Goal: Transaction & Acquisition: Purchase product/service

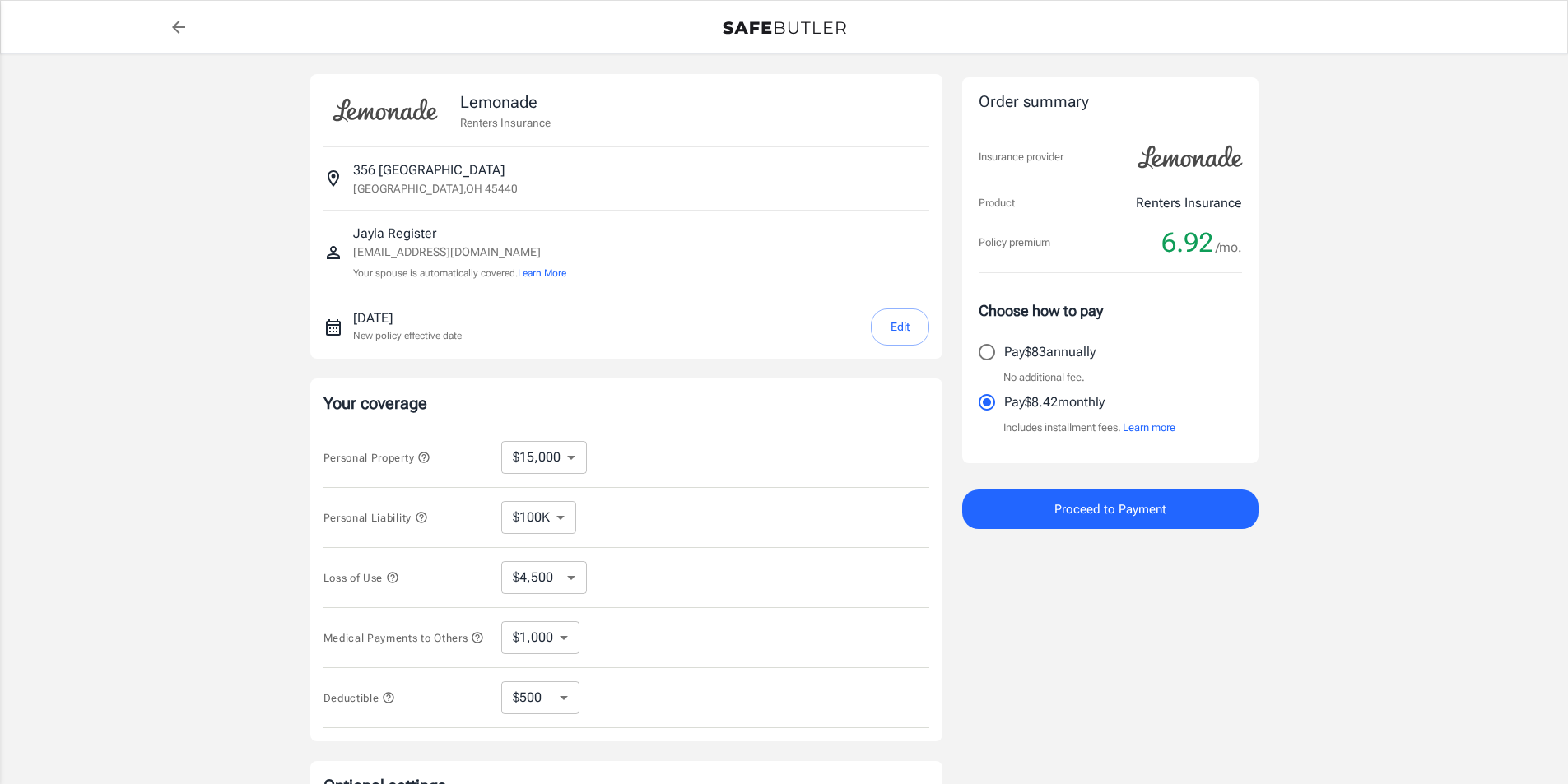
select select "15000"
select select "500"
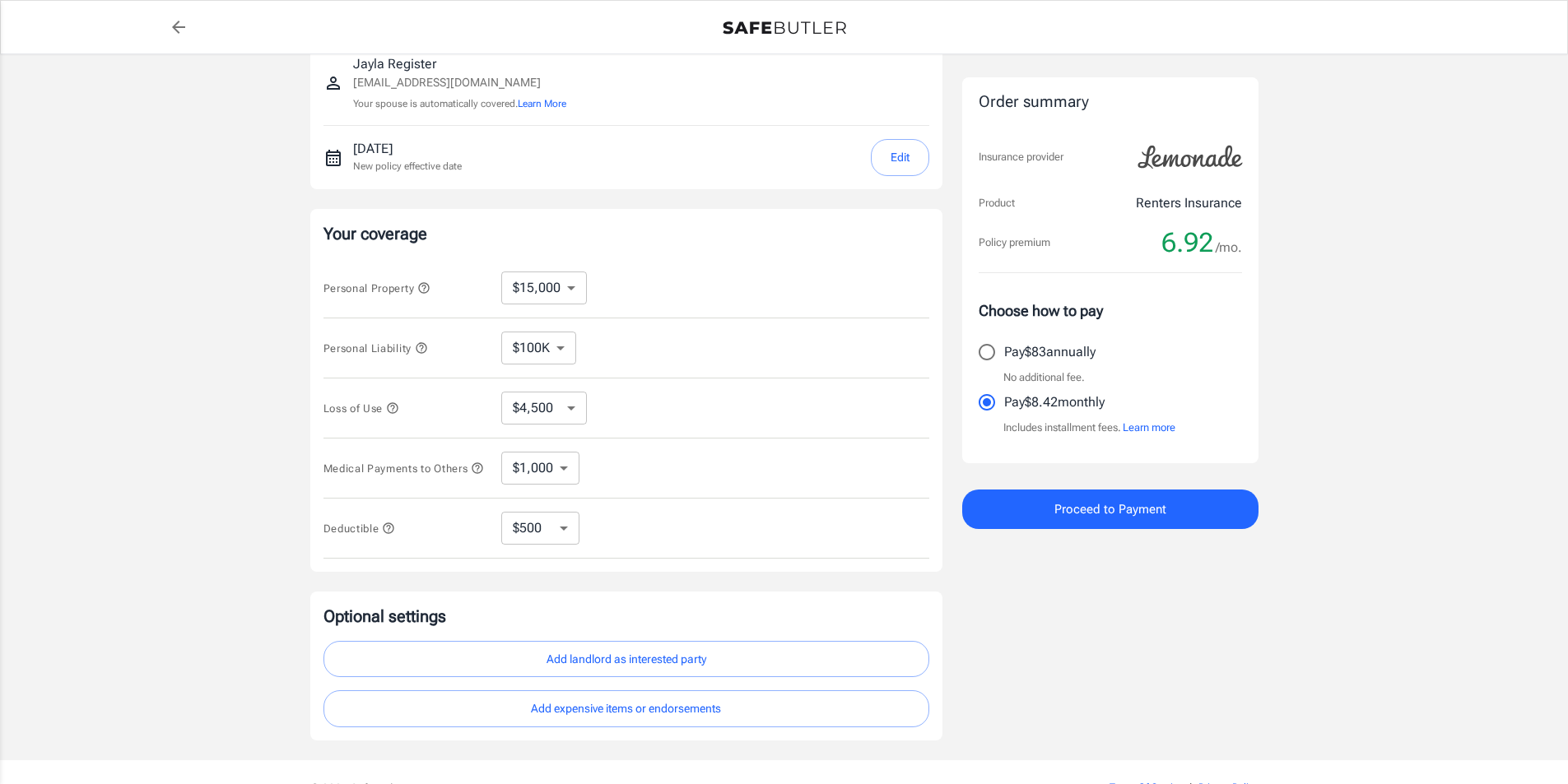
scroll to position [165, 0]
click at [560, 289] on select "$10,000 $15,000 $20,000 $25,000 $30,000 $40,000 $50,000 $100K $150K $200K $250K" at bounding box center [545, 292] width 86 height 33
select select "200000"
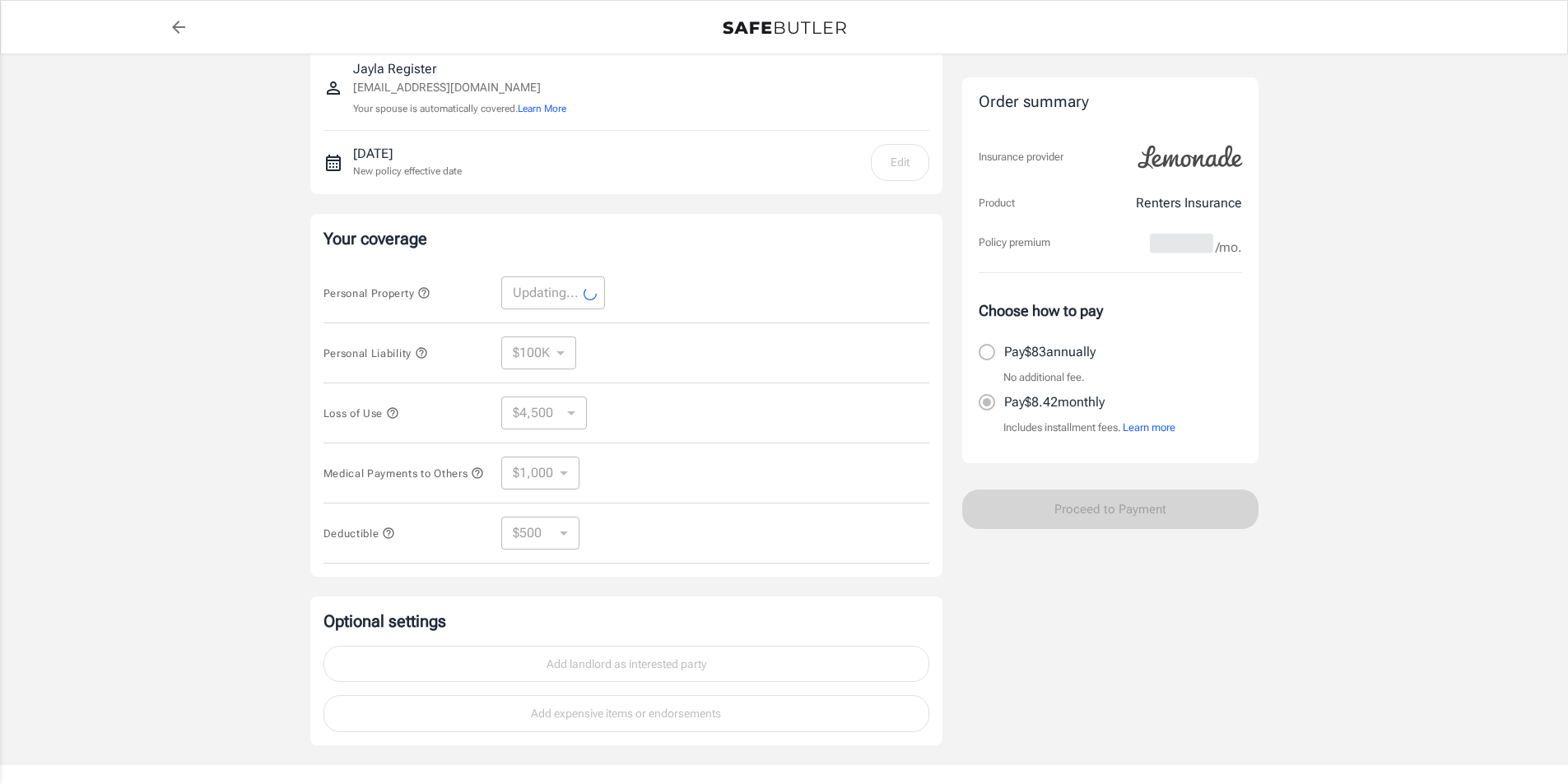
select select "200000"
select select "60000"
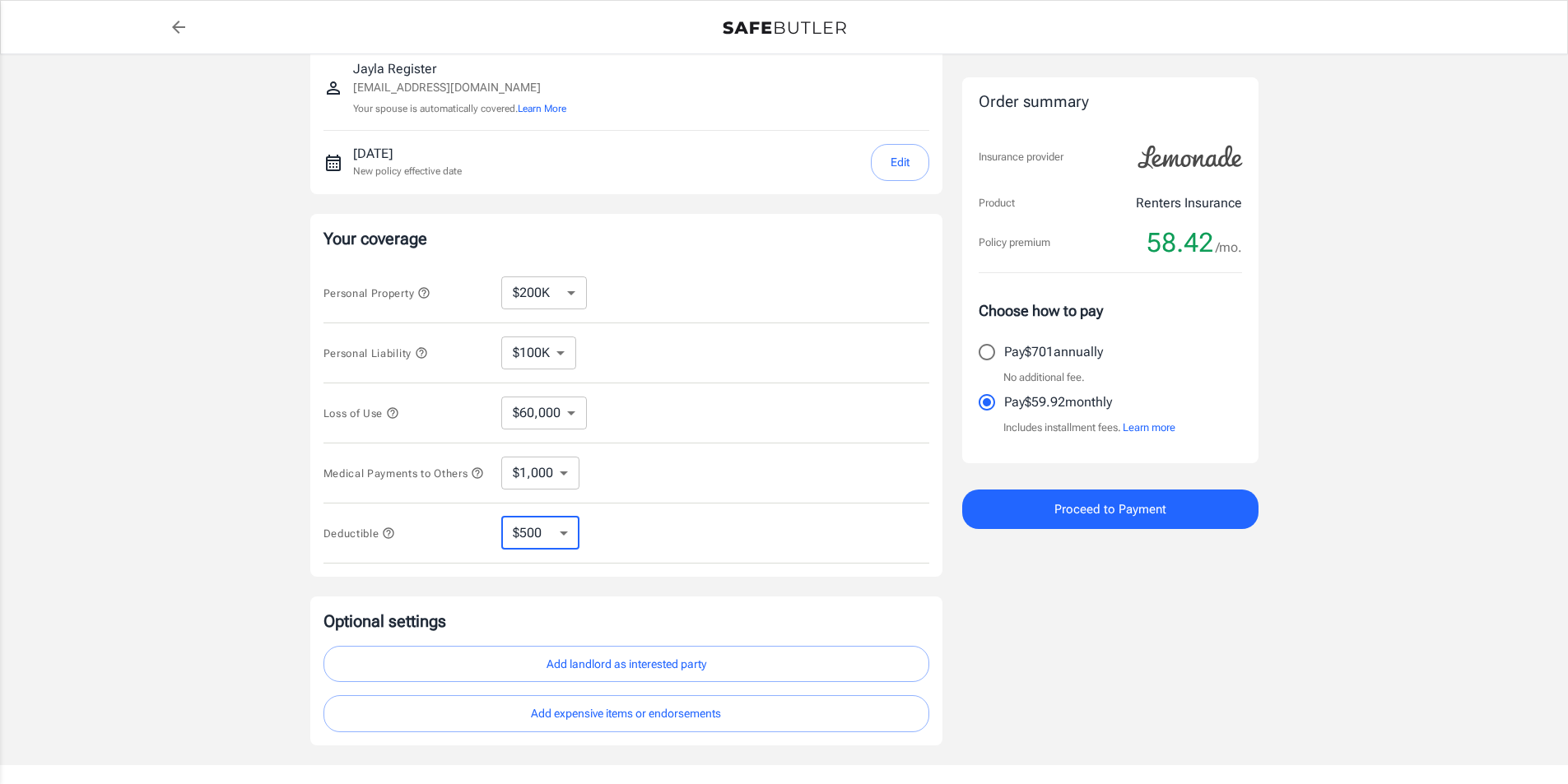
drag, startPoint x: 566, startPoint y: 531, endPoint x: 574, endPoint y: 528, distance: 8.5
click at [568, 530] on select "$250 $500 $1,000 $2,500" at bounding box center [541, 533] width 78 height 33
click at [641, 520] on div "Deductible $250 $500 $1,000 $2,500 ​" at bounding box center [625, 534] width 605 height 60
click at [574, 476] on select "$1,000 $3,000 $5,000" at bounding box center [541, 473] width 78 height 33
click at [741, 452] on div "Medical Payments to Others $1,000 $3,000 $5,000 ​" at bounding box center [625, 474] width 605 height 60
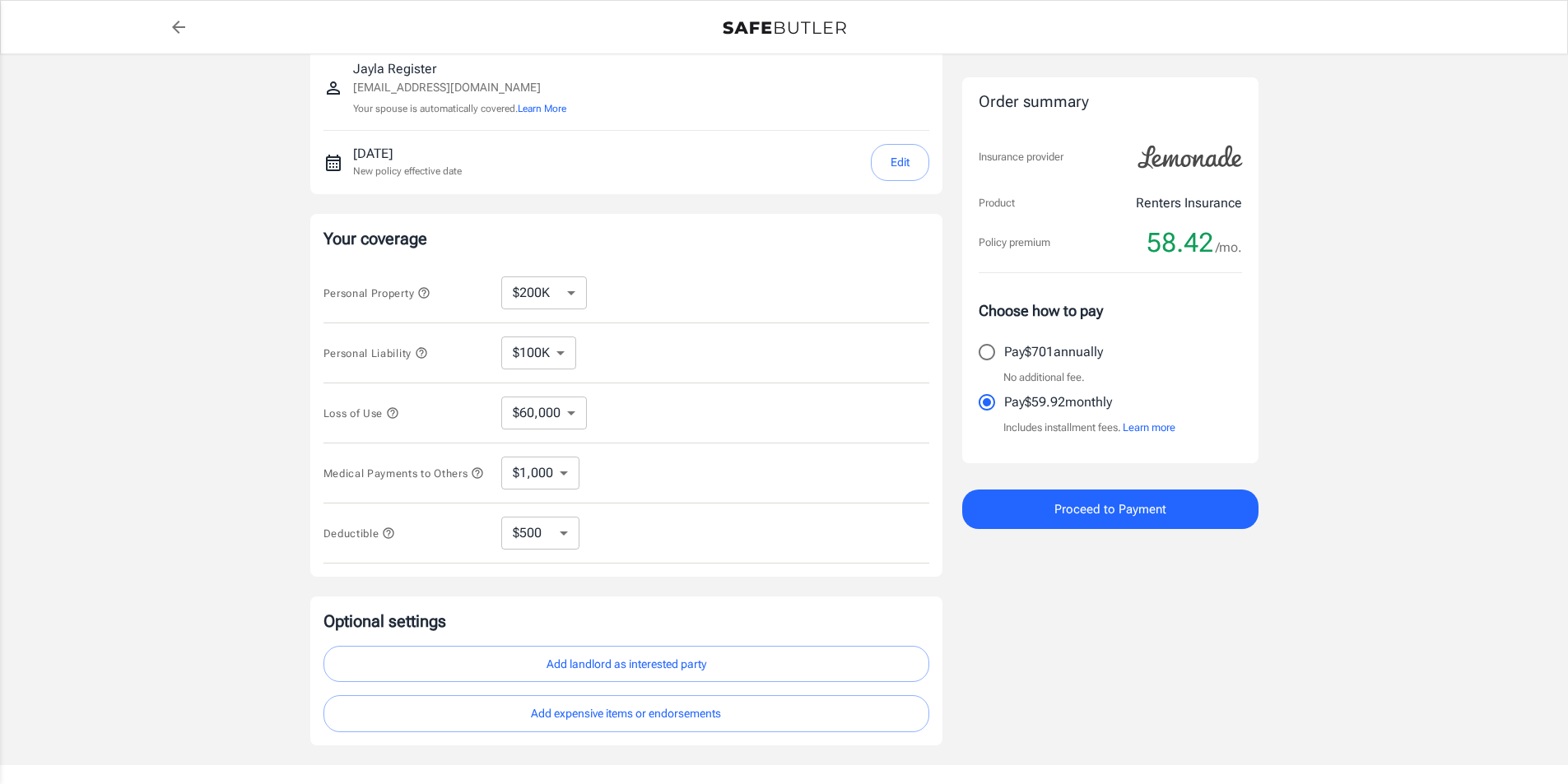
click at [544, 426] on select "$60,000 $69,000 $81,000 $93,000 $108K $126K $144K $165K $189K $198K" at bounding box center [545, 413] width 86 height 33
click at [669, 389] on div "Loss of Use $60,000 $69,000 $81,000 $93,000 $108K $126K $144K $165K $189K $198K…" at bounding box center [625, 414] width 605 height 60
click at [559, 359] on select "$100K $300K $500K" at bounding box center [539, 353] width 75 height 33
click at [632, 324] on div "Personal Liability $100K $300K $500K ​" at bounding box center [625, 353] width 605 height 60
click at [560, 299] on select "$10,000 $15,000 $20,000 $25,000 $30,000 $40,000 $50,000 $100K $150K $200K $250K" at bounding box center [545, 292] width 86 height 33
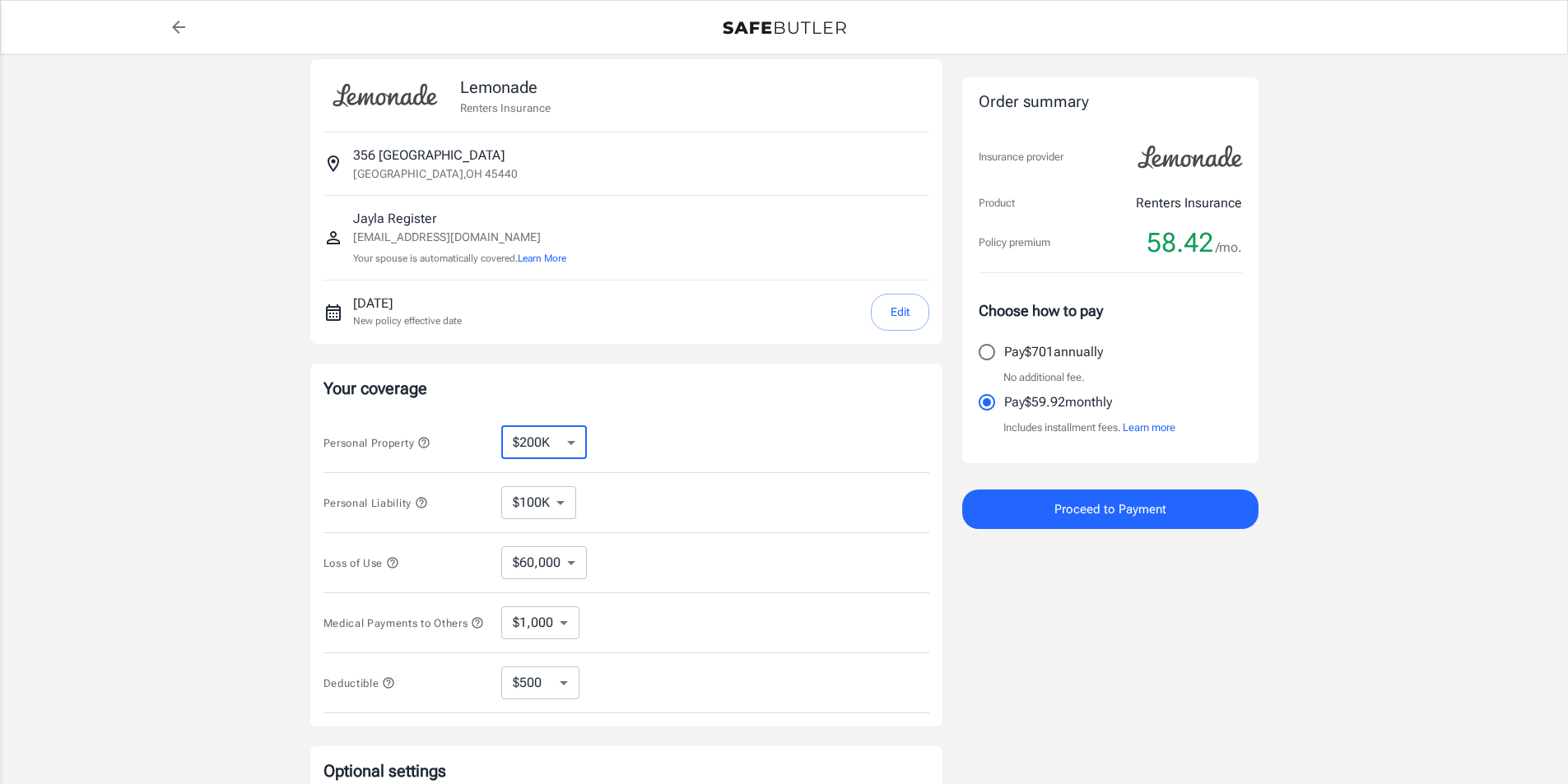
scroll to position [0, 0]
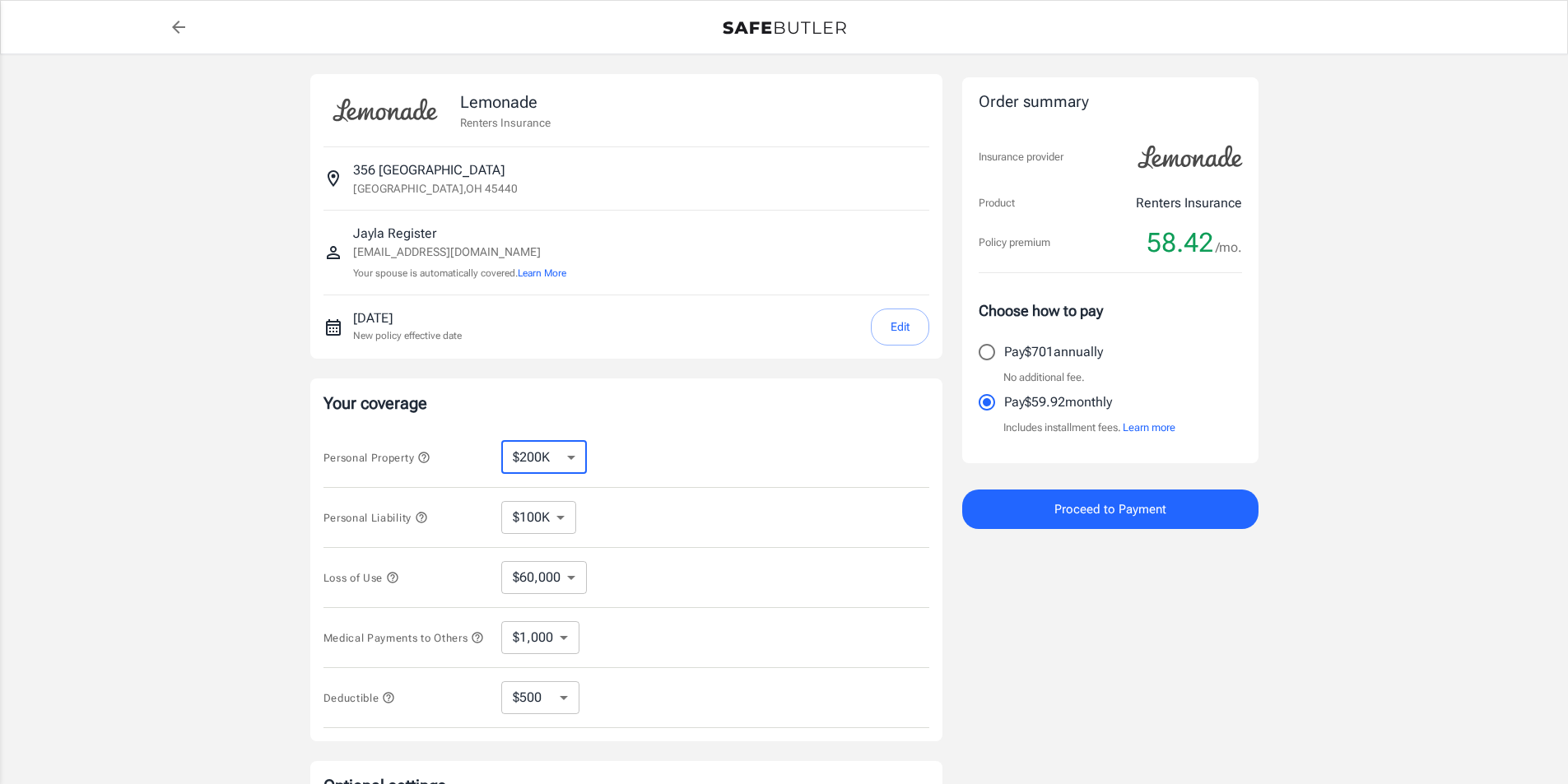
click at [563, 455] on select "$10,000 $15,000 $20,000 $25,000 $30,000 $40,000 $50,000 $100K $150K $200K $250K" at bounding box center [545, 457] width 86 height 33
select select "150000"
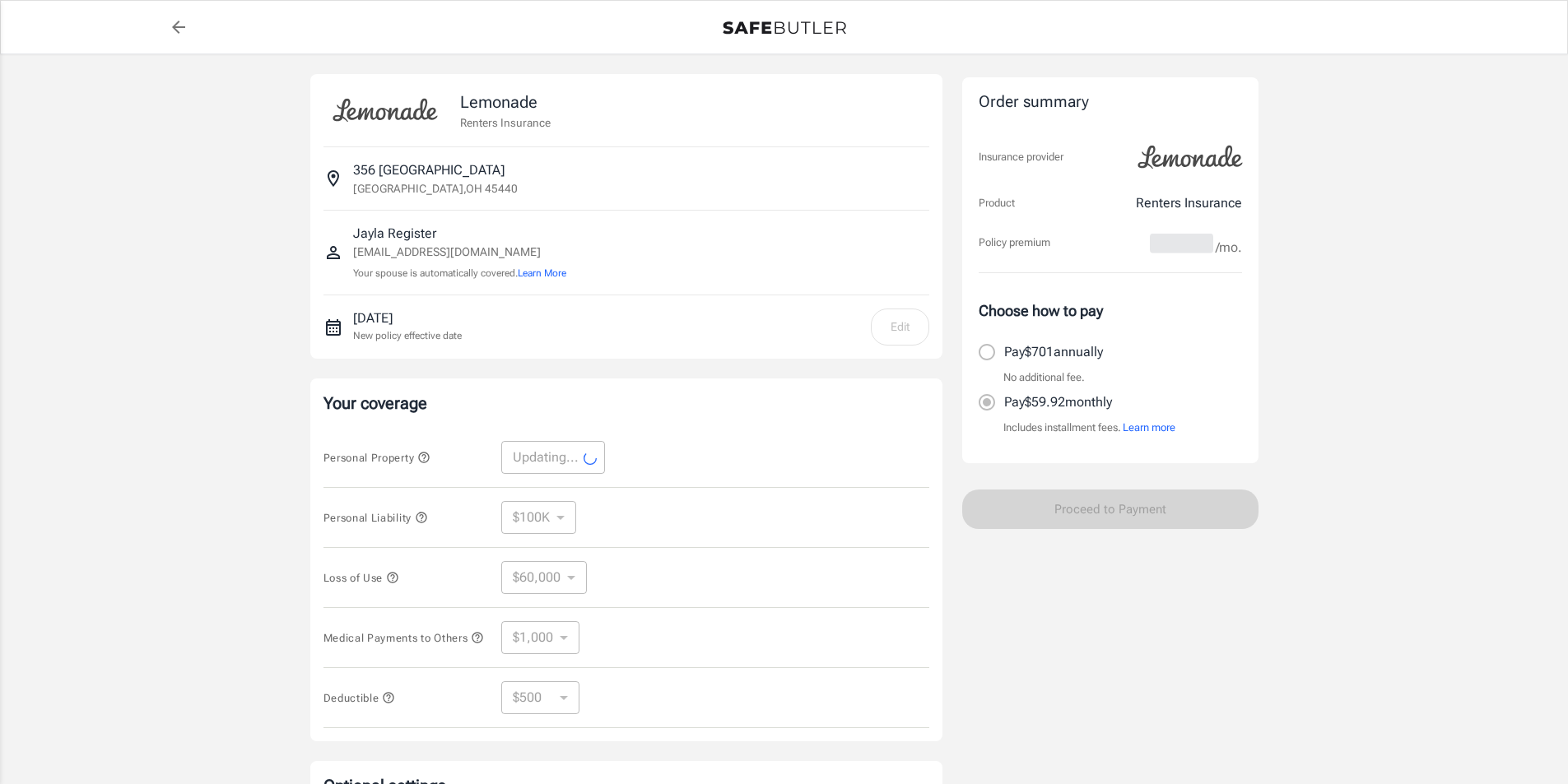
select select "150000"
select select "45000"
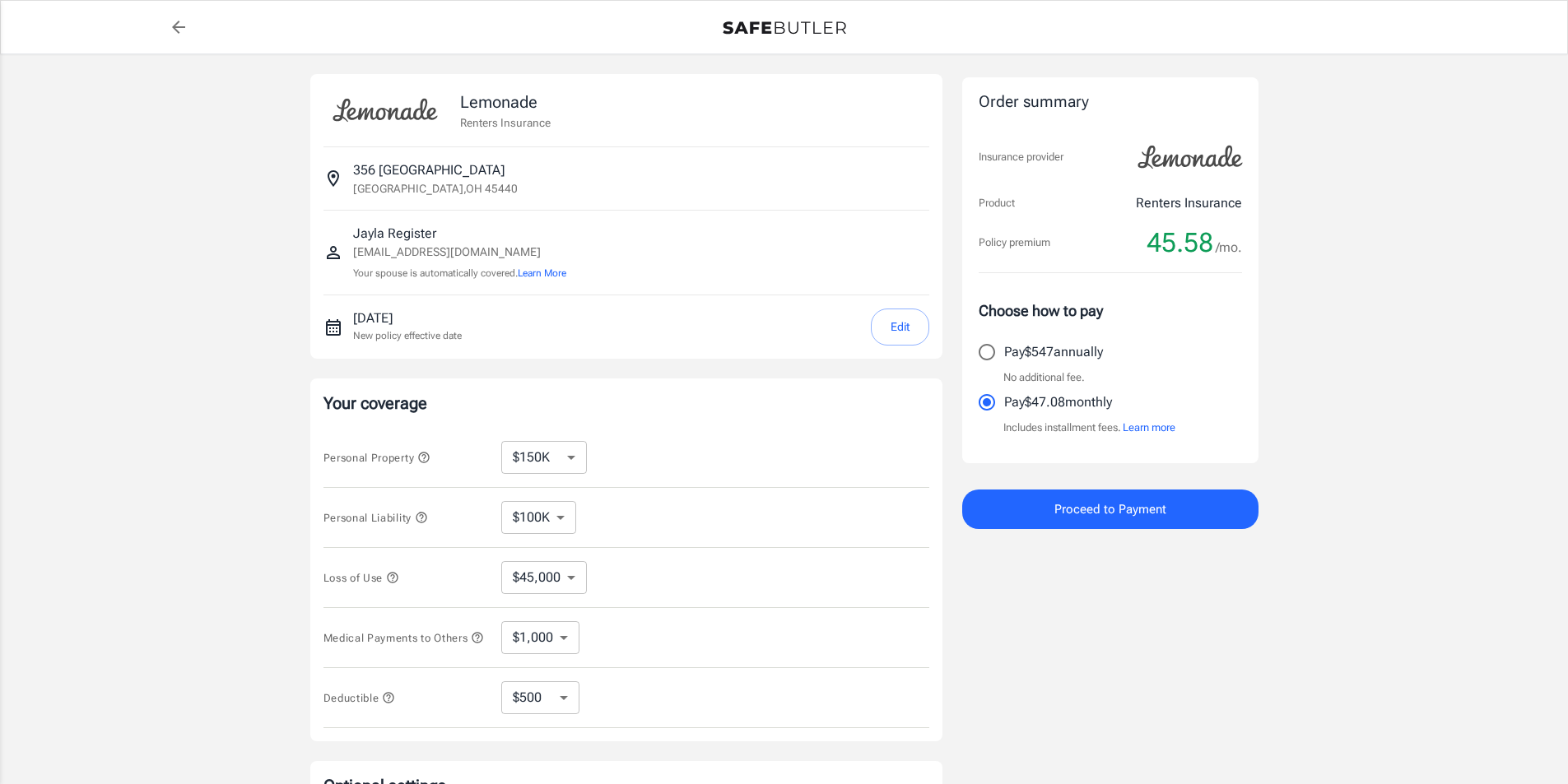
click at [178, 34] on icon "back to quotes" at bounding box center [179, 27] width 20 height 20
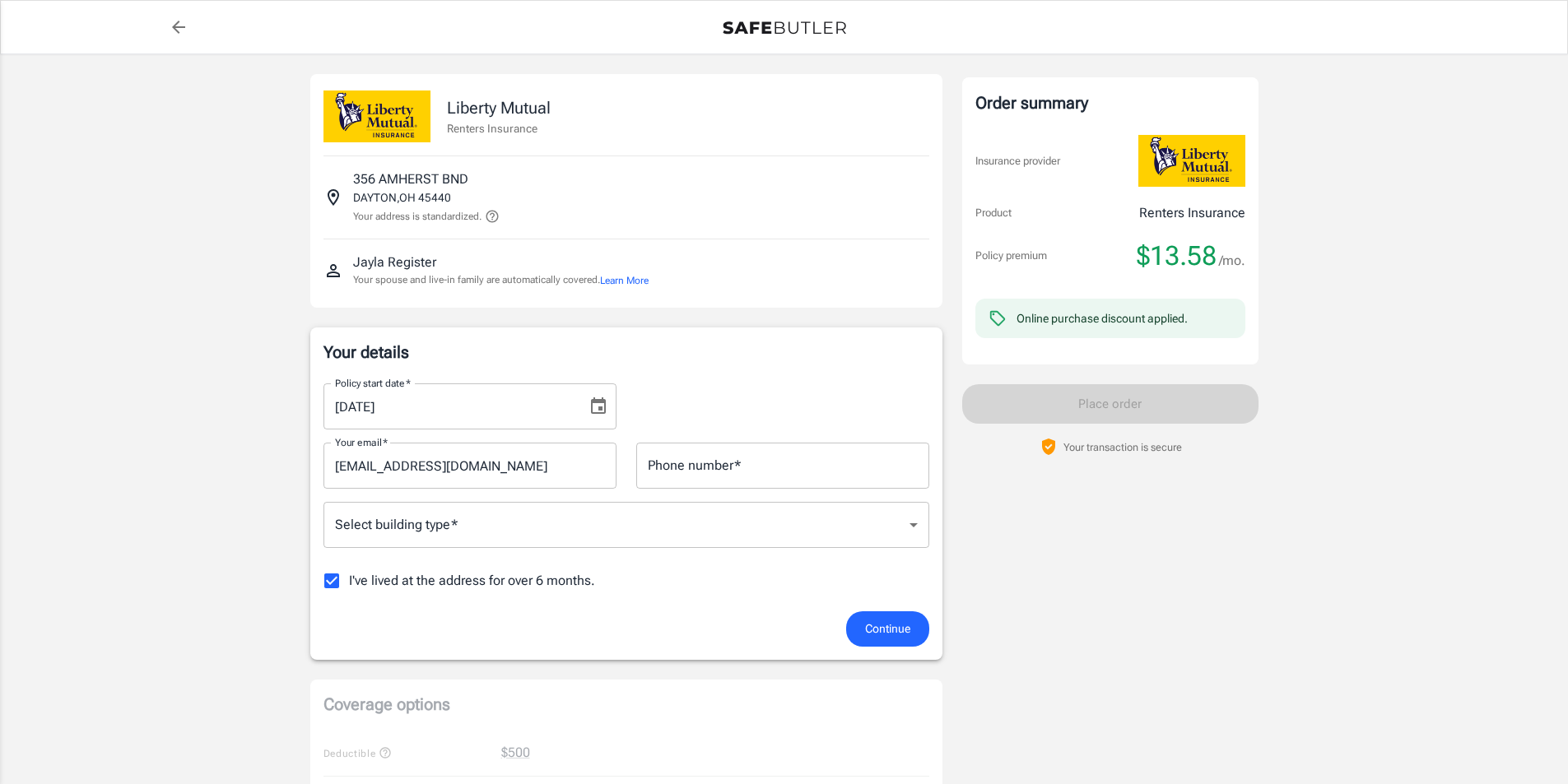
click at [195, 31] on div at bounding box center [784, 27] width 1225 height 33
click at [176, 30] on icon "back to quotes" at bounding box center [178, 27] width 13 height 13
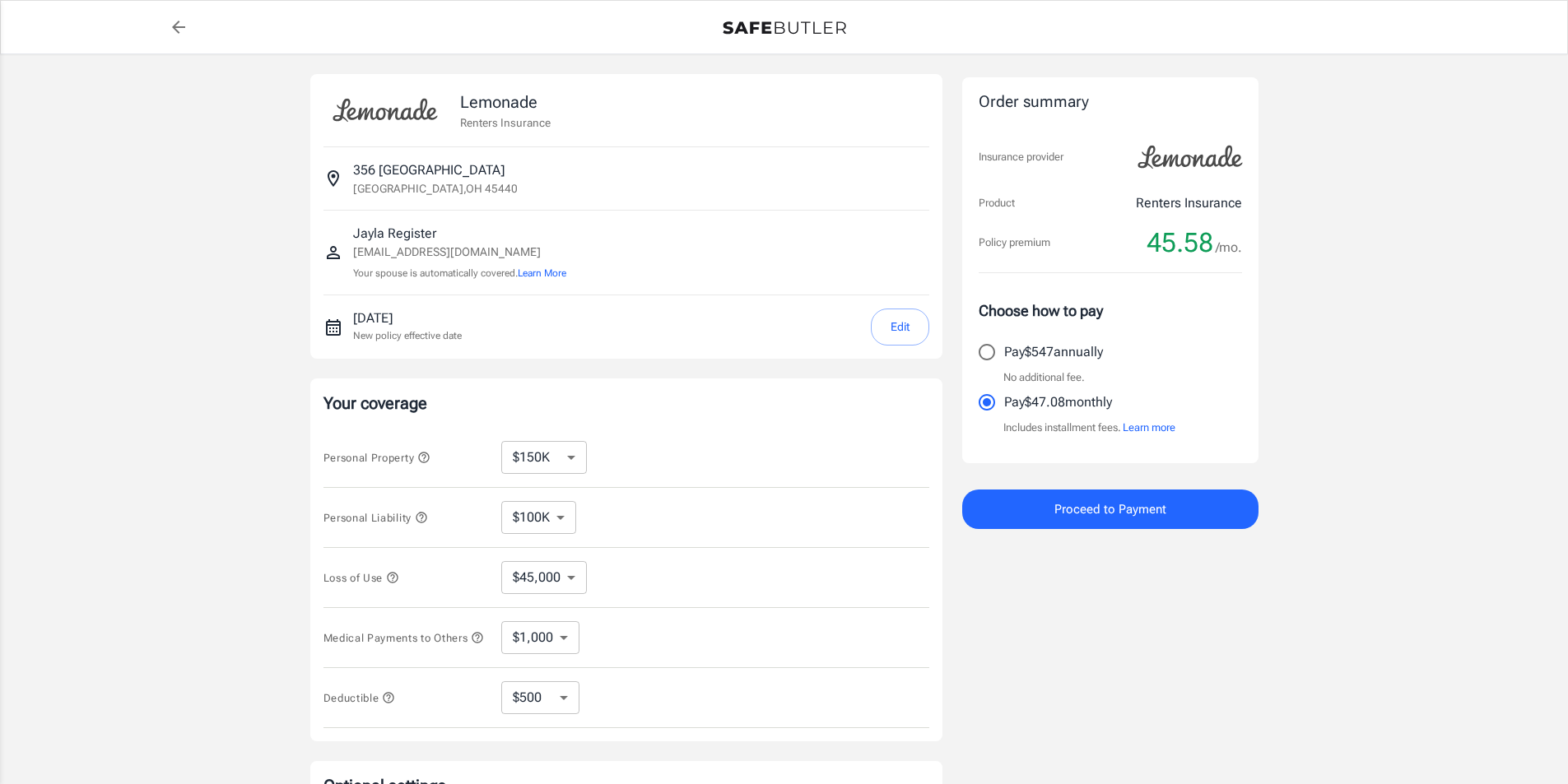
select select "150000"
select select "500"
click at [527, 529] on select "$100K $300K $500K" at bounding box center [539, 518] width 75 height 33
click at [626, 446] on div "Personal Property $10,000 $15,000 $20,000 $25,000 $30,000 $40,000 $50,000 $100K…" at bounding box center [625, 458] width 605 height 60
click at [570, 452] on select "$10,000 $15,000 $20,000 $25,000 $30,000 $40,000 $50,000 $100K $150K $200K $250K" at bounding box center [545, 457] width 86 height 33
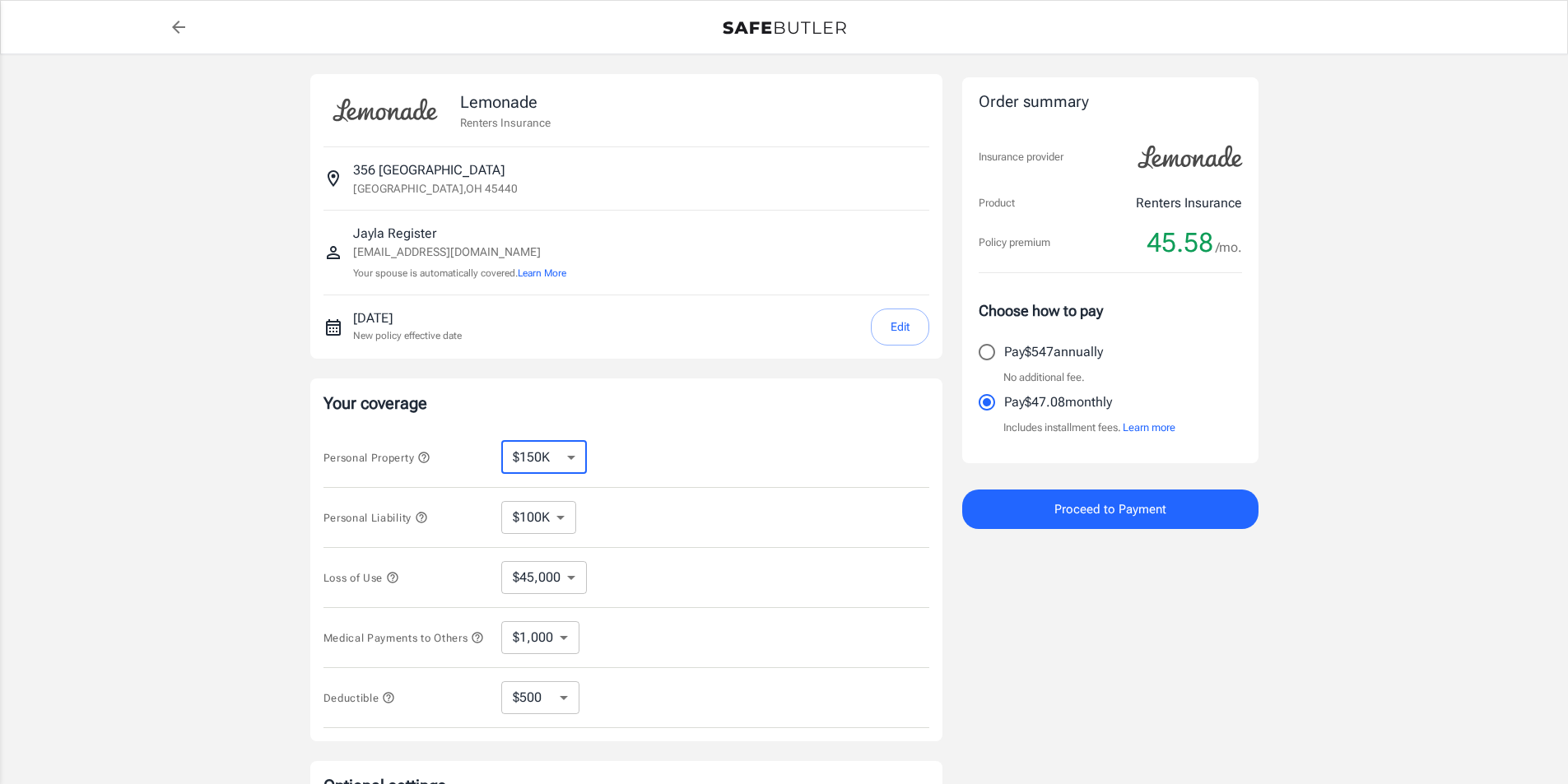
select select "25000"
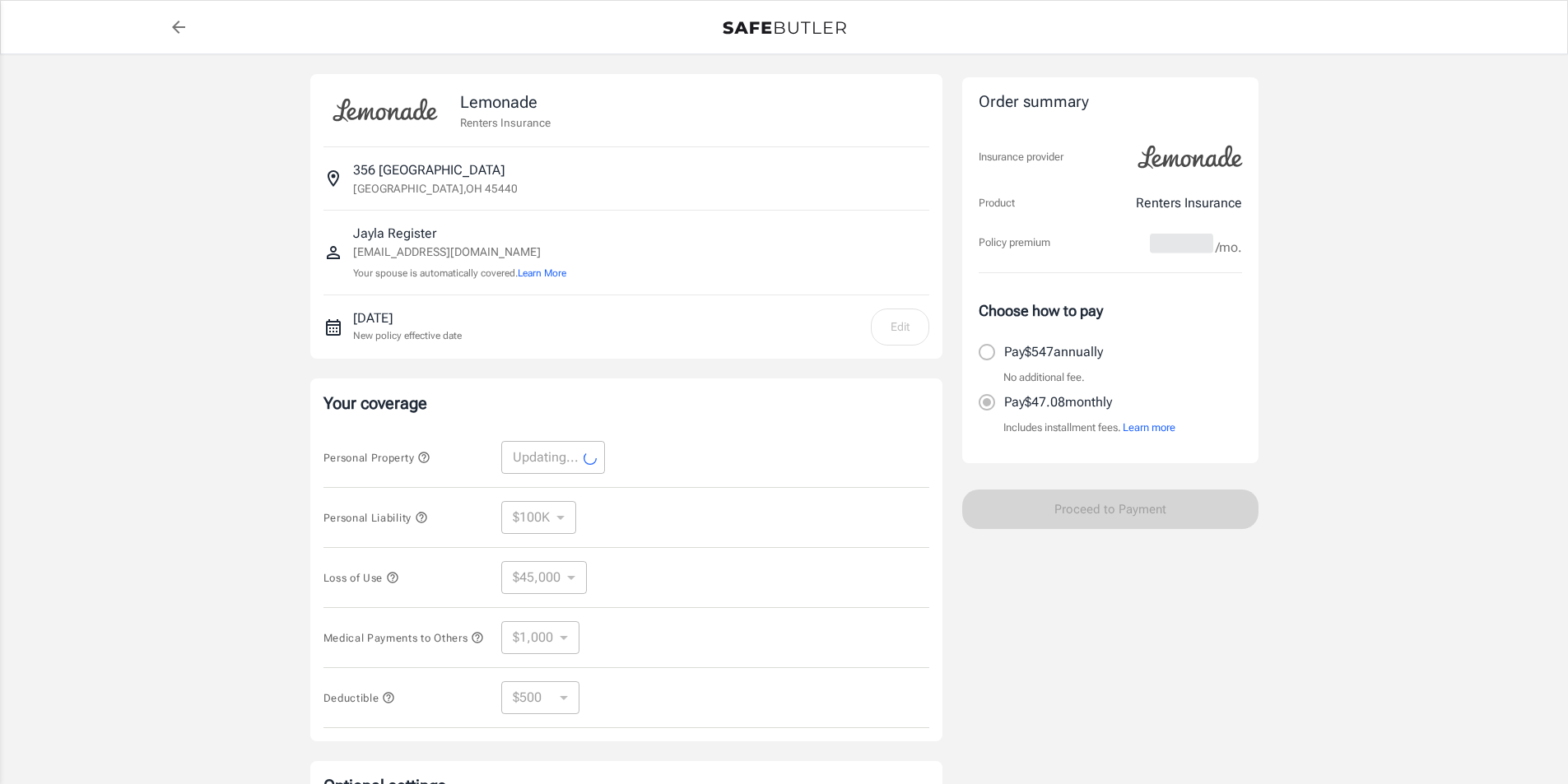
select select "25000"
select select "7500"
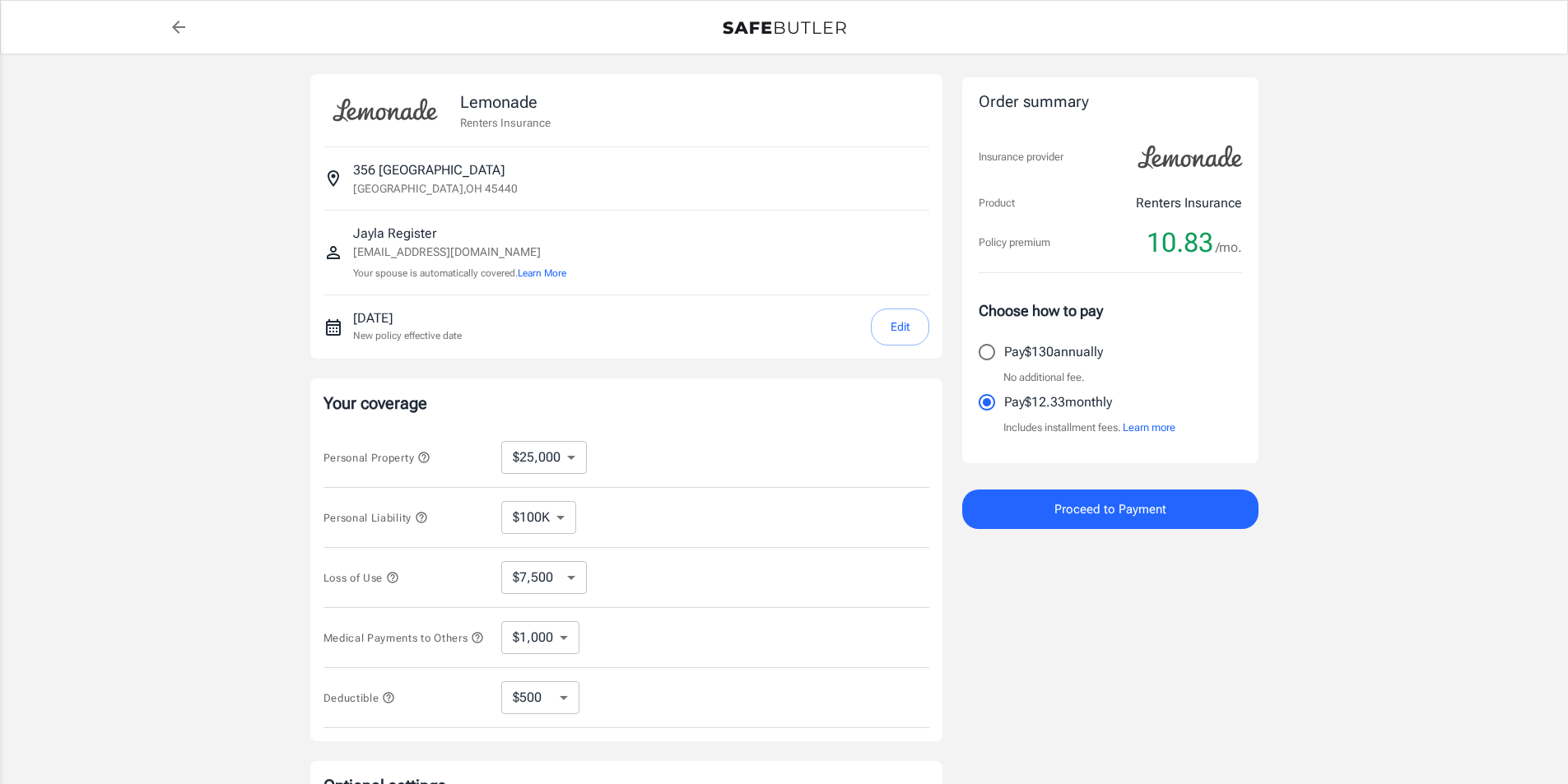
click at [558, 522] on select "$100K $300K $500K" at bounding box center [539, 518] width 75 height 33
select select "300000"
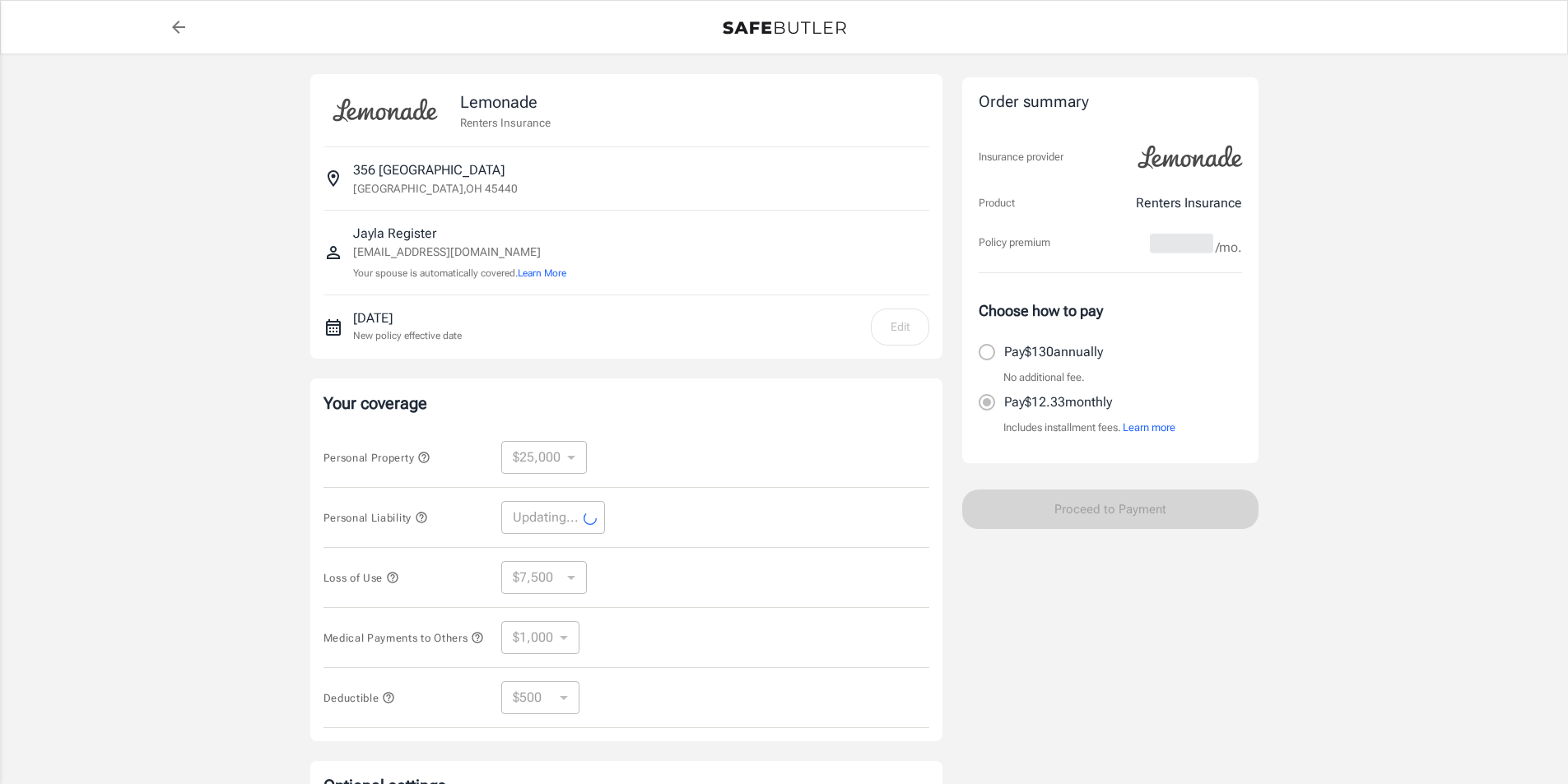
select select "300000"
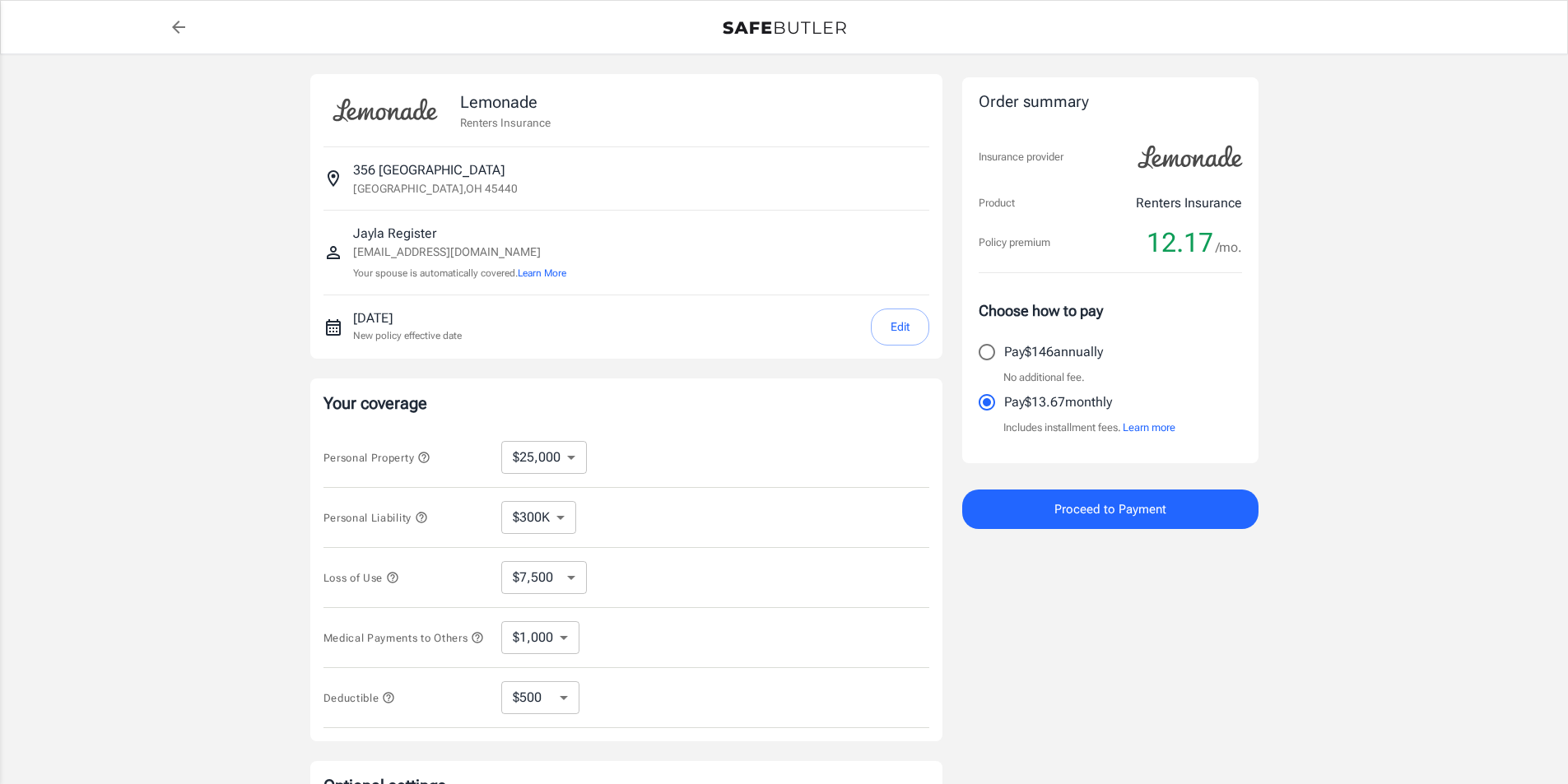
click at [177, 34] on icon "back to quotes" at bounding box center [179, 27] width 20 height 20
select select "15000"
select select "500"
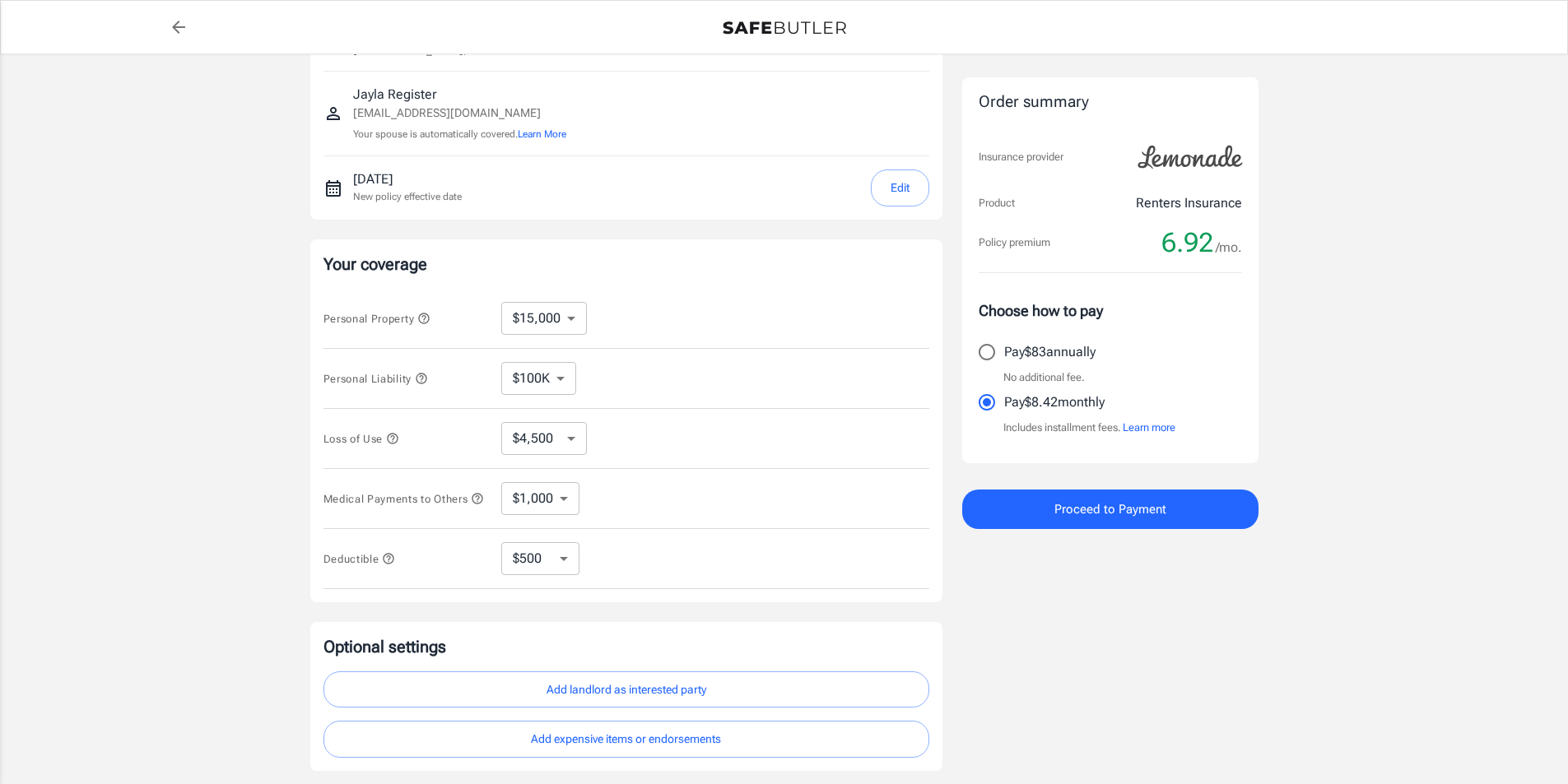
scroll to position [165, 0]
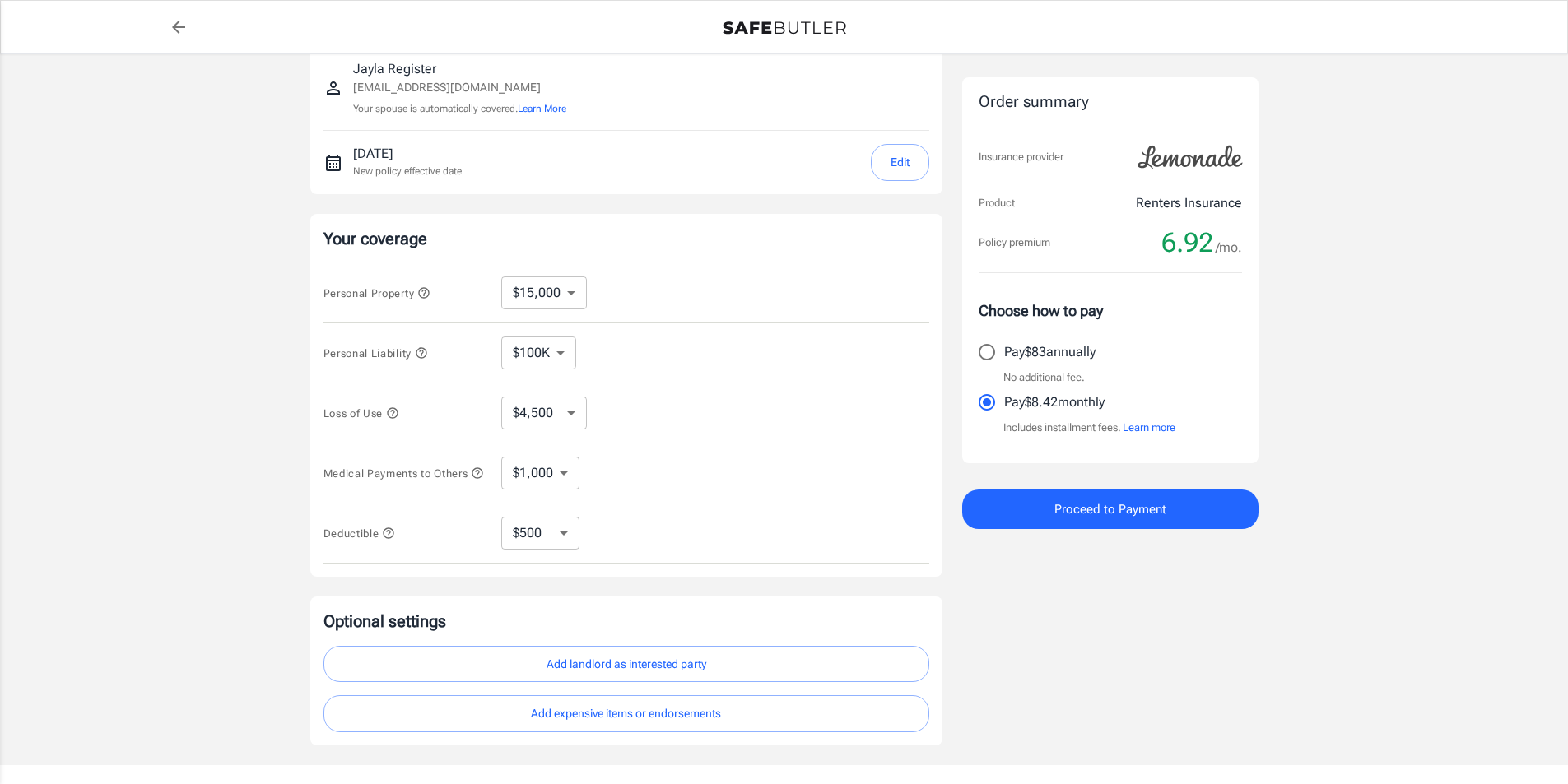
click at [554, 357] on select "$100K $300K $500K" at bounding box center [539, 353] width 75 height 33
select select "300000"
click at [545, 348] on select "$100K $300K $500K" at bounding box center [539, 353] width 75 height 33
select select "100000"
click at [533, 350] on select "$100K $300K $500K" at bounding box center [539, 353] width 75 height 33
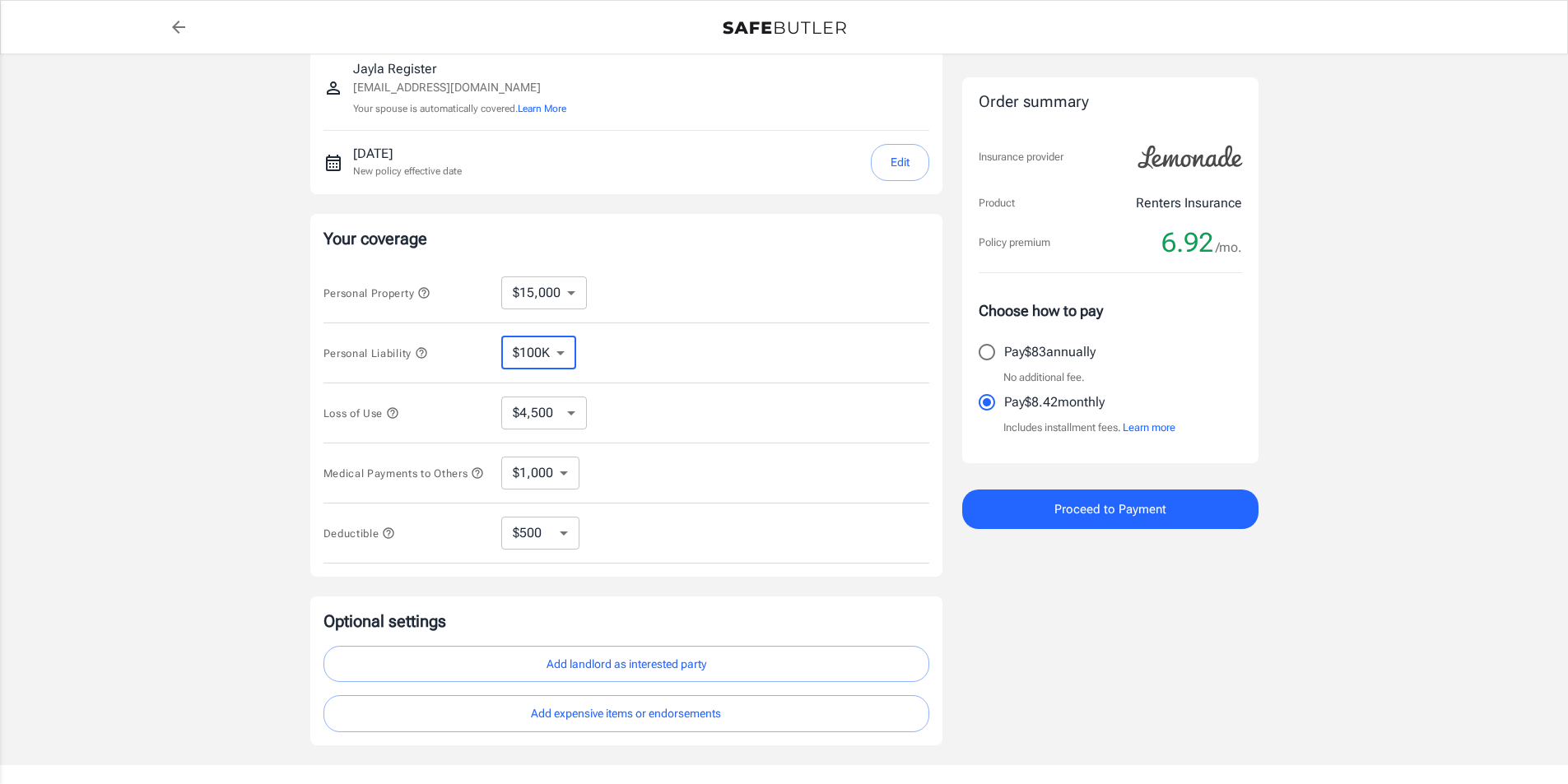
select select "300000"
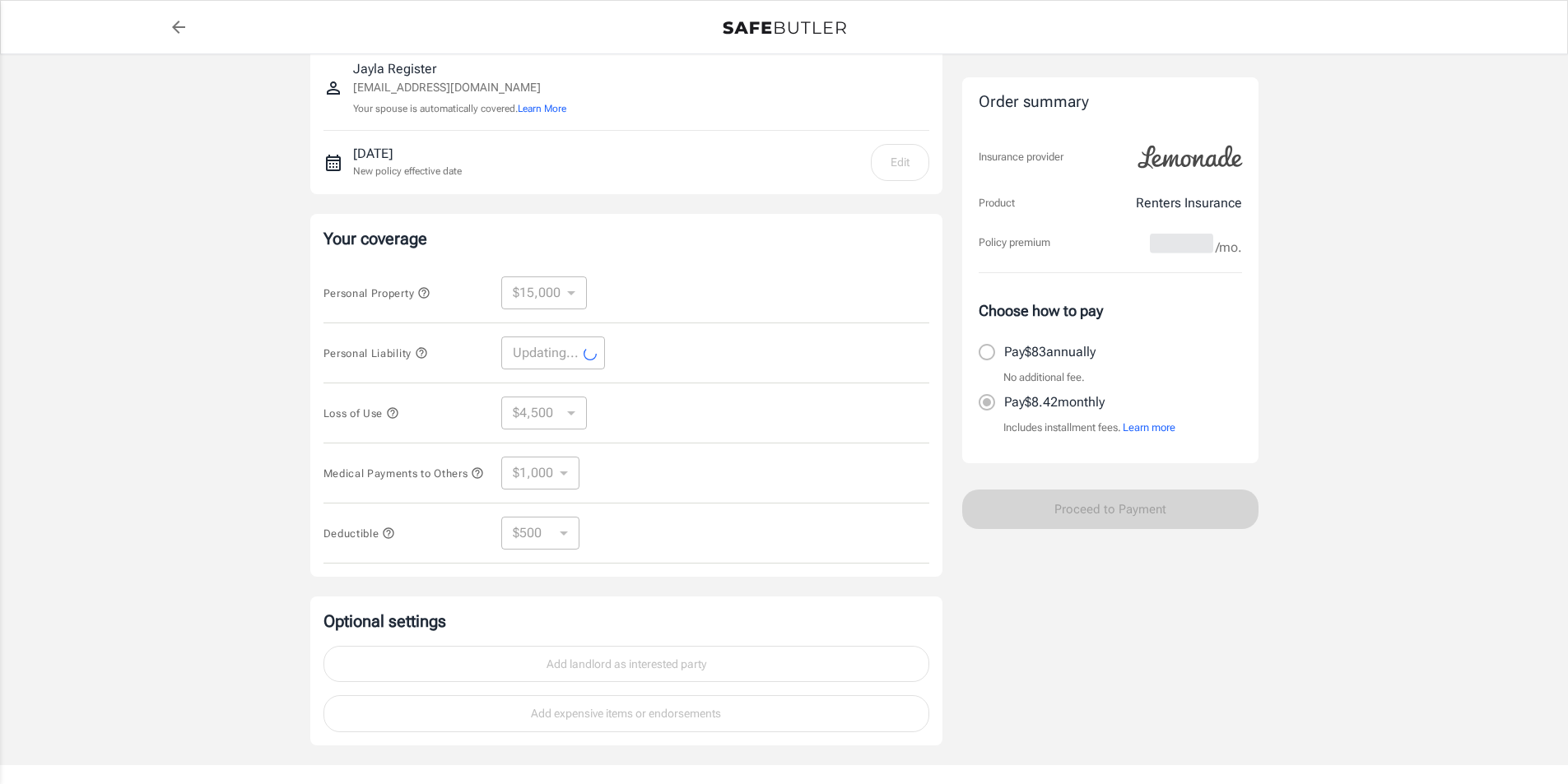
select select "300000"
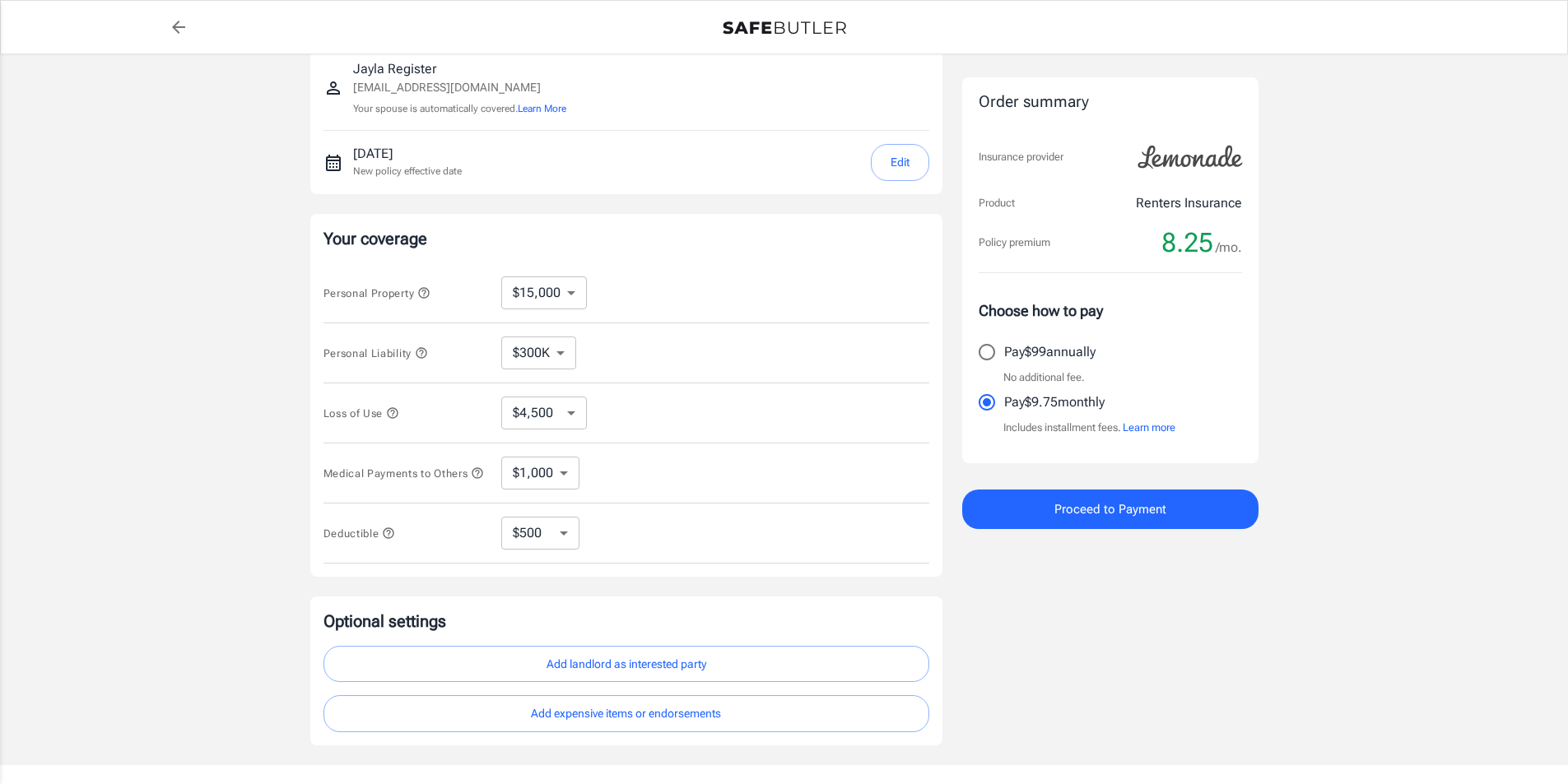
click at [558, 483] on select "$1,000 $3,000 $5,000" at bounding box center [541, 473] width 78 height 33
click at [568, 547] on select "$250 $500 $1,000 $2,500" at bounding box center [541, 533] width 78 height 33
click at [567, 405] on select "$4,500 $7,500 $13,500 $22,500 $34,500 $55,500 $85,500 $130K $200K" at bounding box center [545, 413] width 86 height 33
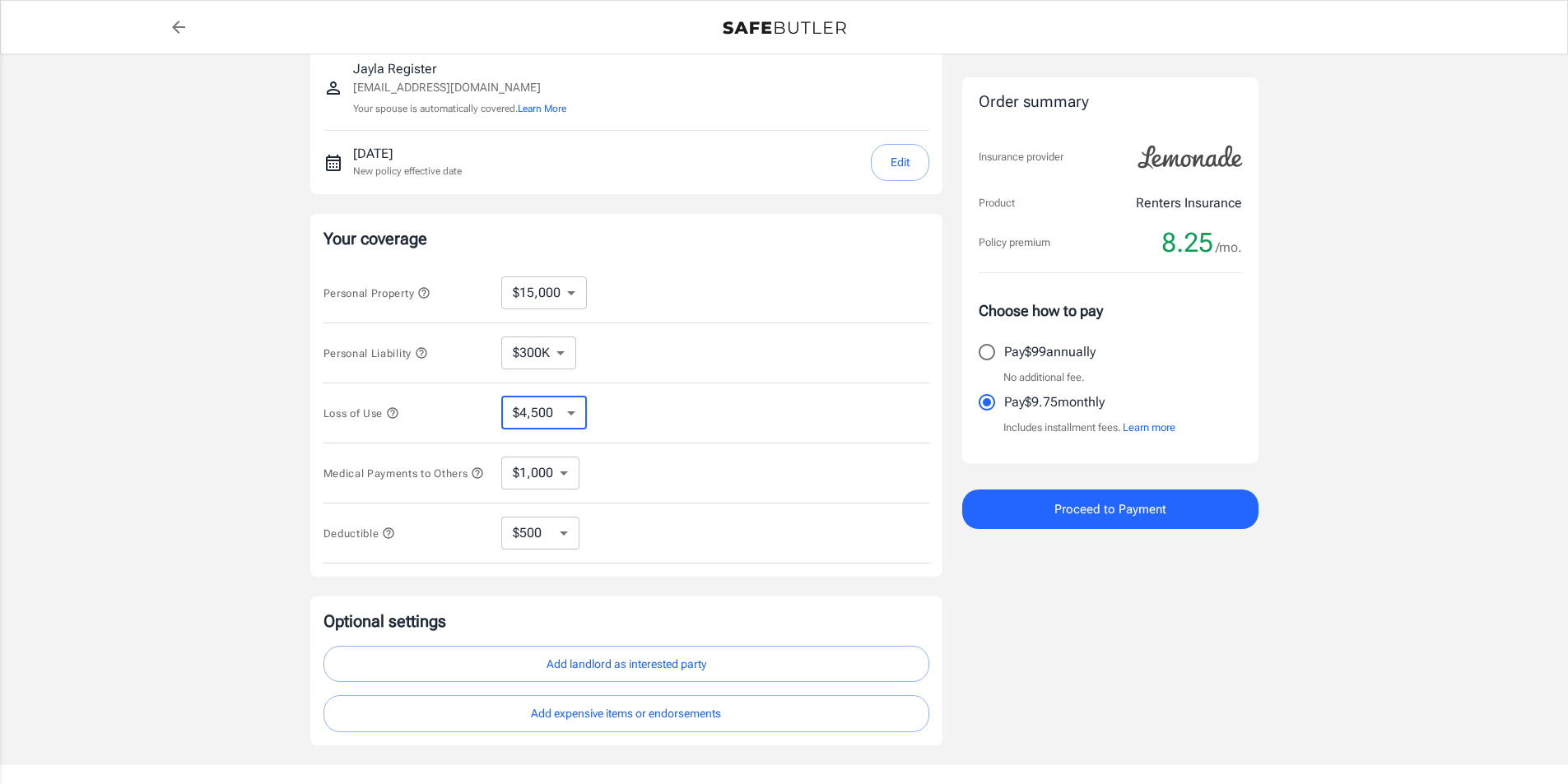
click at [567, 405] on select "$4,500 $7,500 $13,500 $22,500 $34,500 $55,500 $85,500 $130K $200K" at bounding box center [545, 413] width 86 height 33
click at [573, 291] on select "$10,000 $15,000 $20,000 $25,000 $30,000 $40,000 $50,000 $100K $150K $200K $250K" at bounding box center [545, 292] width 86 height 33
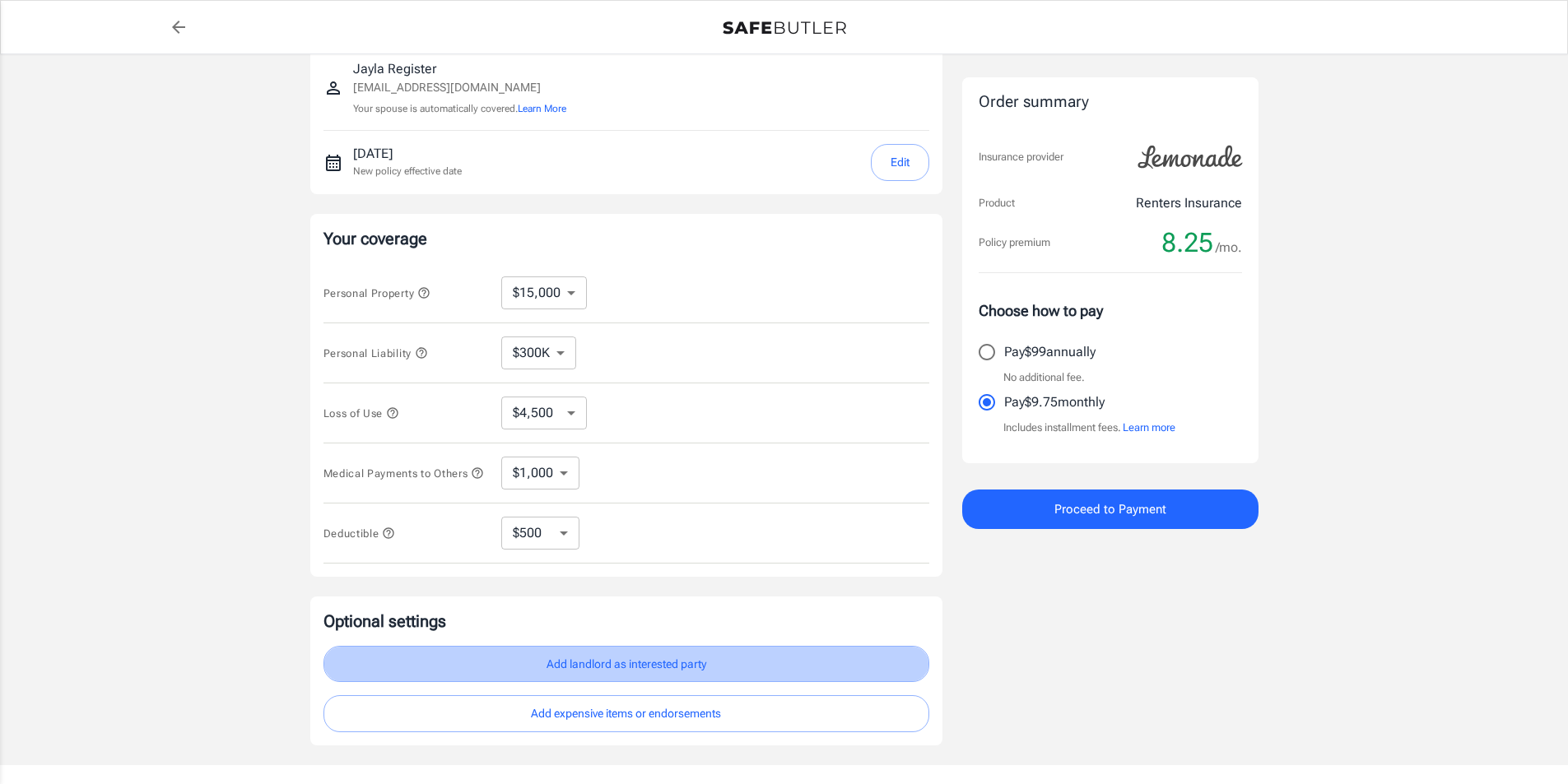
click at [740, 665] on button "Add landlord as interested party" at bounding box center [625, 664] width 605 height 37
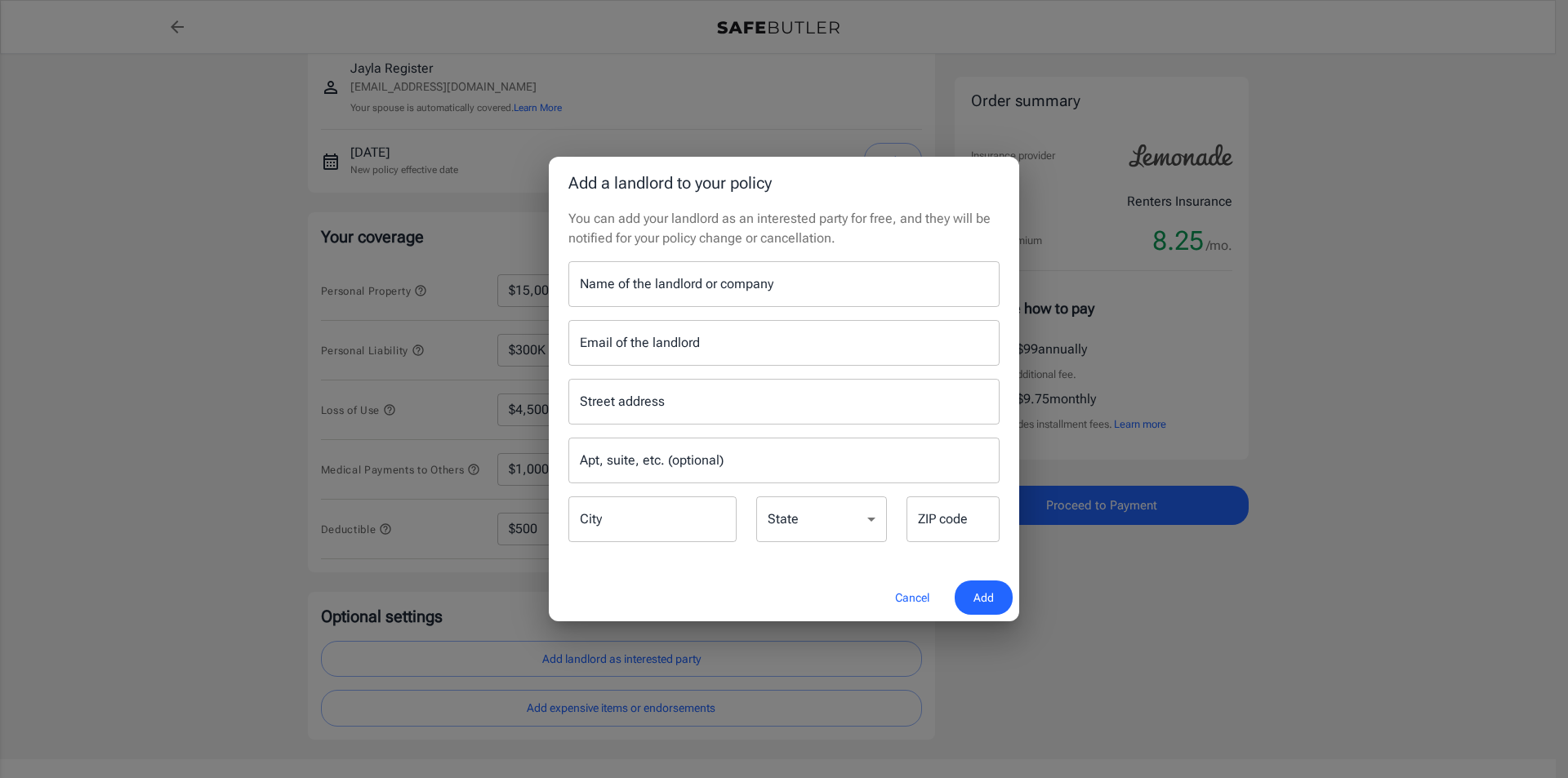
click at [911, 590] on button "Cancel" at bounding box center [912, 598] width 72 height 35
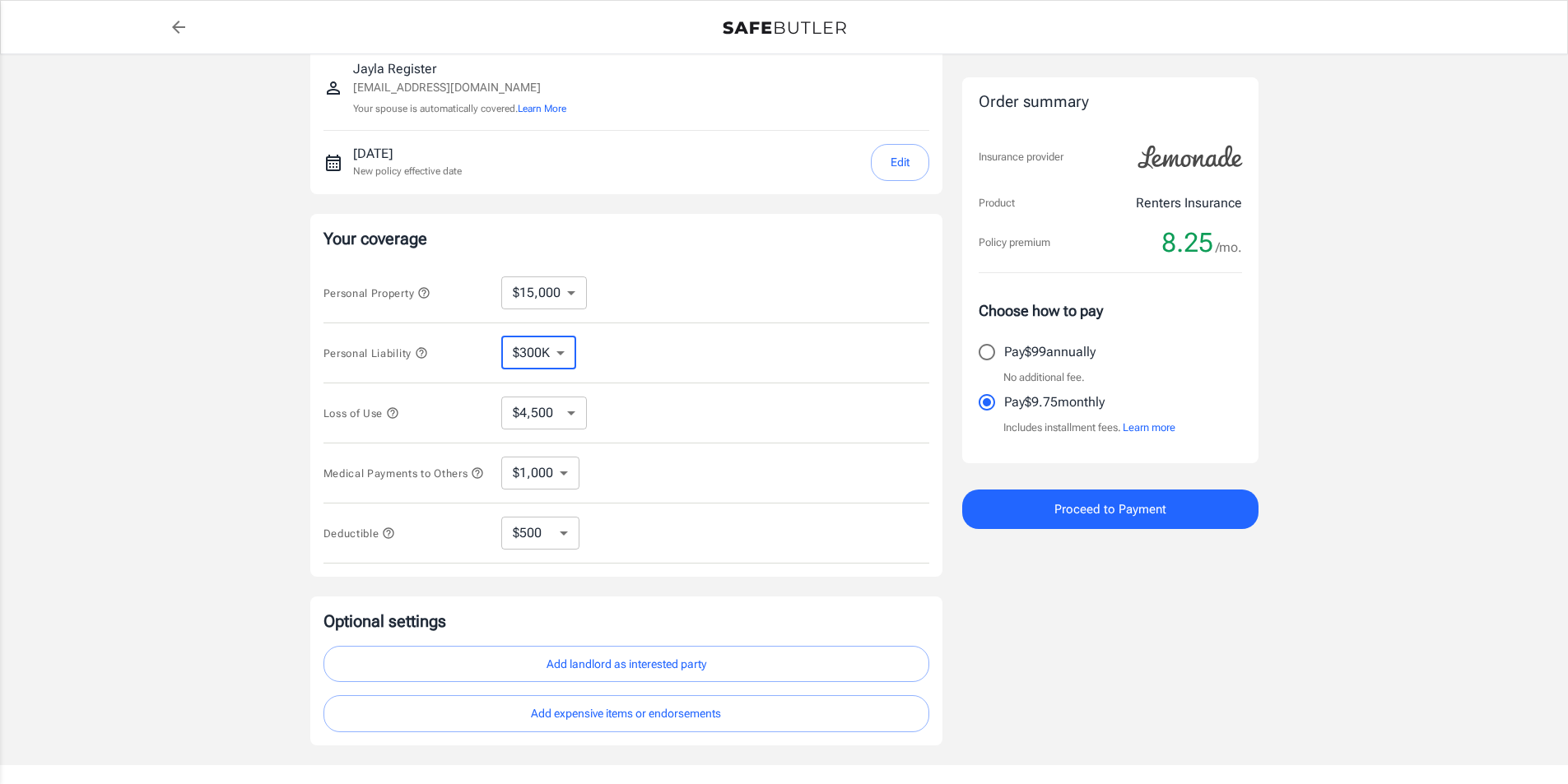
click at [525, 353] on select "$100K $300K $500K" at bounding box center [539, 353] width 75 height 33
click at [554, 342] on select "$100K $300K $500K" at bounding box center [539, 353] width 75 height 33
click at [564, 544] on select "$250 $500 $1,000 $2,500" at bounding box center [541, 533] width 78 height 33
select select "250"
click at [568, 544] on select "$250 $500 $1,000 $2,500" at bounding box center [541, 533] width 78 height 33
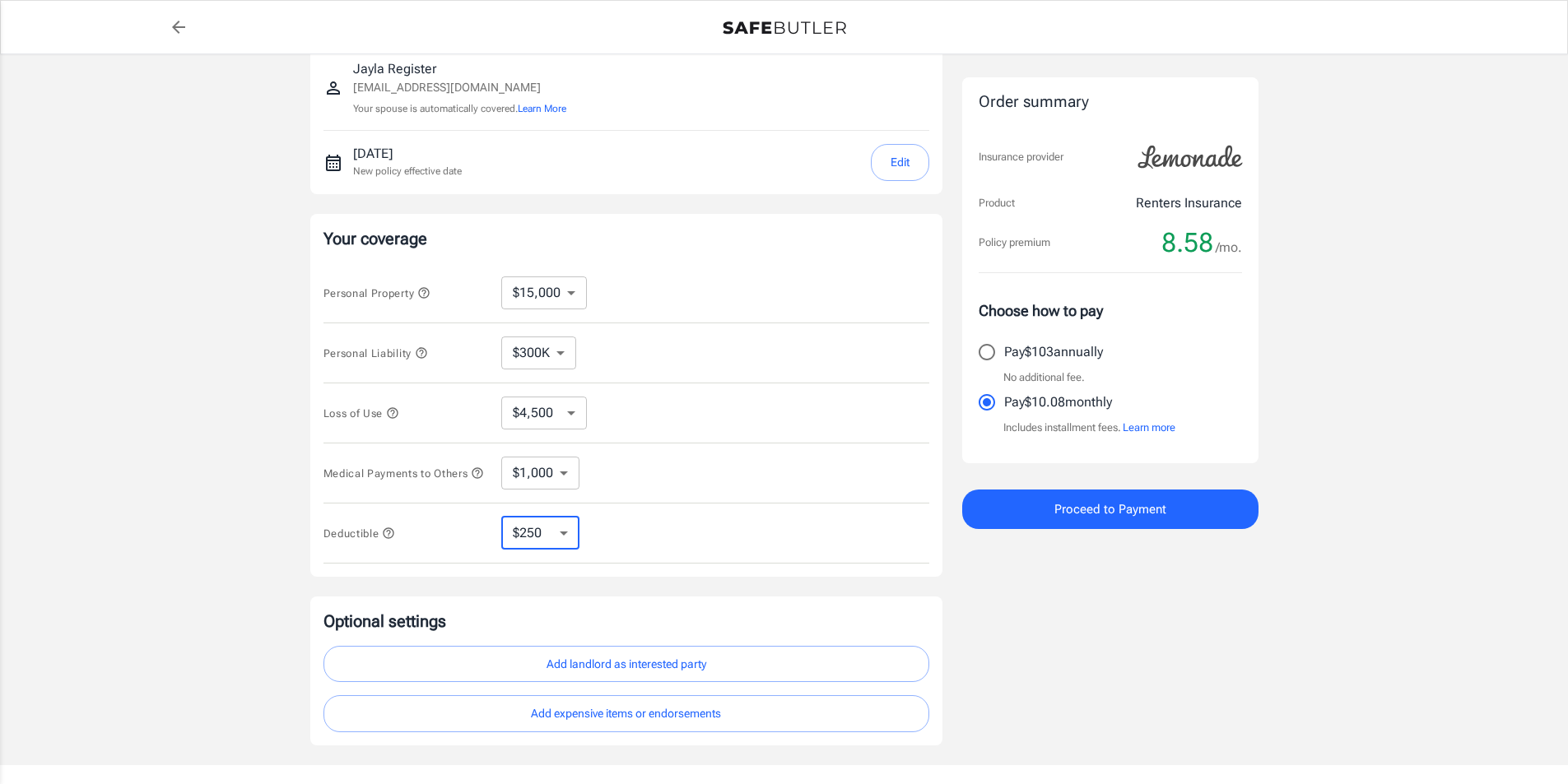
select select "500"
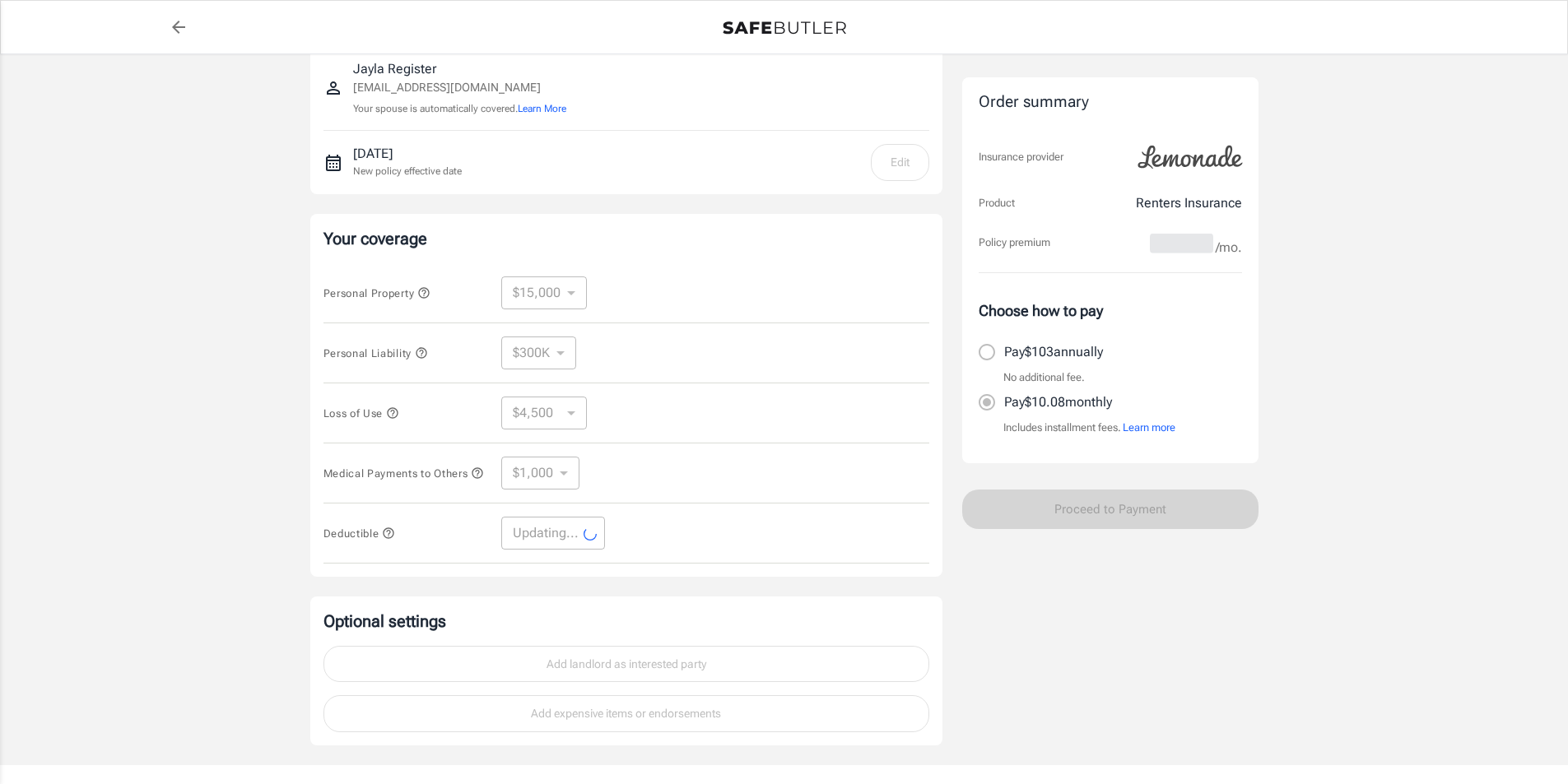
select select "500"
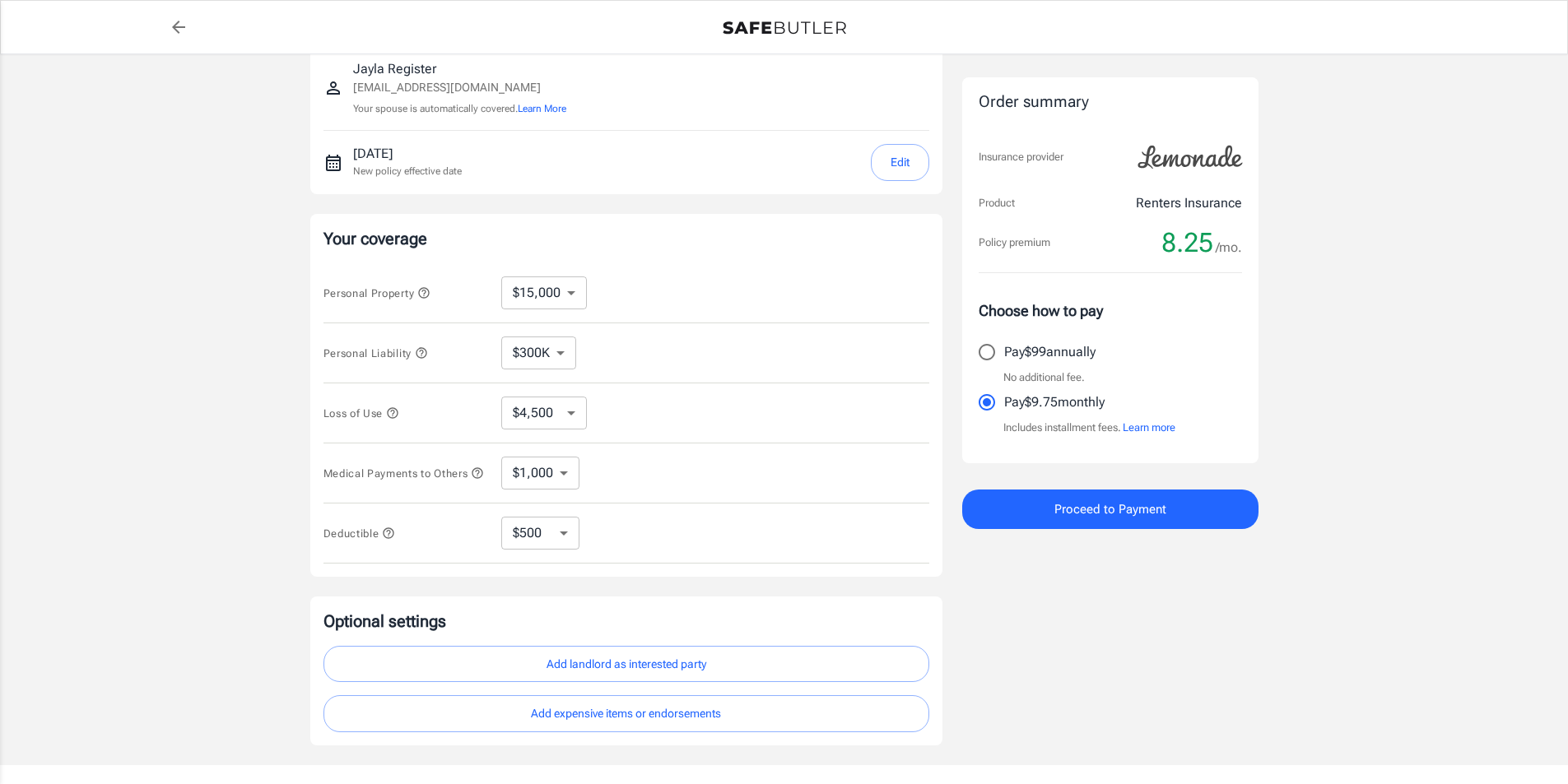
click at [389, 540] on icon "button" at bounding box center [388, 533] width 13 height 13
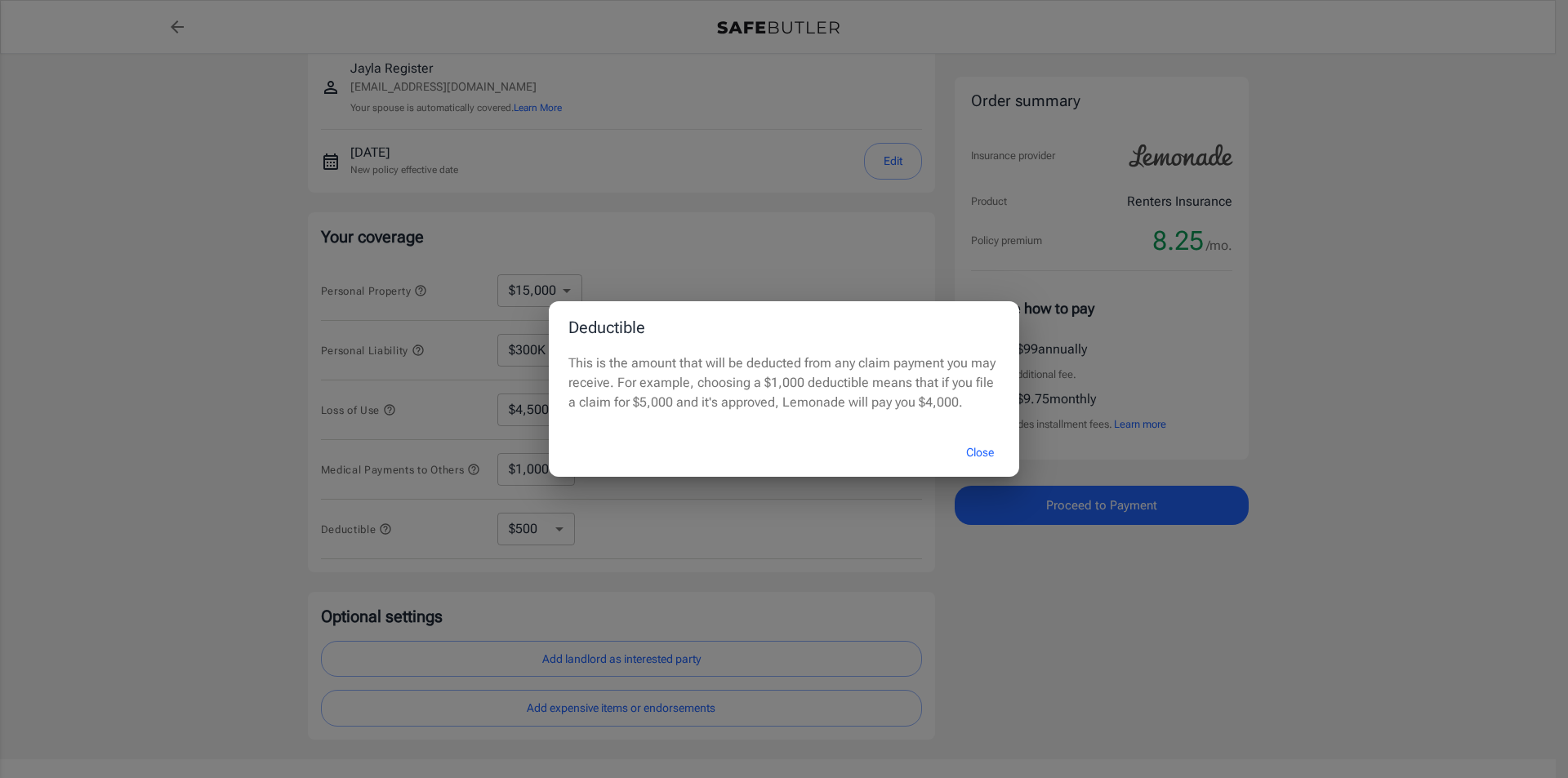
click at [974, 449] on button "Close" at bounding box center [979, 452] width 65 height 35
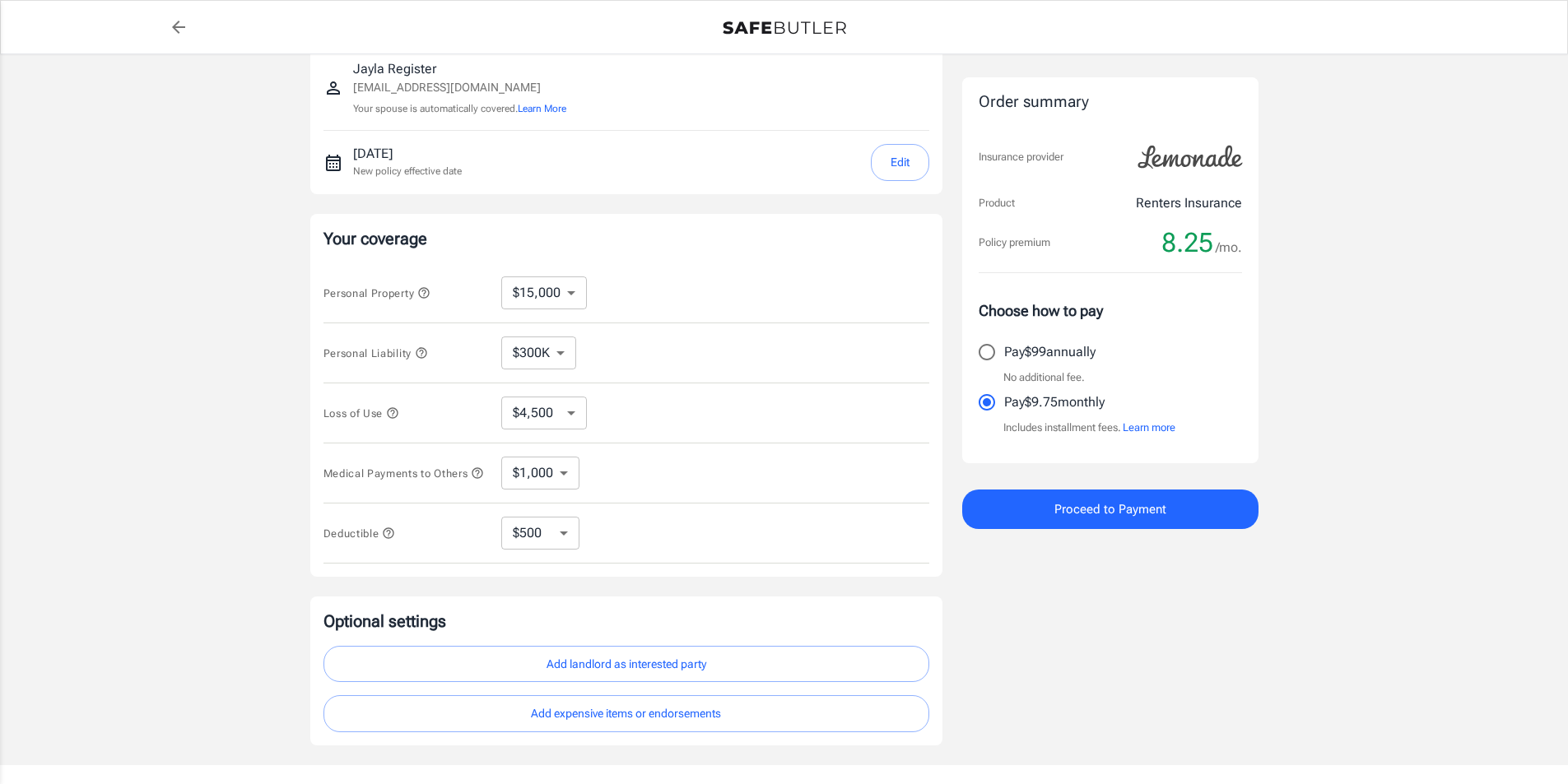
click at [472, 478] on icon "button" at bounding box center [477, 473] width 11 height 11
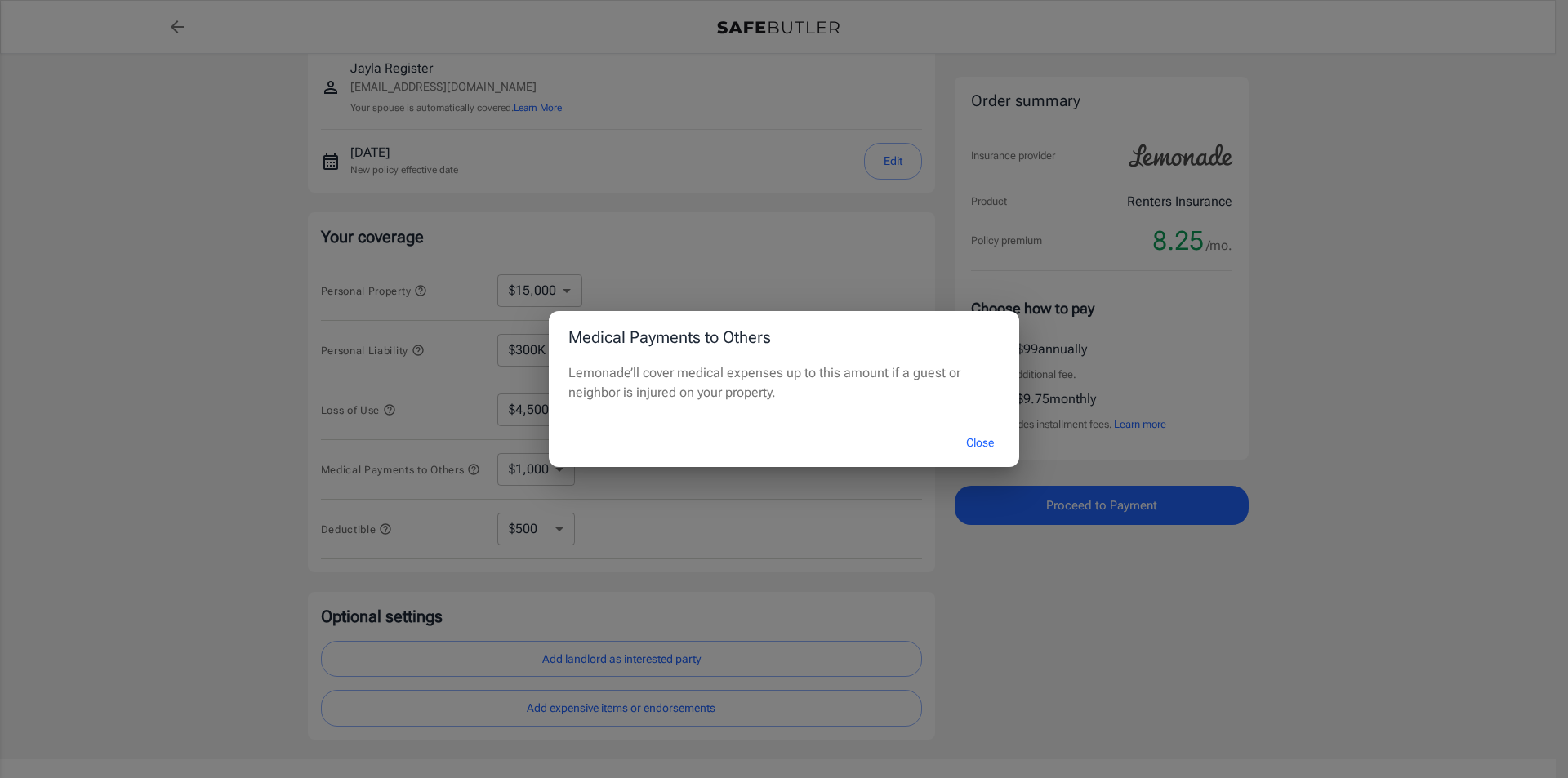
click at [982, 443] on button "Close" at bounding box center [979, 442] width 65 height 35
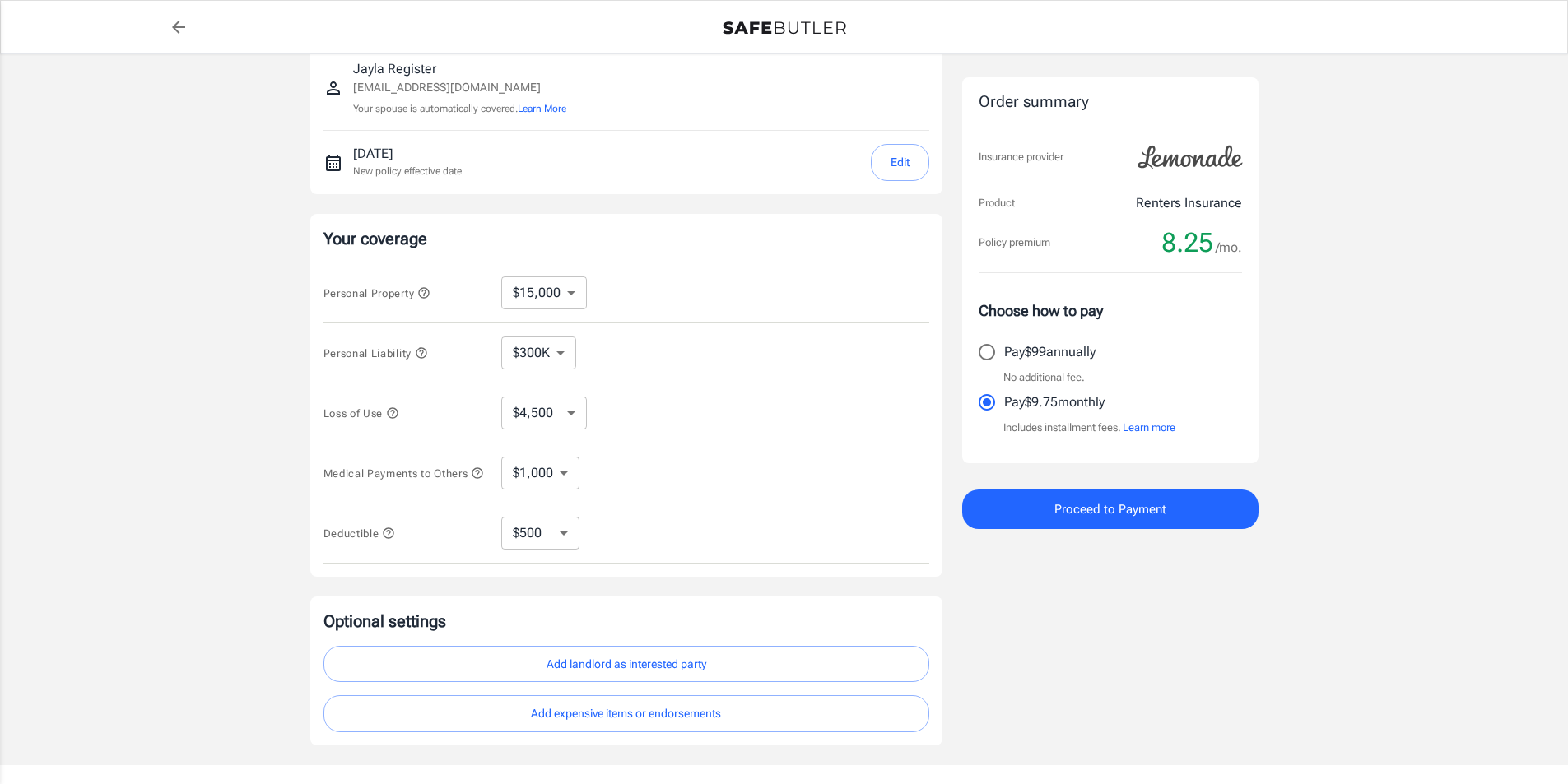
click at [556, 478] on select "$1,000 $3,000 $5,000" at bounding box center [541, 473] width 78 height 33
select select "5000"
click at [556, 355] on select "$100K $300K $500K" at bounding box center [539, 353] width 75 height 33
click at [627, 339] on div "Personal Liability $100K $300K $500K ​" at bounding box center [625, 353] width 605 height 60
click at [565, 473] on select "$1,000 $3,000 $5,000" at bounding box center [541, 473] width 78 height 33
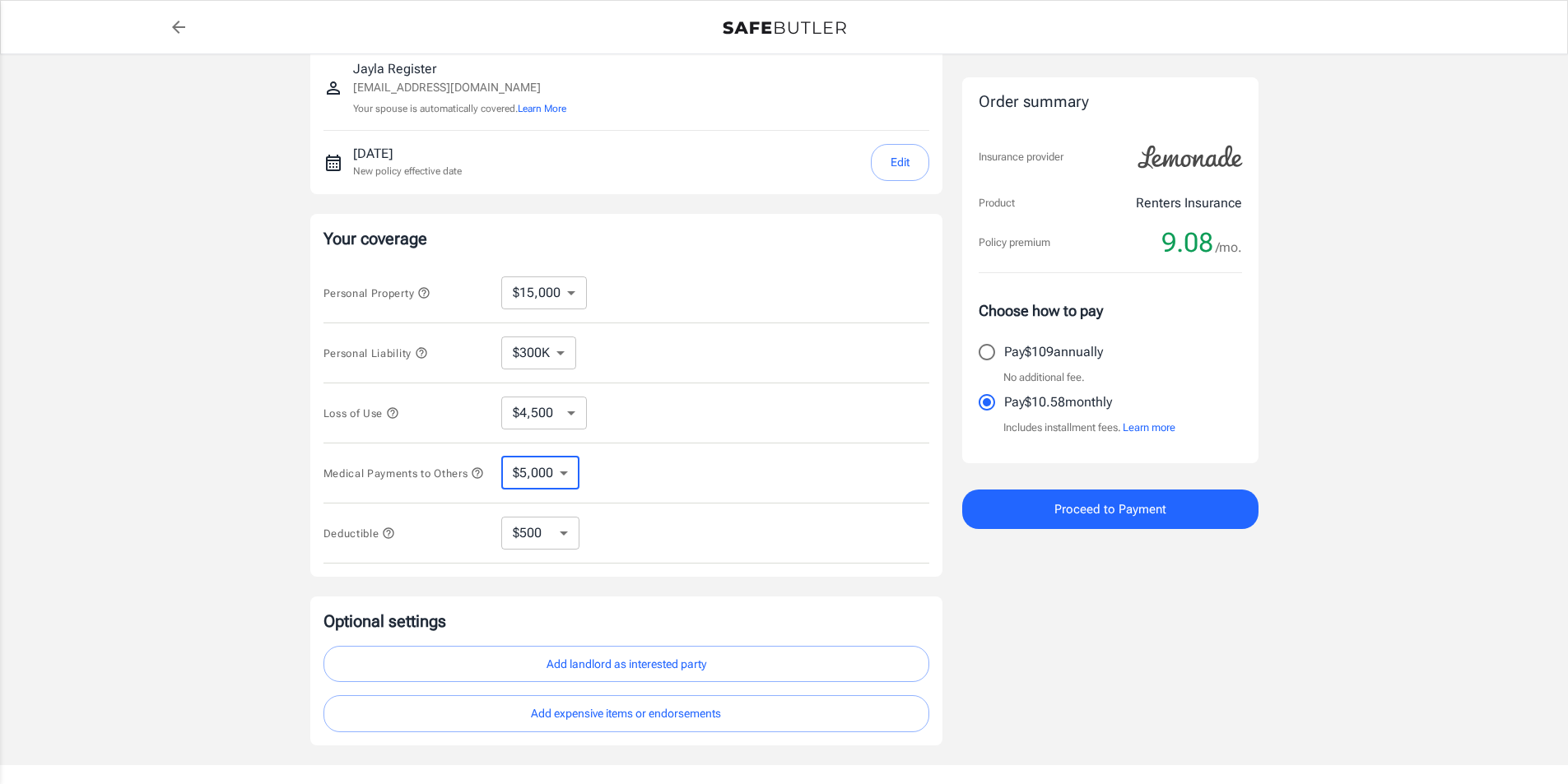
select select "1000"
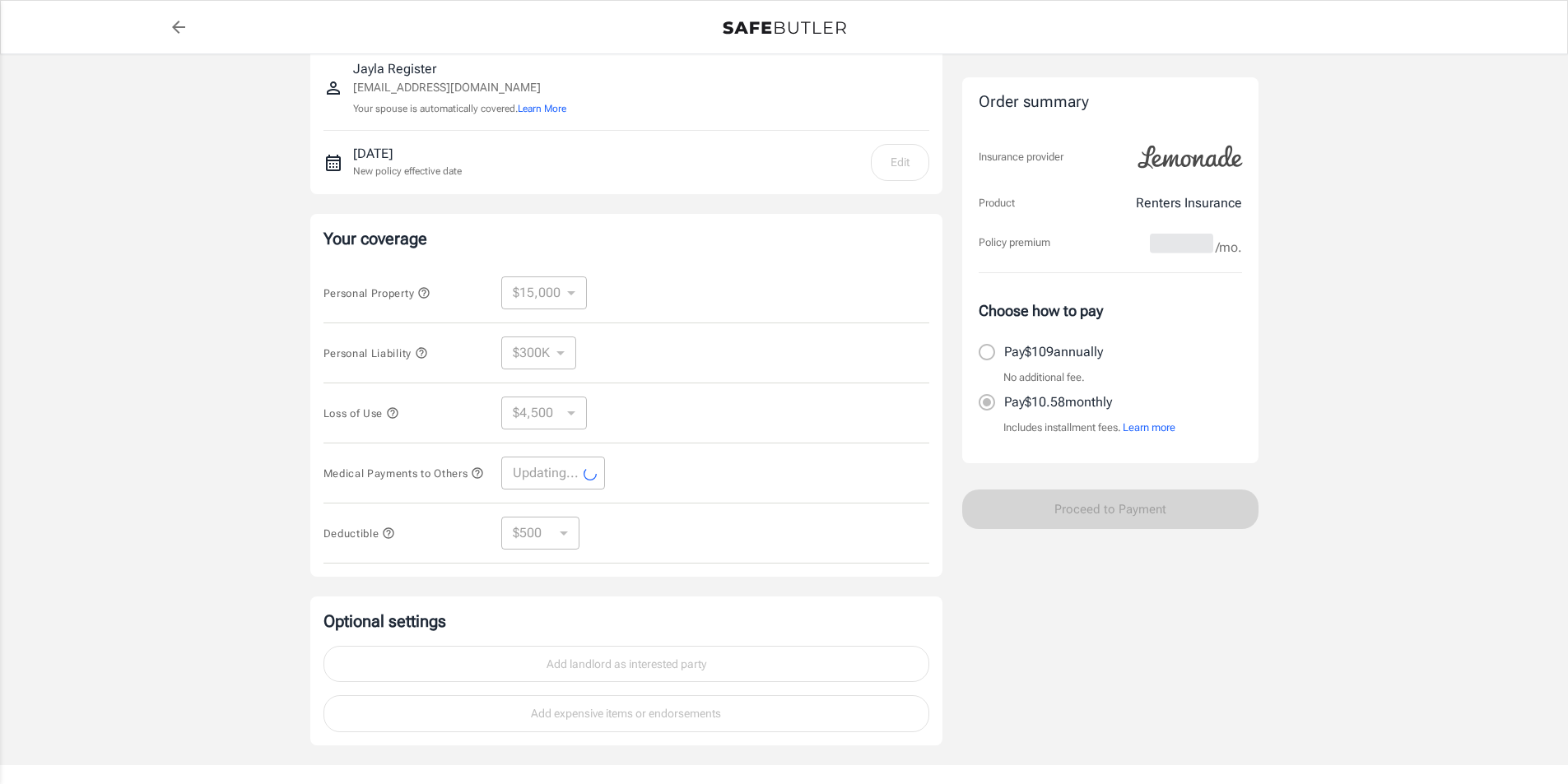
select select "1000"
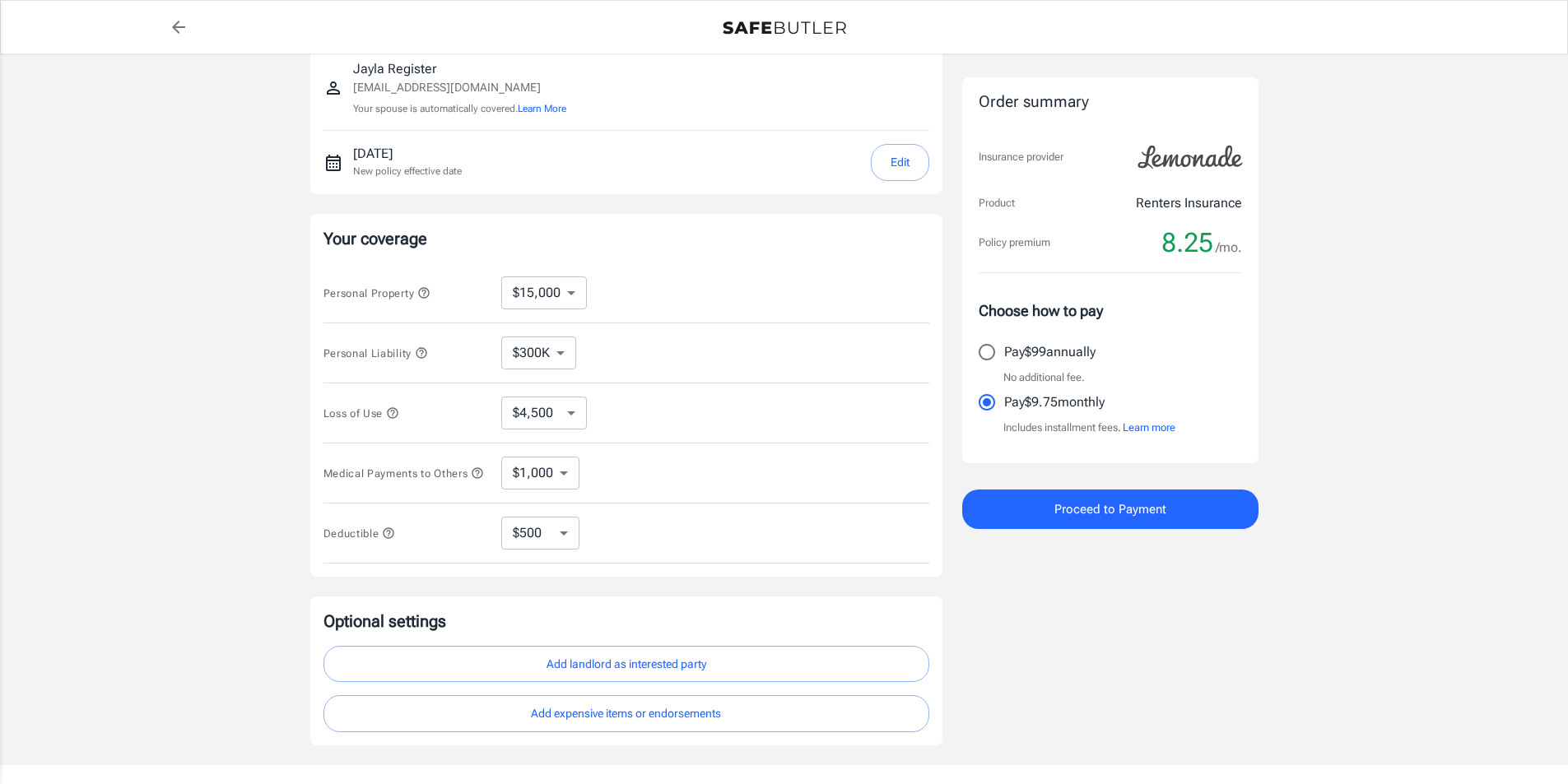
click at [727, 669] on button "Add landlord as interested party" at bounding box center [625, 664] width 605 height 37
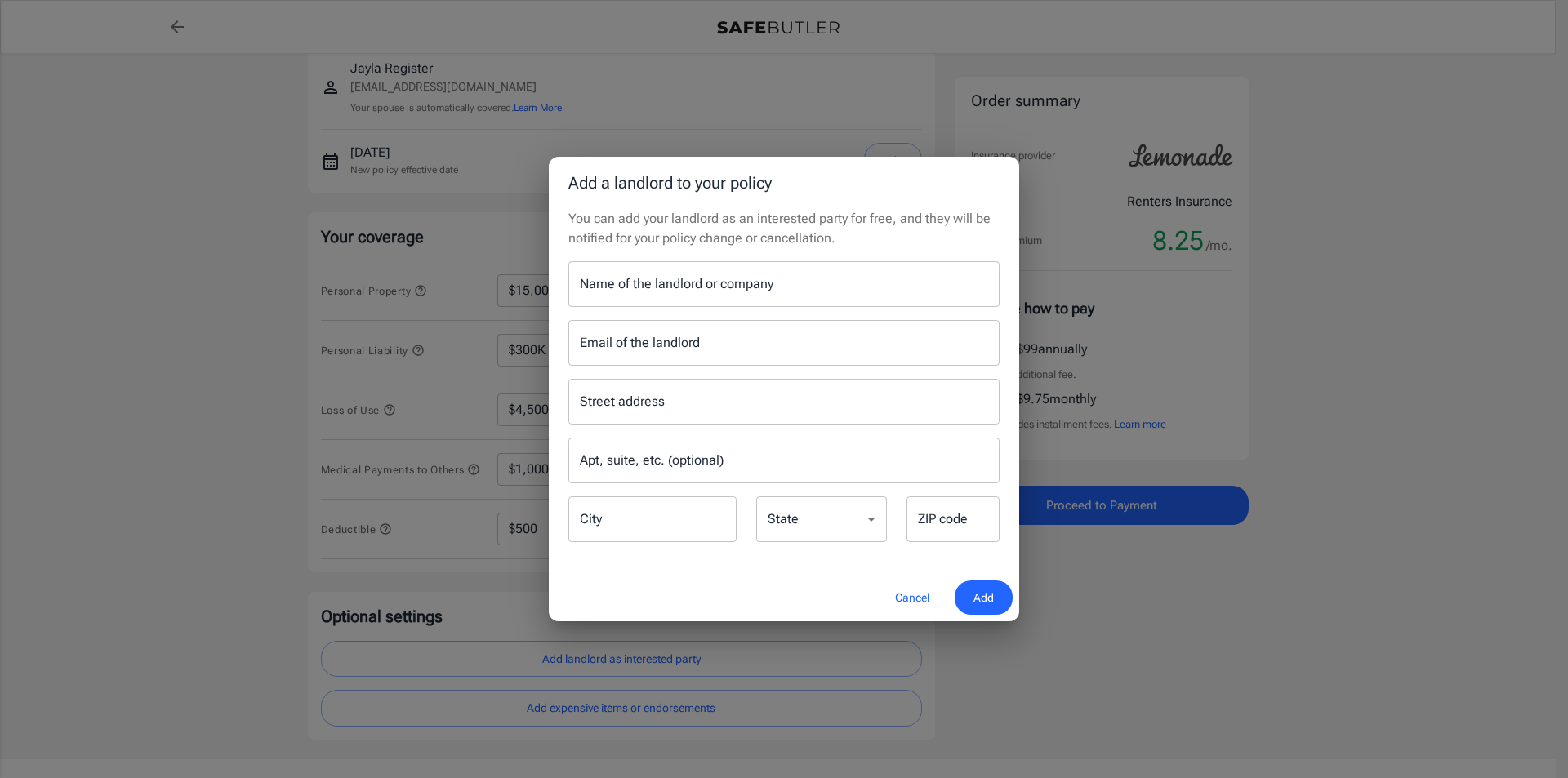
click at [707, 290] on input "Name of the landlord or company" at bounding box center [784, 284] width 431 height 46
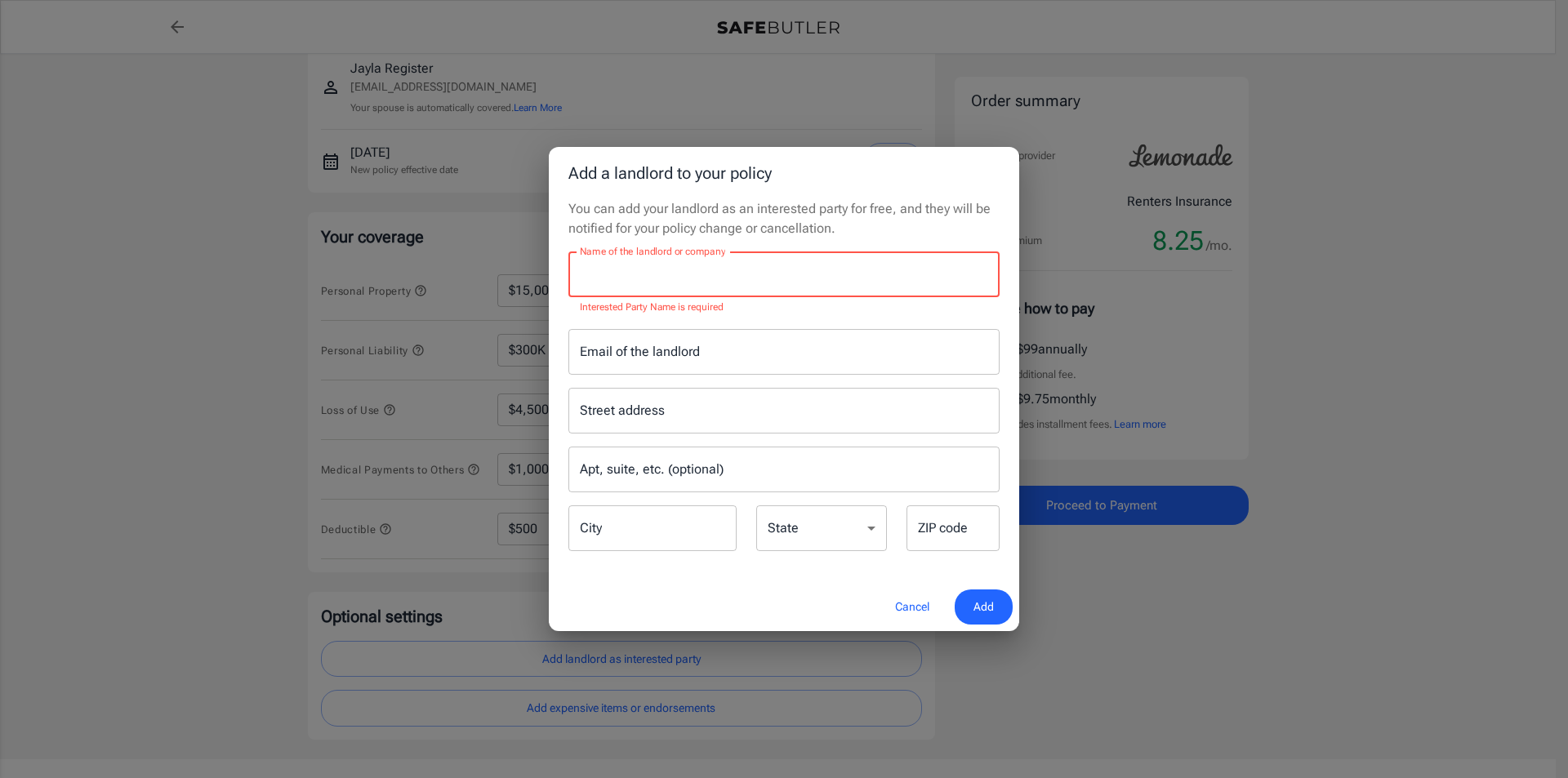
click at [728, 273] on div "Name of the landlord or company Name of the landlord or company Interested Part…" at bounding box center [784, 283] width 431 height 64
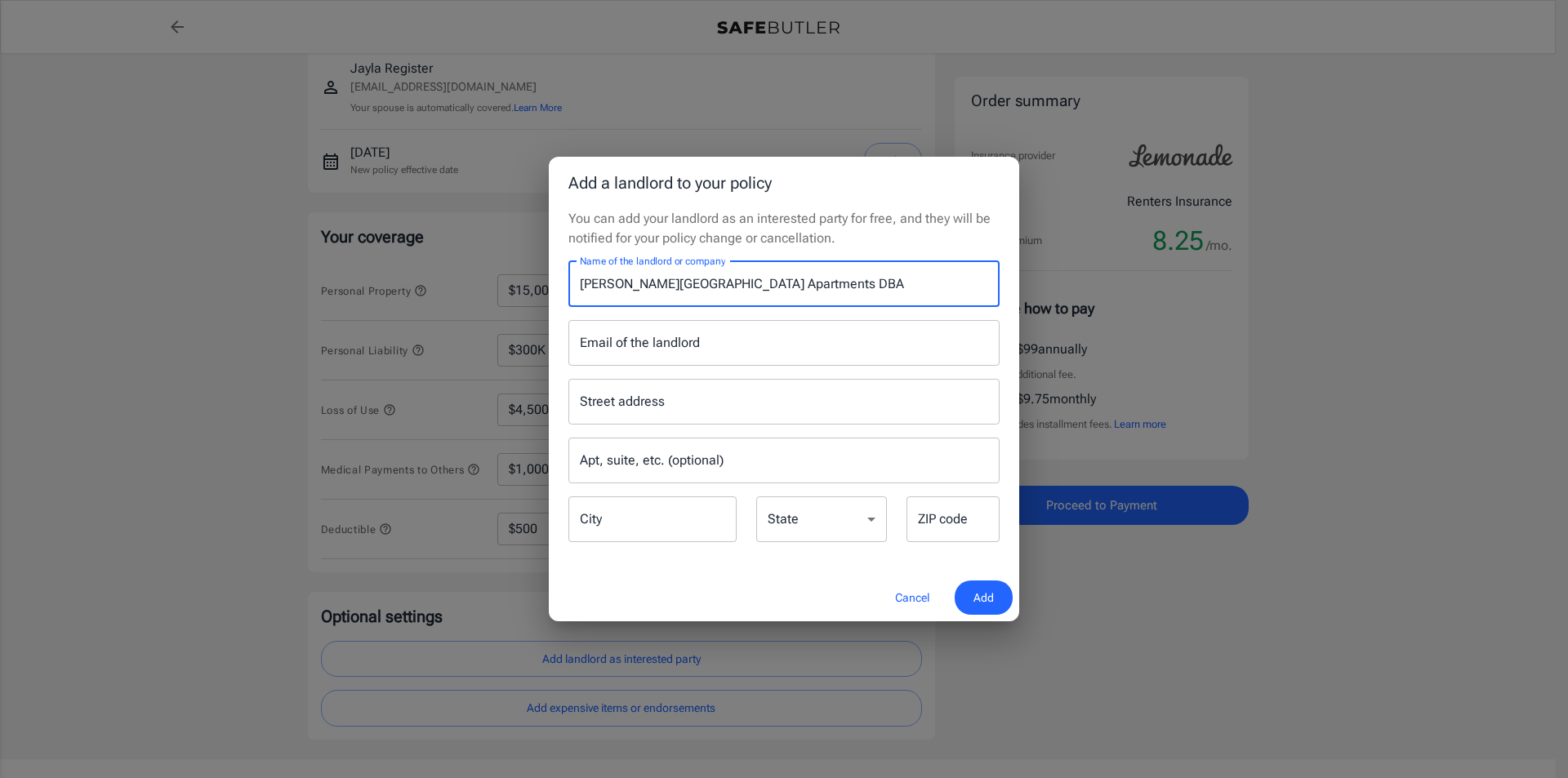
type input "Walden Village Apartments DBA"
click at [744, 424] on div "Street address Street address Apt, suite, etc. (optional) Apt, suite, etc. (opt…" at bounding box center [784, 455] width 451 height 179
click at [774, 408] on input "Street address" at bounding box center [784, 401] width 416 height 31
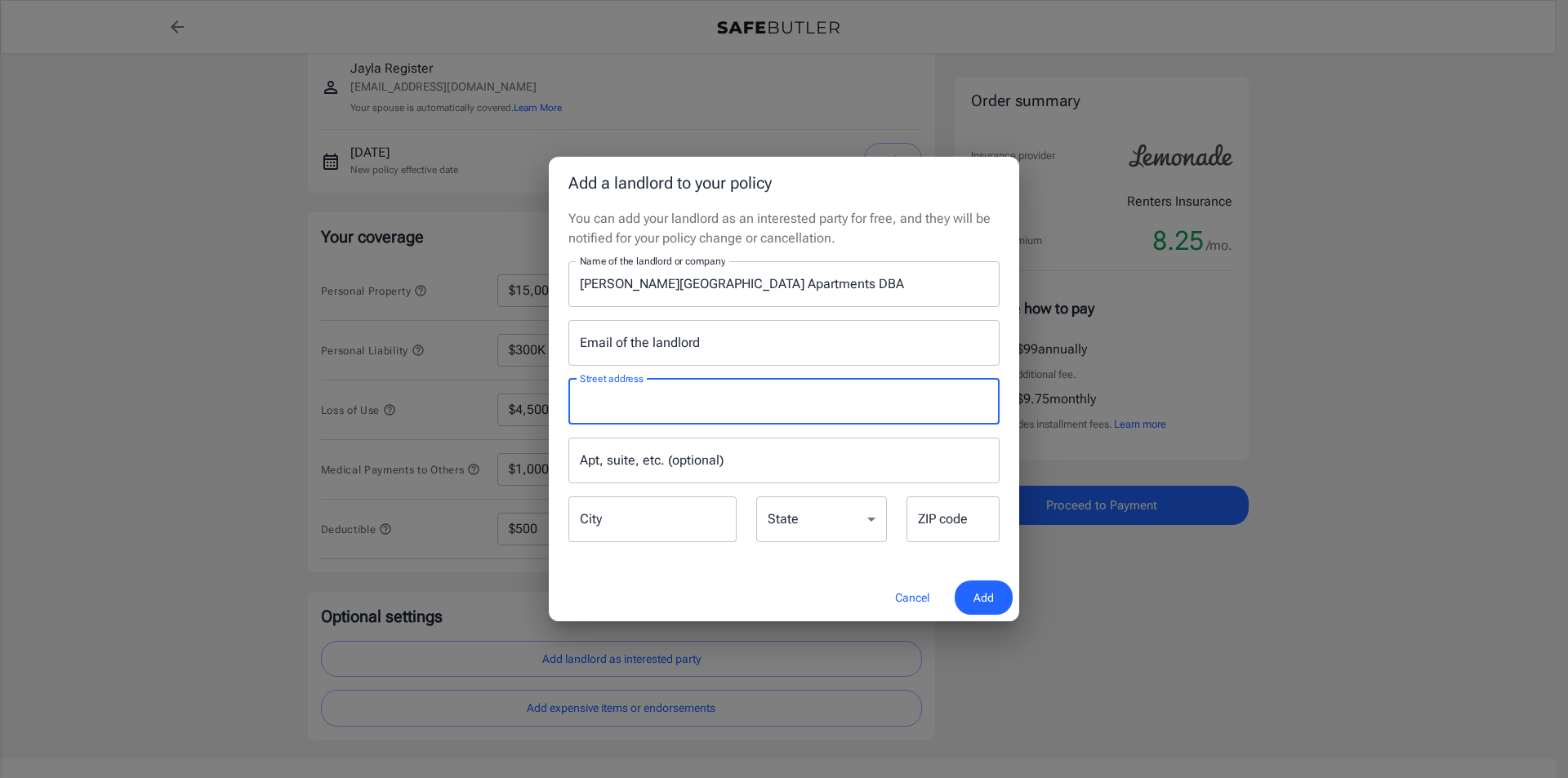
type input "p"
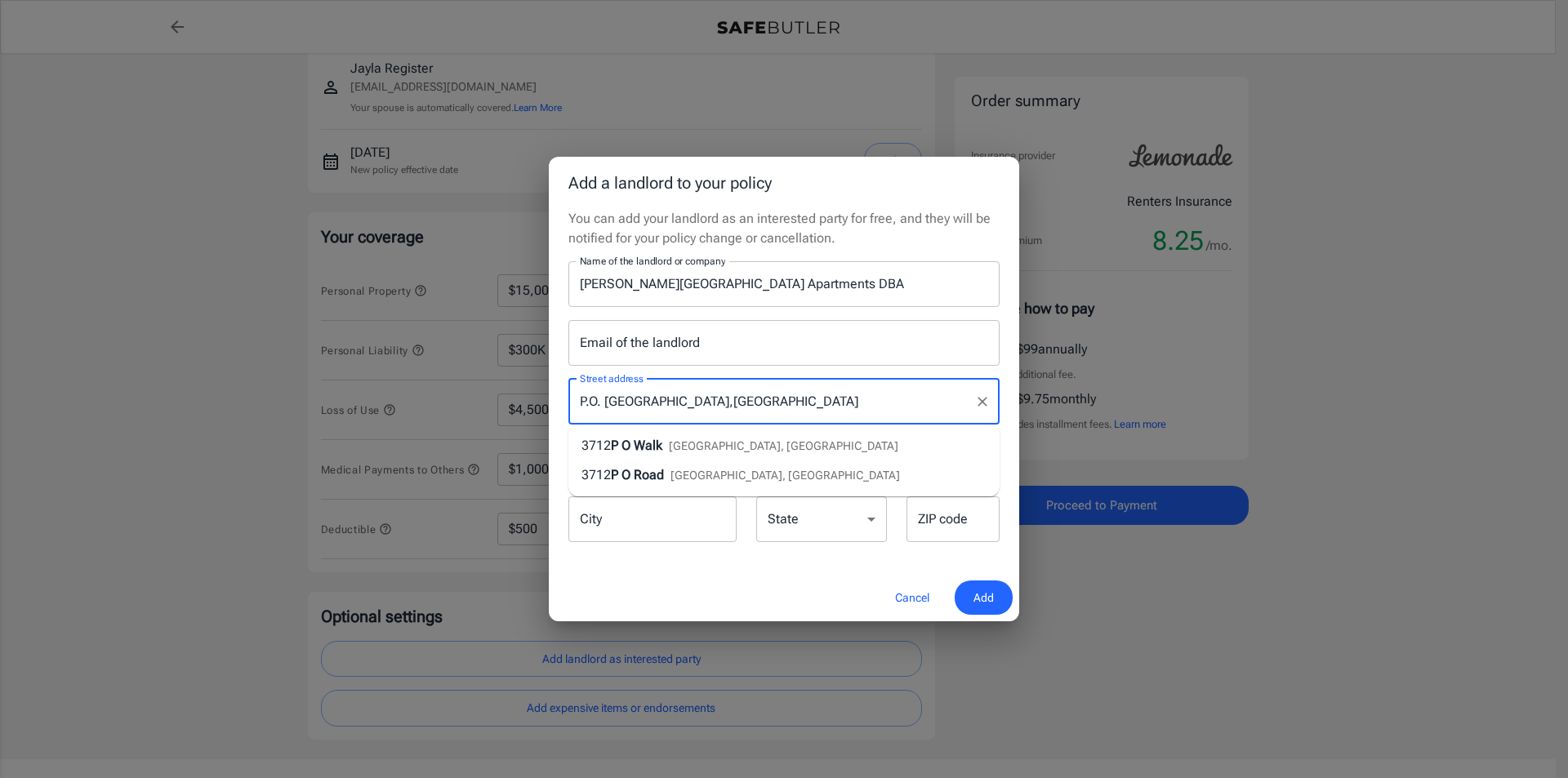
drag, startPoint x: 624, startPoint y: 403, endPoint x: 572, endPoint y: 396, distance: 52.5
click at [572, 396] on div "P.O. Box 3712, Albany,NY Street address" at bounding box center [784, 402] width 431 height 46
type input "3712, Albany,NY"
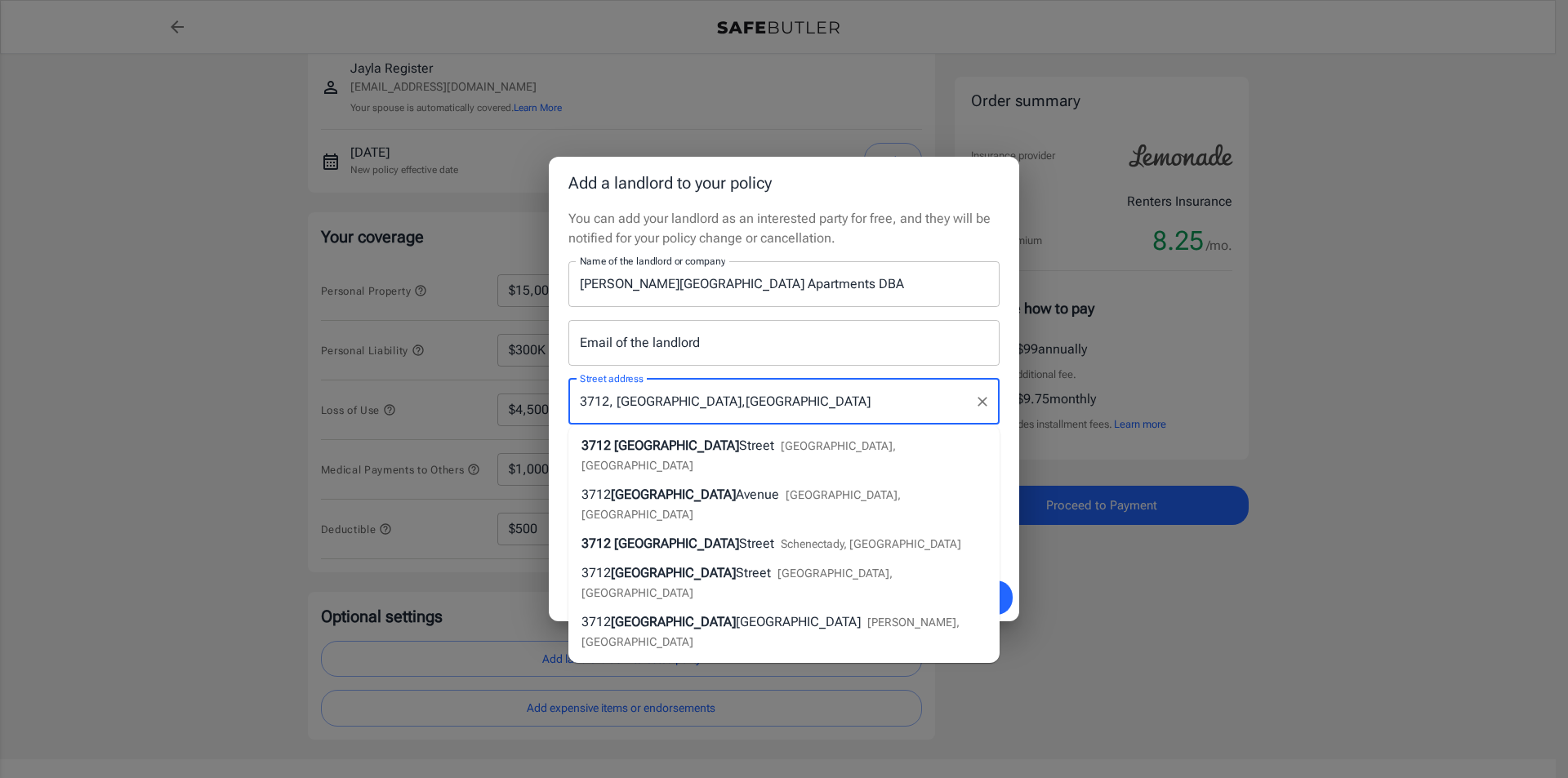
click at [749, 394] on input "3712, Albany,NY" at bounding box center [772, 401] width 392 height 31
click at [990, 408] on button "Clear" at bounding box center [981, 401] width 23 height 23
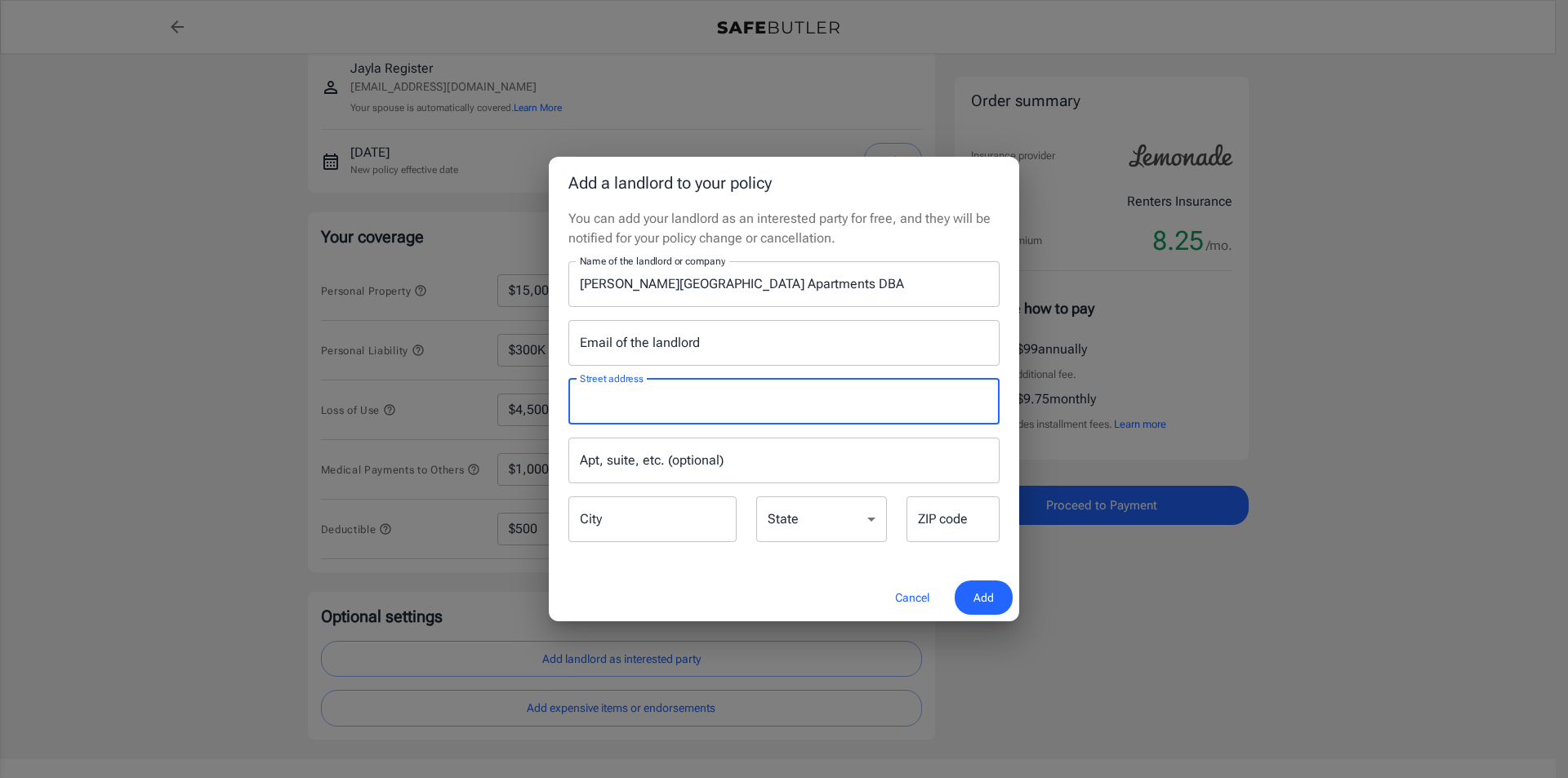
click at [965, 456] on input "Apt, suite, etc. (optional)" at bounding box center [784, 460] width 431 height 46
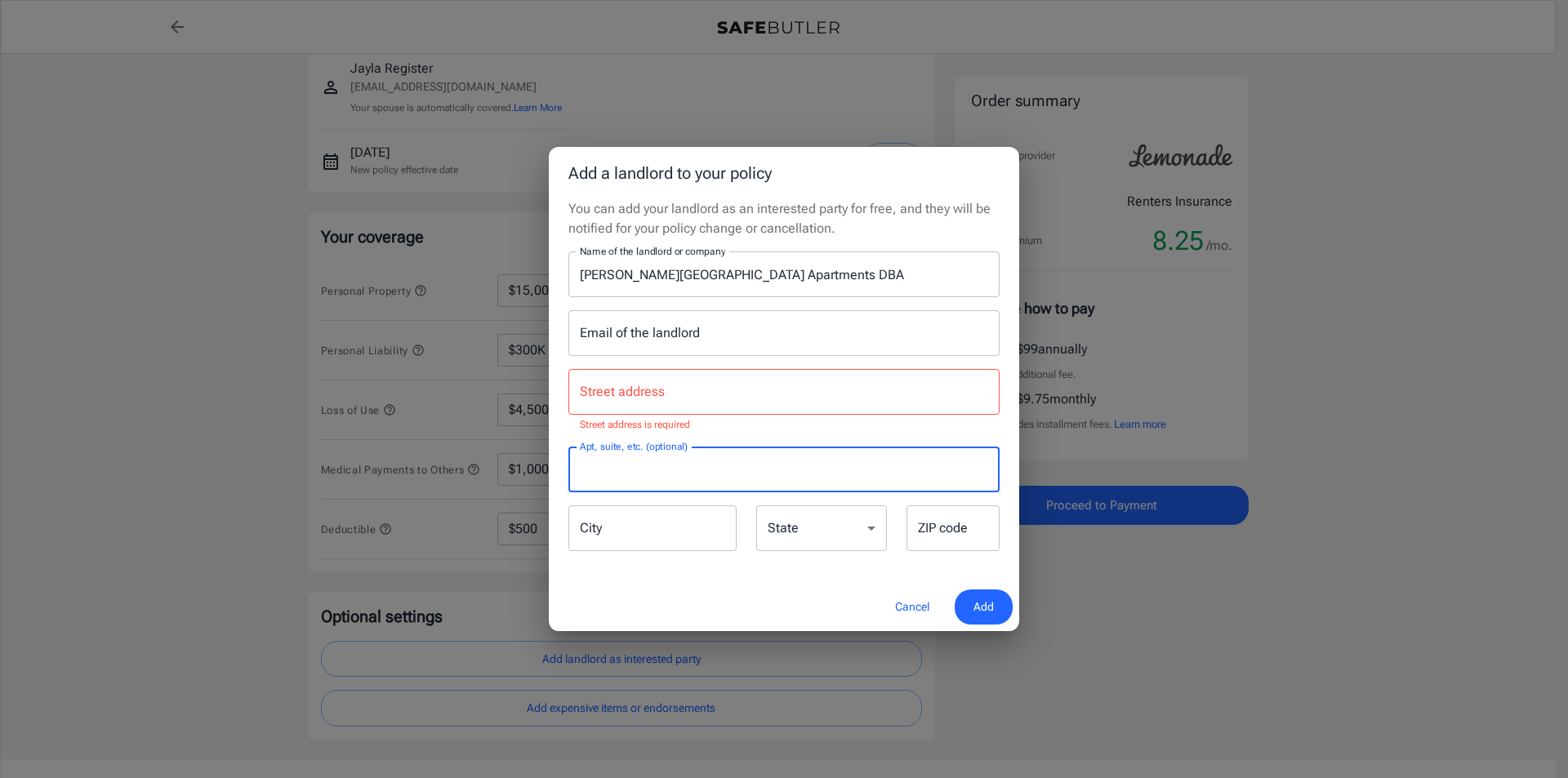
click at [631, 522] on input "City" at bounding box center [652, 529] width 168 height 46
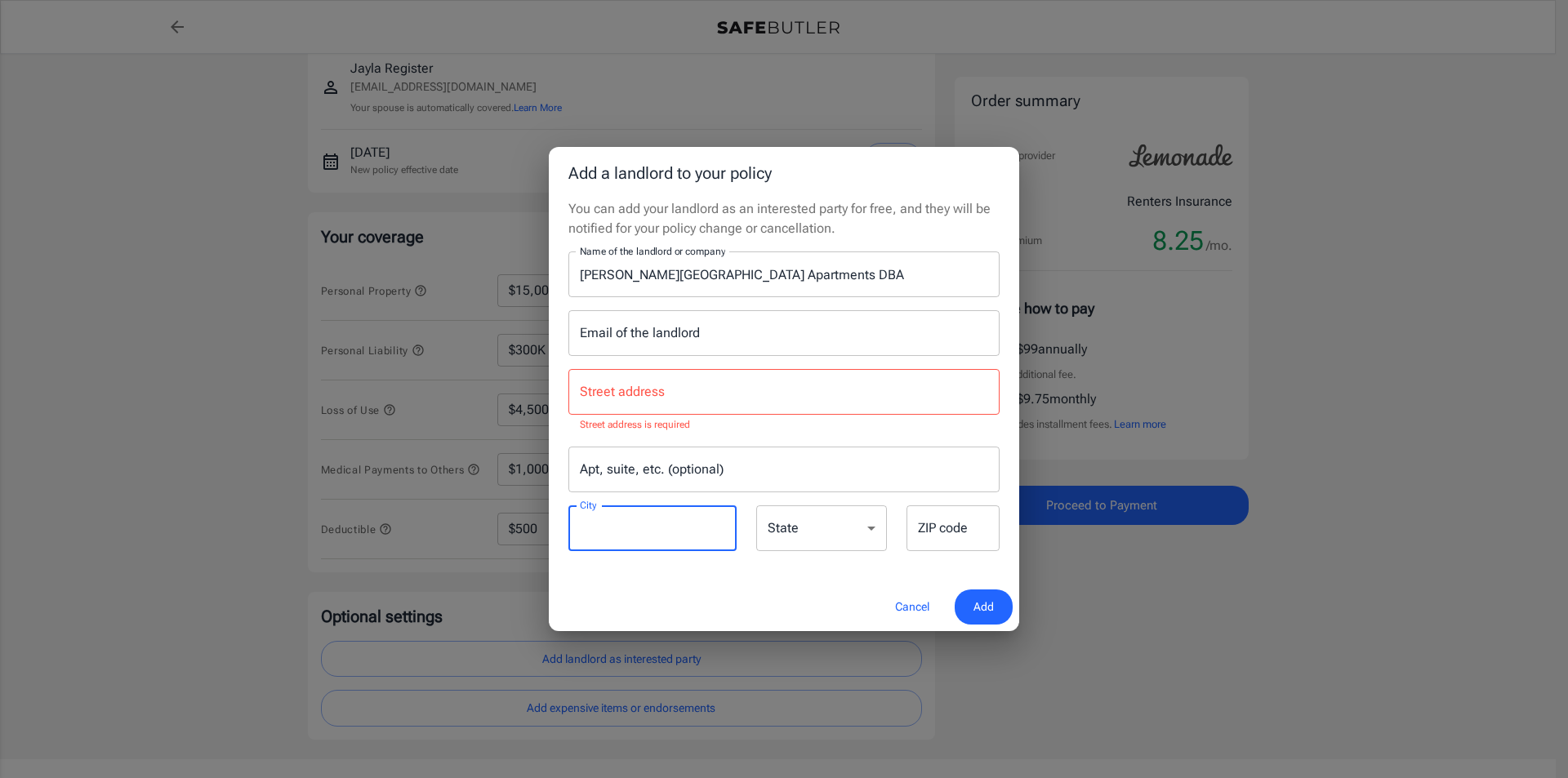
click at [937, 535] on input "ZIP code" at bounding box center [953, 529] width 93 height 46
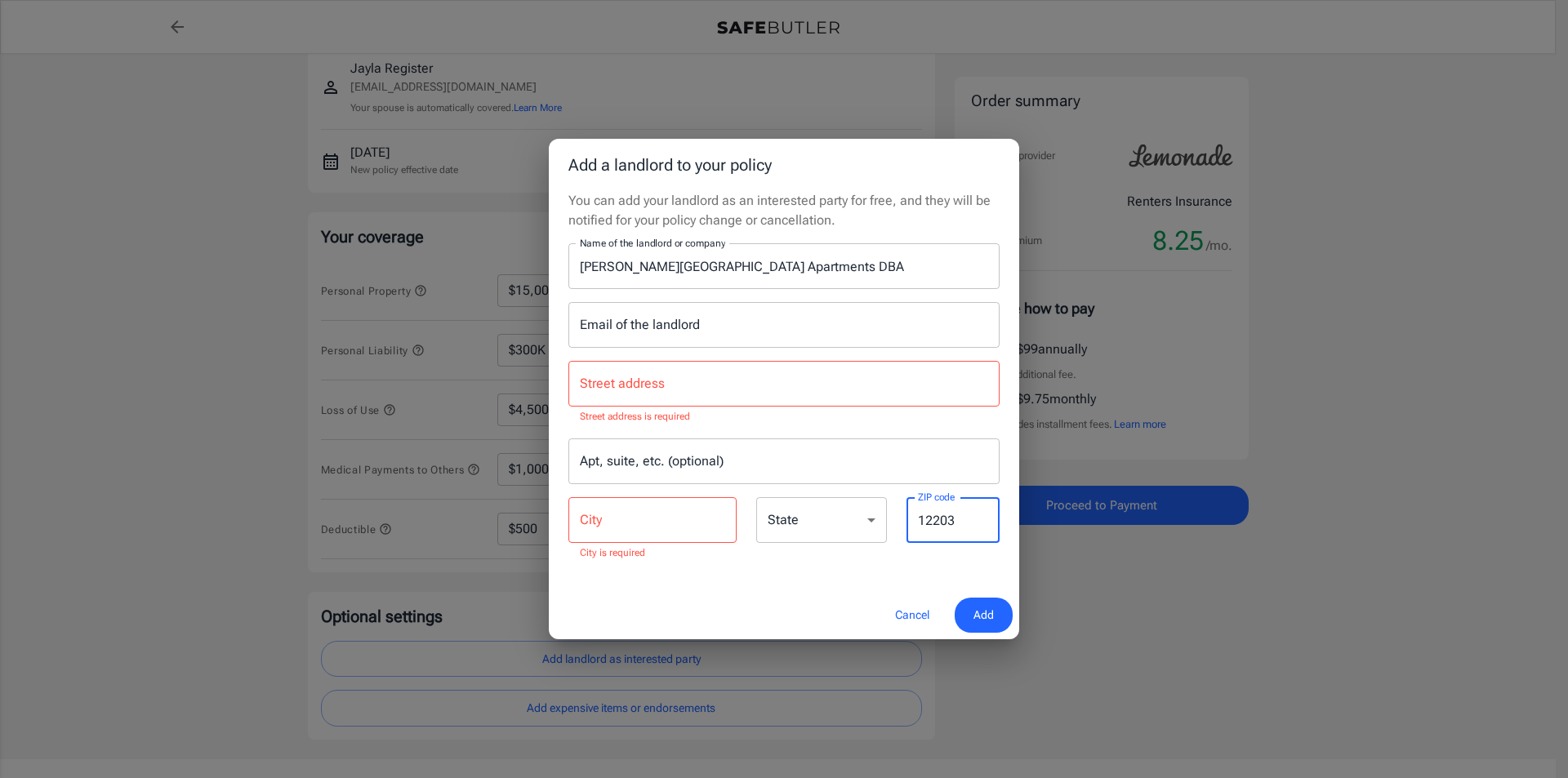
type input "12203"
click at [863, 524] on select "Alabama Alaska Arizona Arkansas California Colorado Connecticut Delaware Distri…" at bounding box center [821, 521] width 131 height 46
select select "NY"
click at [756, 498] on select "Alabama Alaska Arizona Arkansas California Colorado Connecticut Delaware Distri…" at bounding box center [821, 521] width 131 height 46
click at [648, 516] on input "City" at bounding box center [652, 521] width 168 height 46
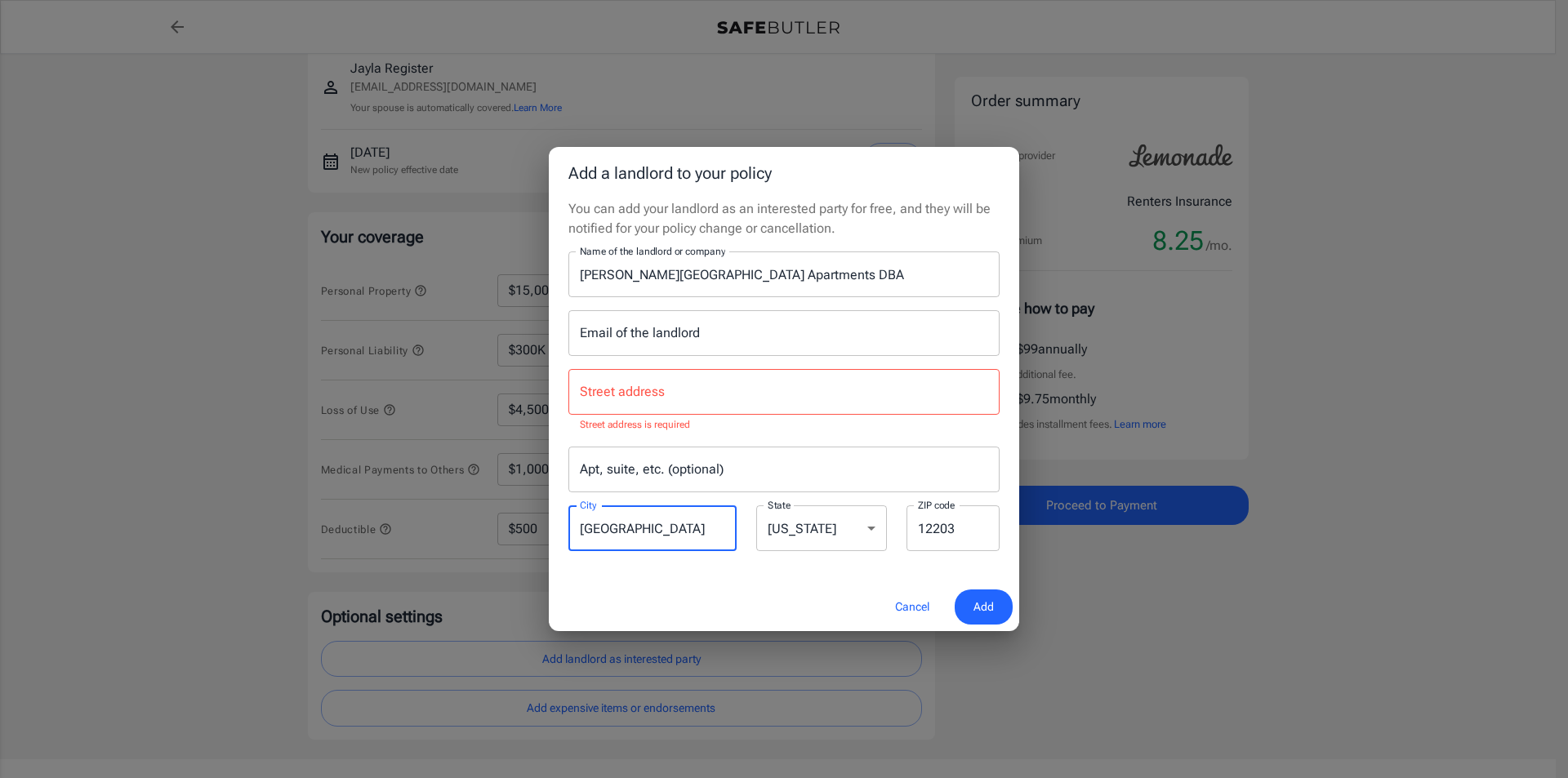
click at [994, 416] on div "Street address Street address Street address is required" at bounding box center [784, 401] width 431 height 64
type input "Albany"
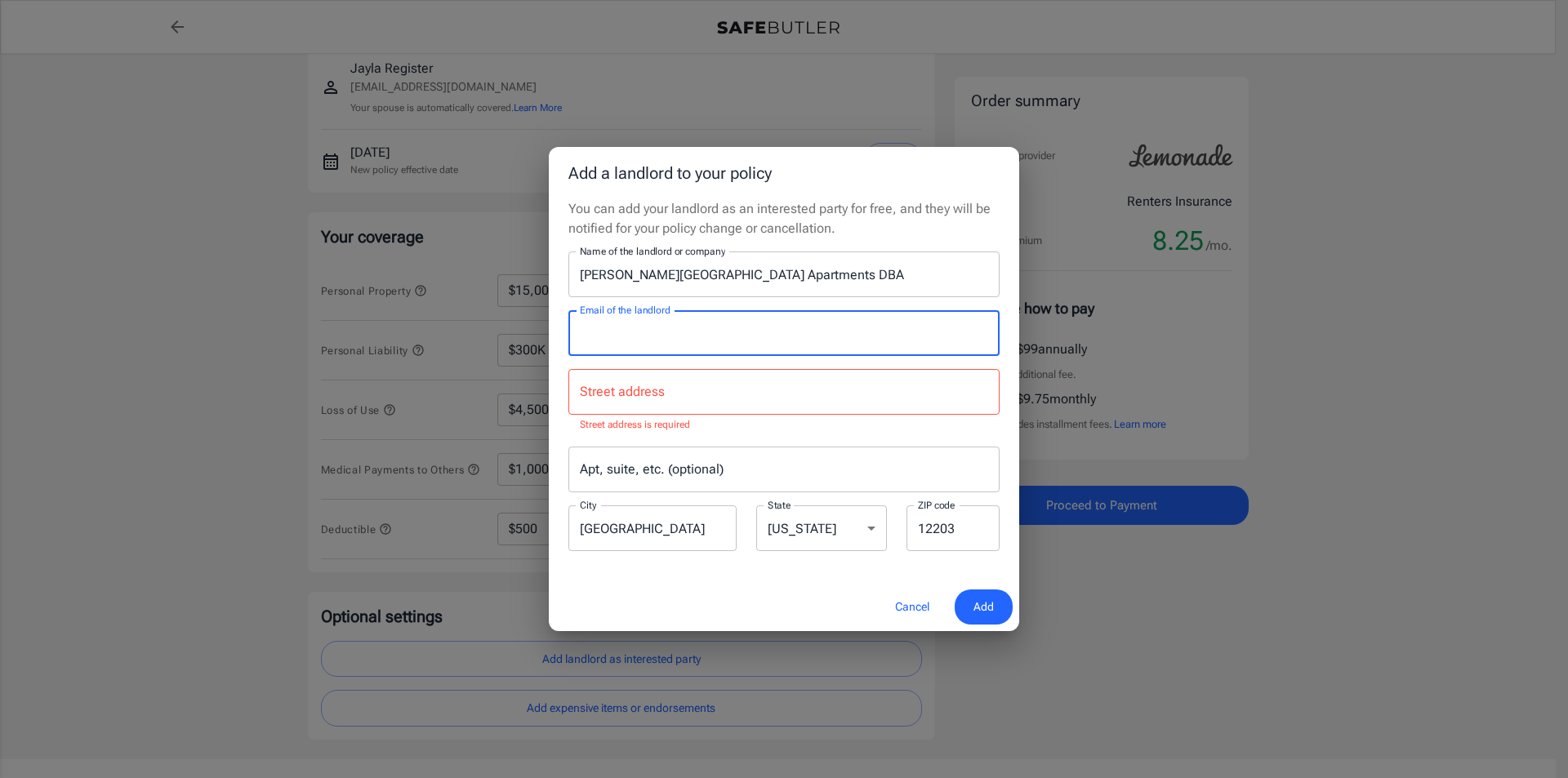
click at [771, 348] on input "Email of the landlord" at bounding box center [784, 334] width 431 height 46
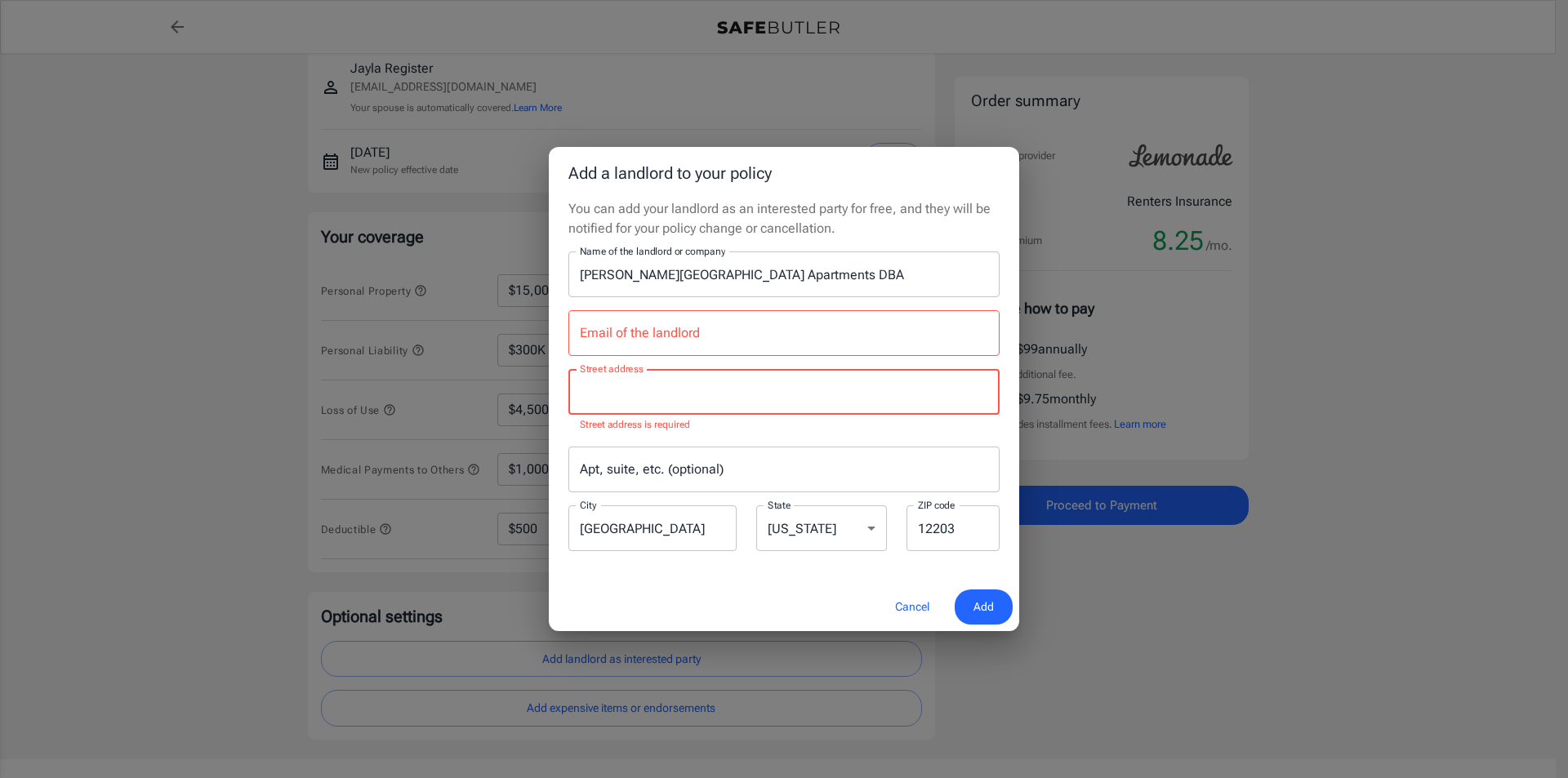
click at [764, 400] on input "Street address" at bounding box center [784, 391] width 416 height 31
click at [911, 599] on button "Cancel" at bounding box center [912, 607] width 72 height 35
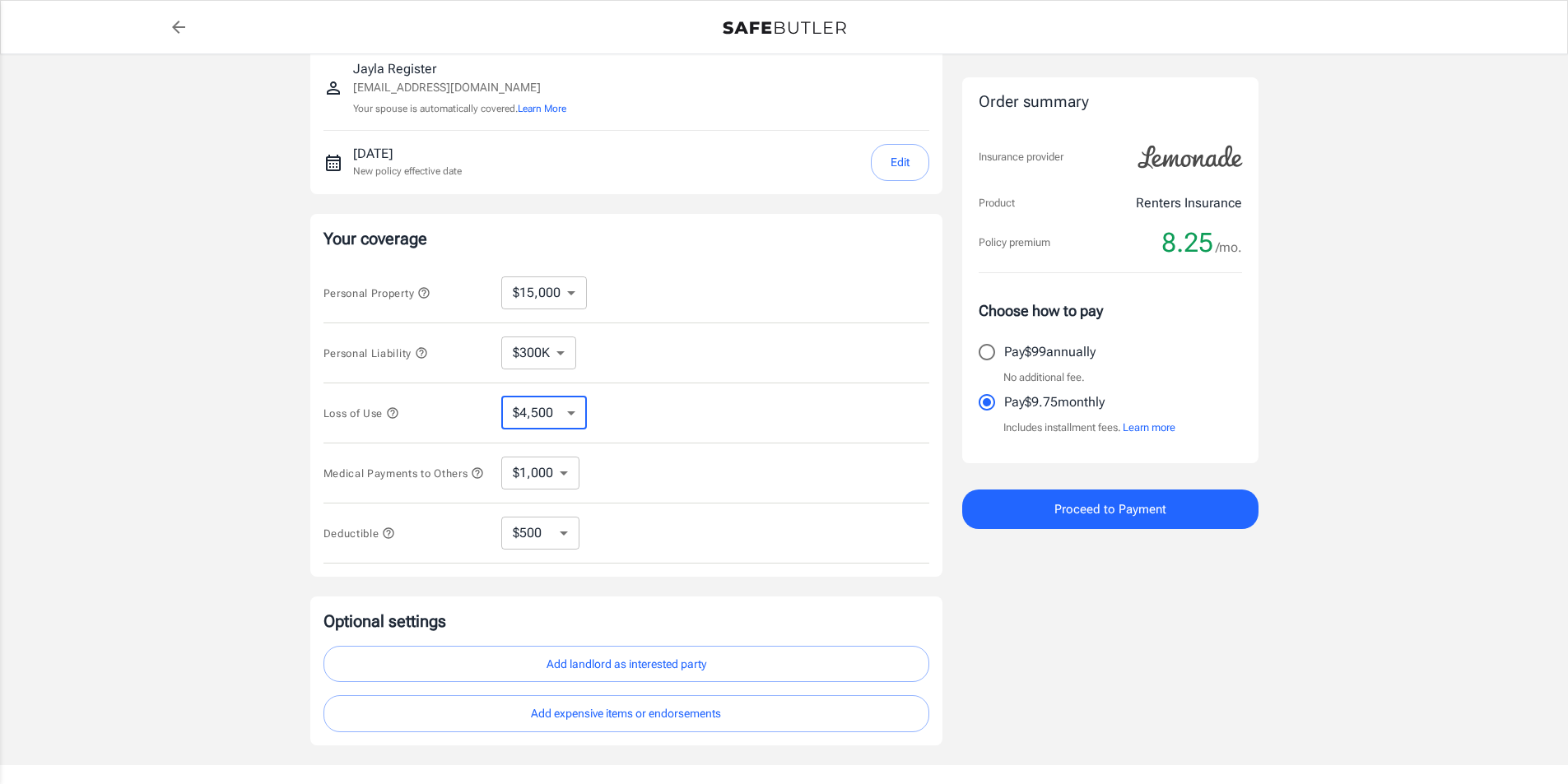
click at [559, 405] on select "$4,500 $7,500 $13,500 $22,500 $34,500 $55,500 $85,500 $130K $200K" at bounding box center [545, 413] width 86 height 33
click at [712, 399] on div "Loss of Use $4,500 $7,500 $13,500 $22,500 $34,500 $55,500 $85,500 $130K $200K ​" at bounding box center [625, 414] width 605 height 60
click at [561, 287] on select "$10,000 $15,000 $20,000 $25,000 $30,000 $40,000 $50,000 $100K $150K $200K $250K" at bounding box center [545, 292] width 86 height 33
click at [568, 538] on select "$250 $500 $1,000 $2,500" at bounding box center [541, 533] width 78 height 33
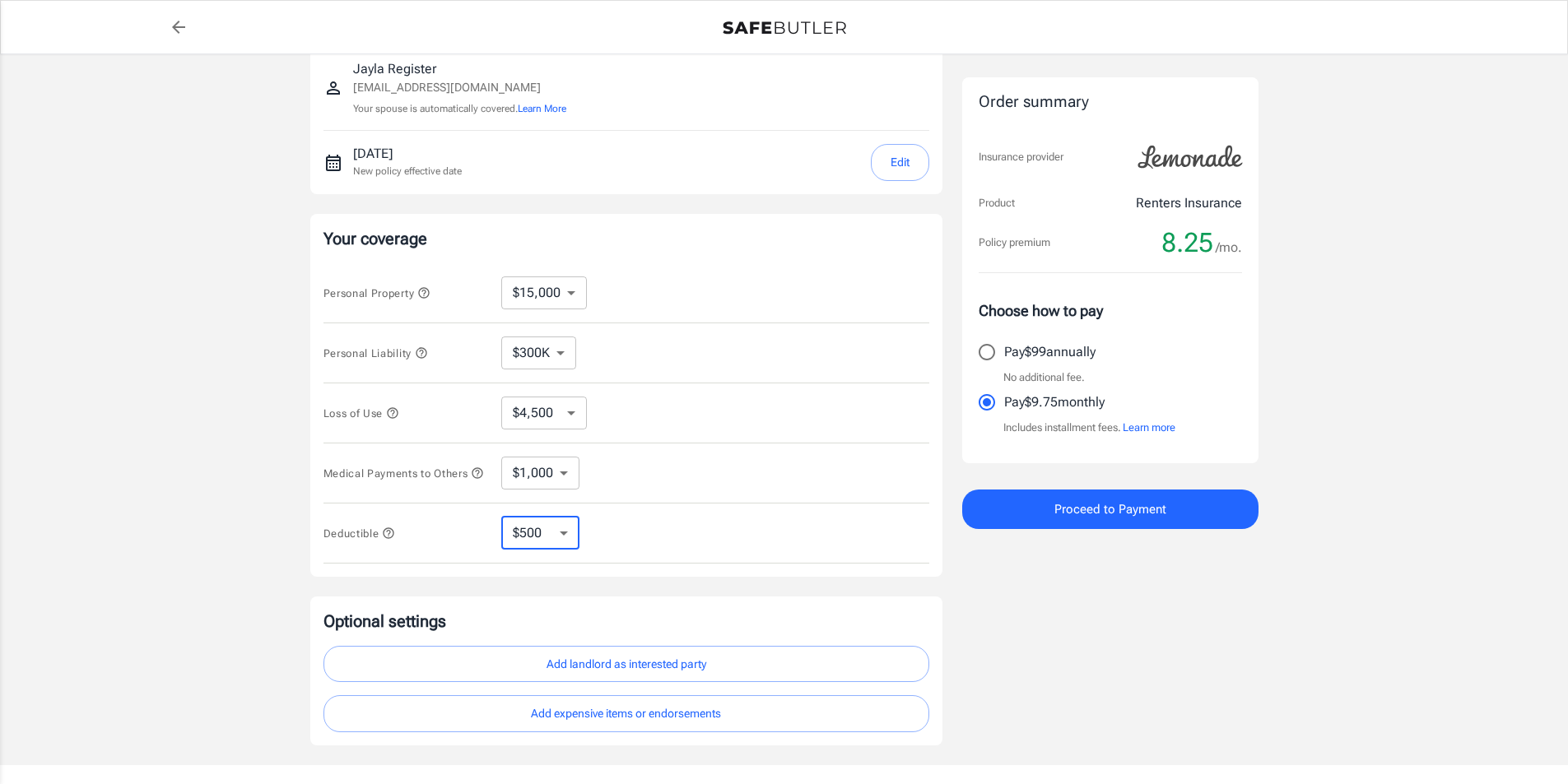
click at [568, 538] on select "$250 $500 $1,000 $2,500" at bounding box center [541, 533] width 78 height 33
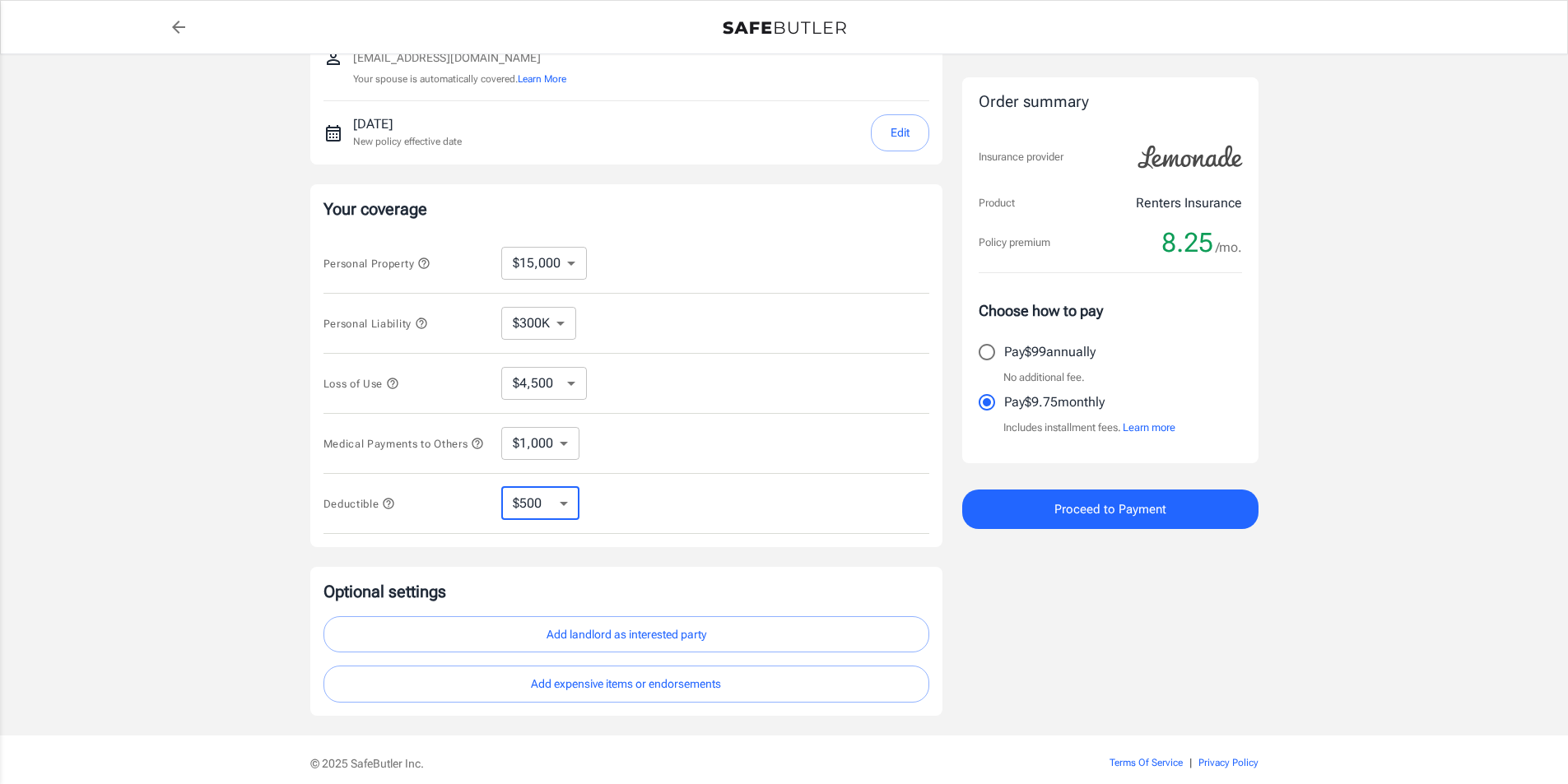
scroll to position [247, 0]
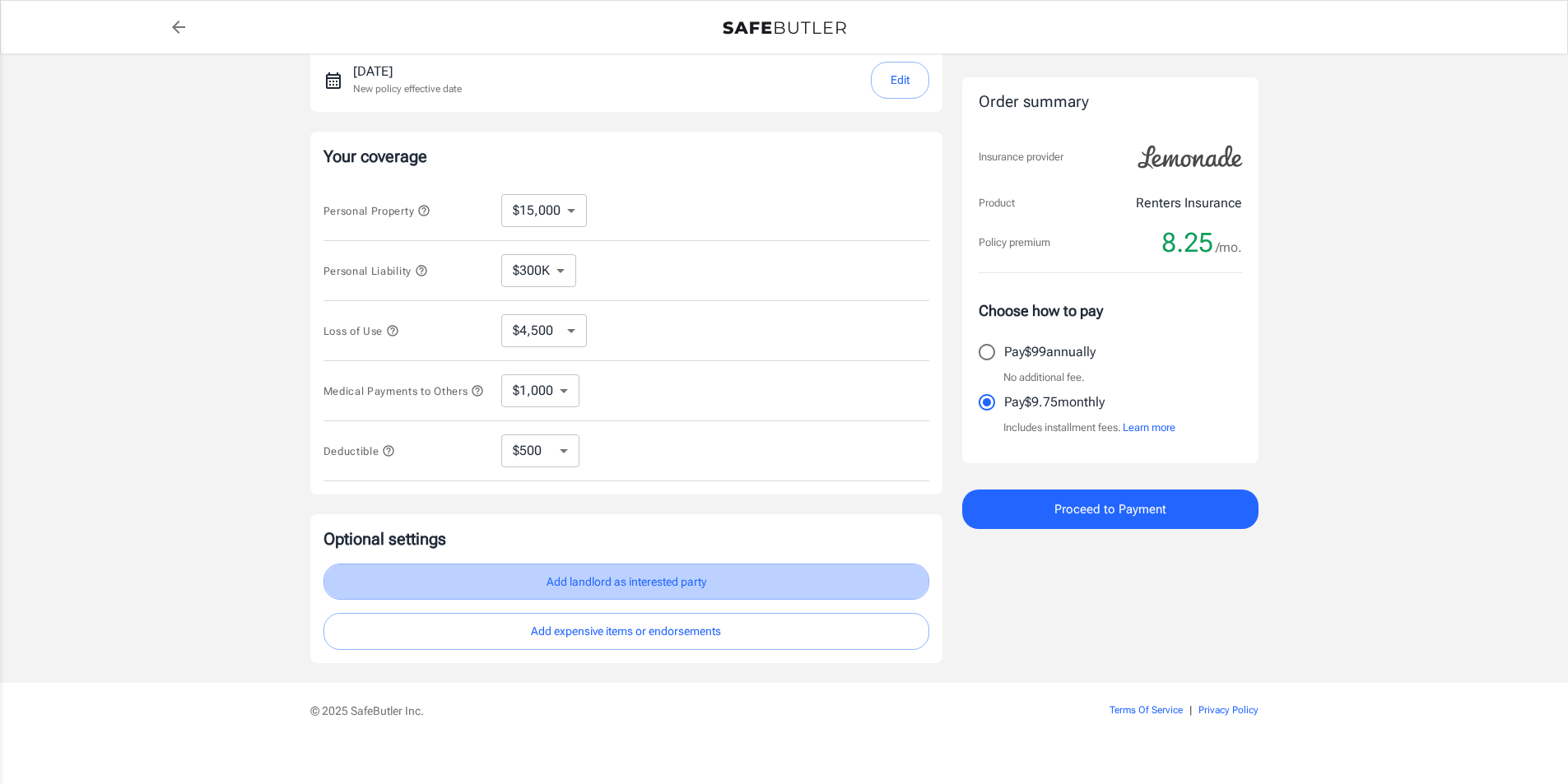
click at [808, 578] on button "Add landlord as interested party" at bounding box center [625, 582] width 605 height 37
select select "NY"
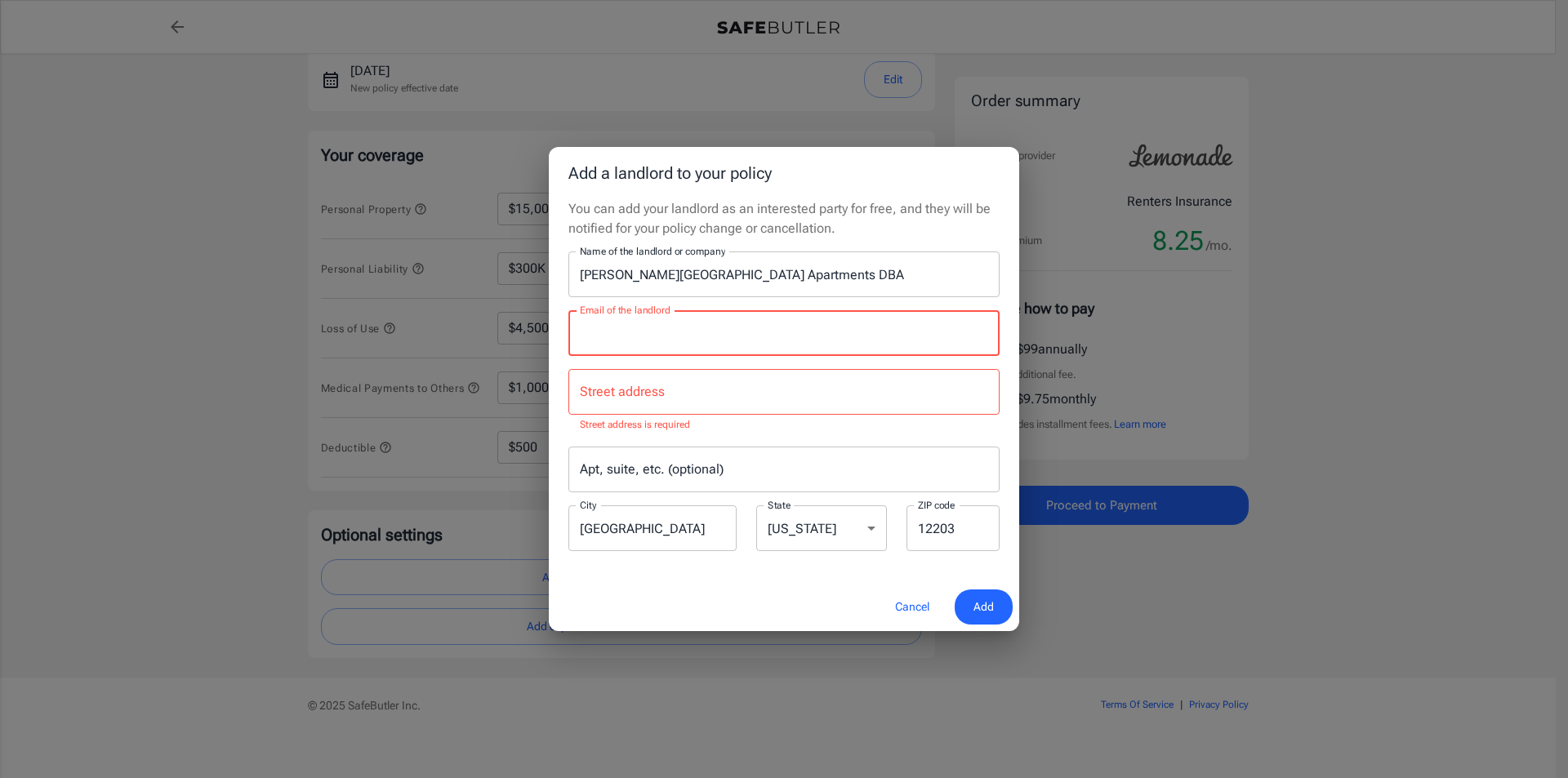
paste input "leasingwv@rookwoodproperties.com"
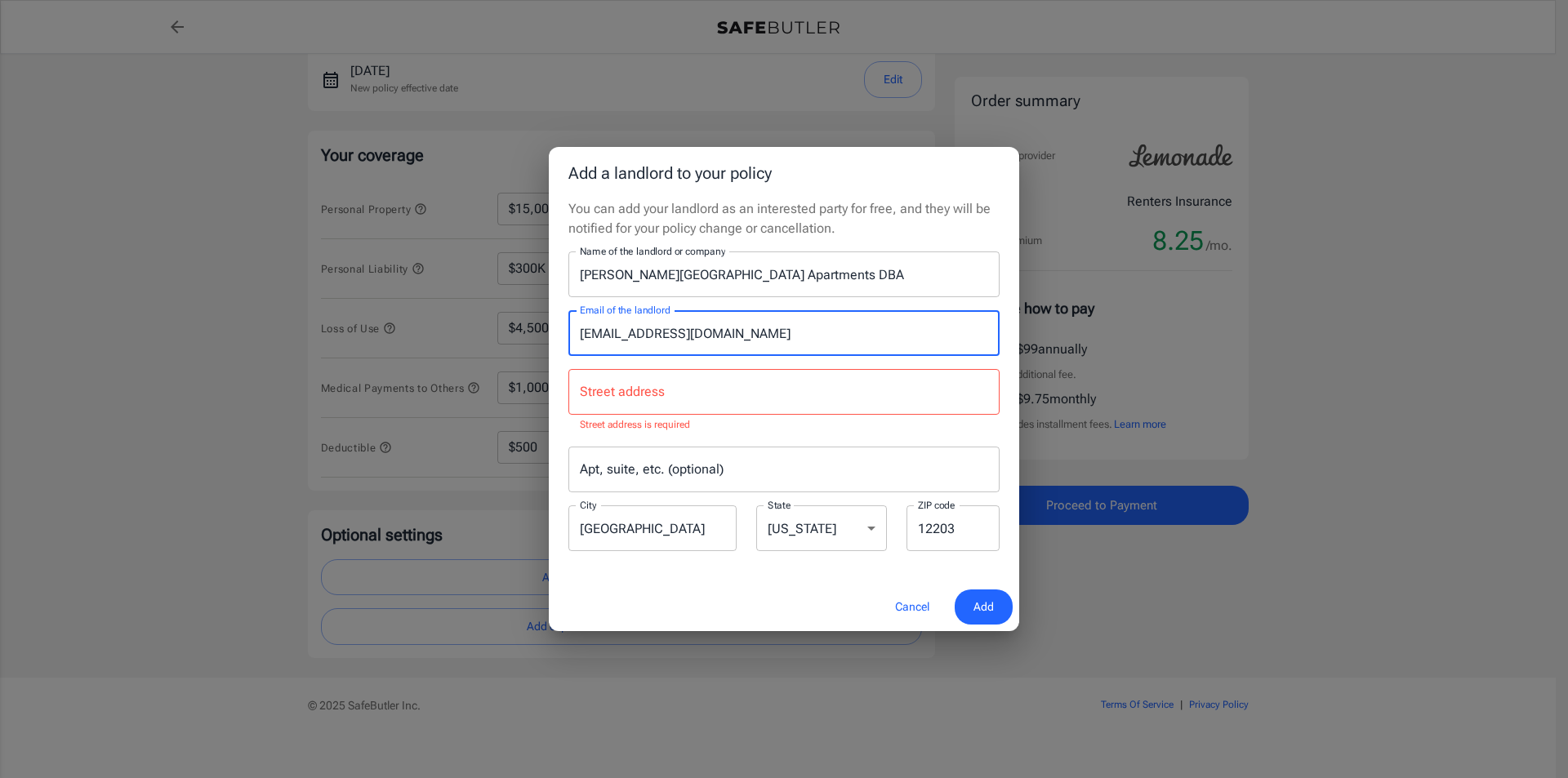
type input "leasingwv@rookwoodproperties.com"
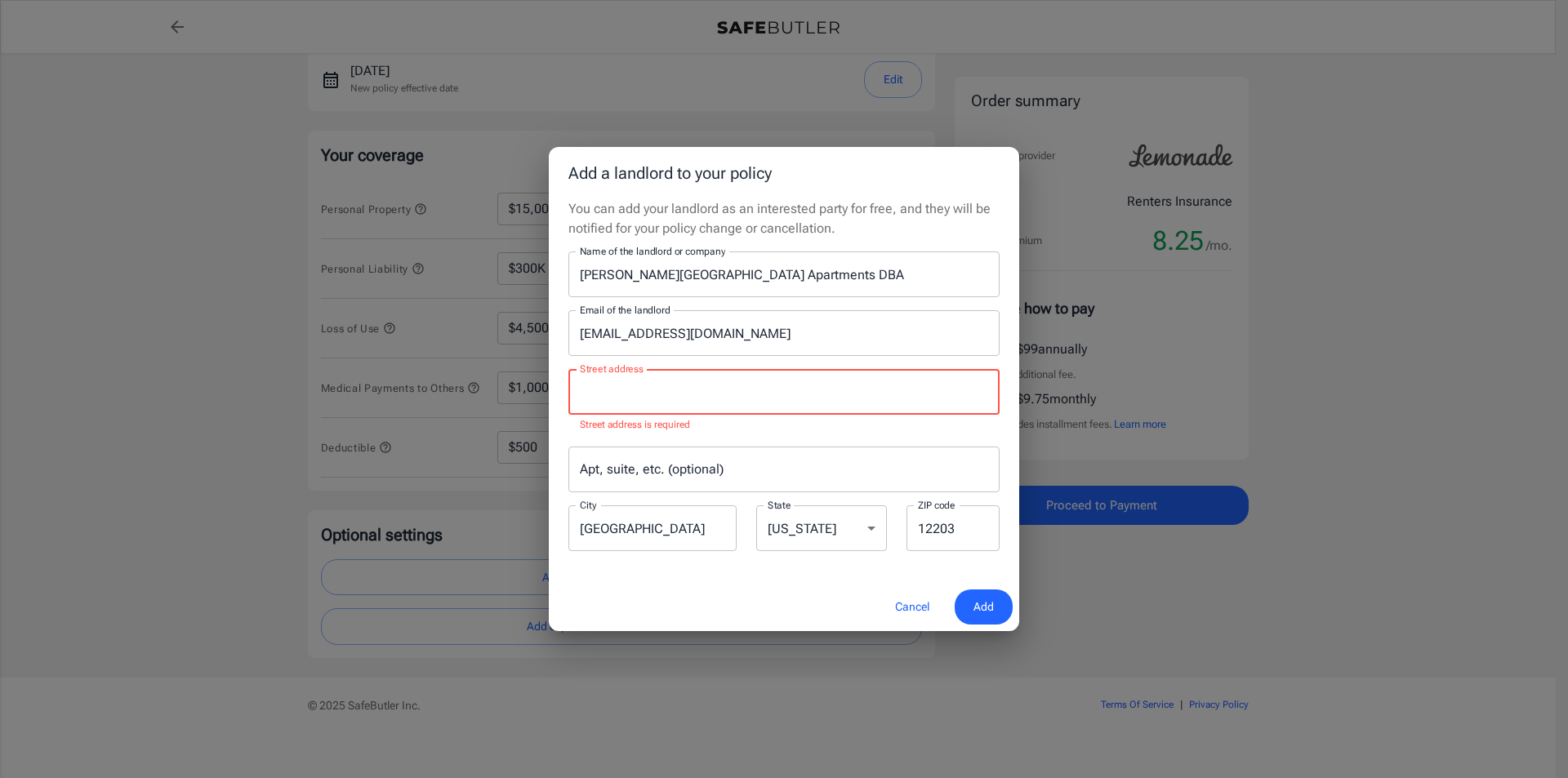
click at [851, 386] on input "Street address" at bounding box center [784, 391] width 416 height 31
click at [634, 398] on div "Street address Street address Street address is required" at bounding box center [784, 401] width 431 height 64
click at [848, 390] on input "Street address" at bounding box center [784, 391] width 416 height 31
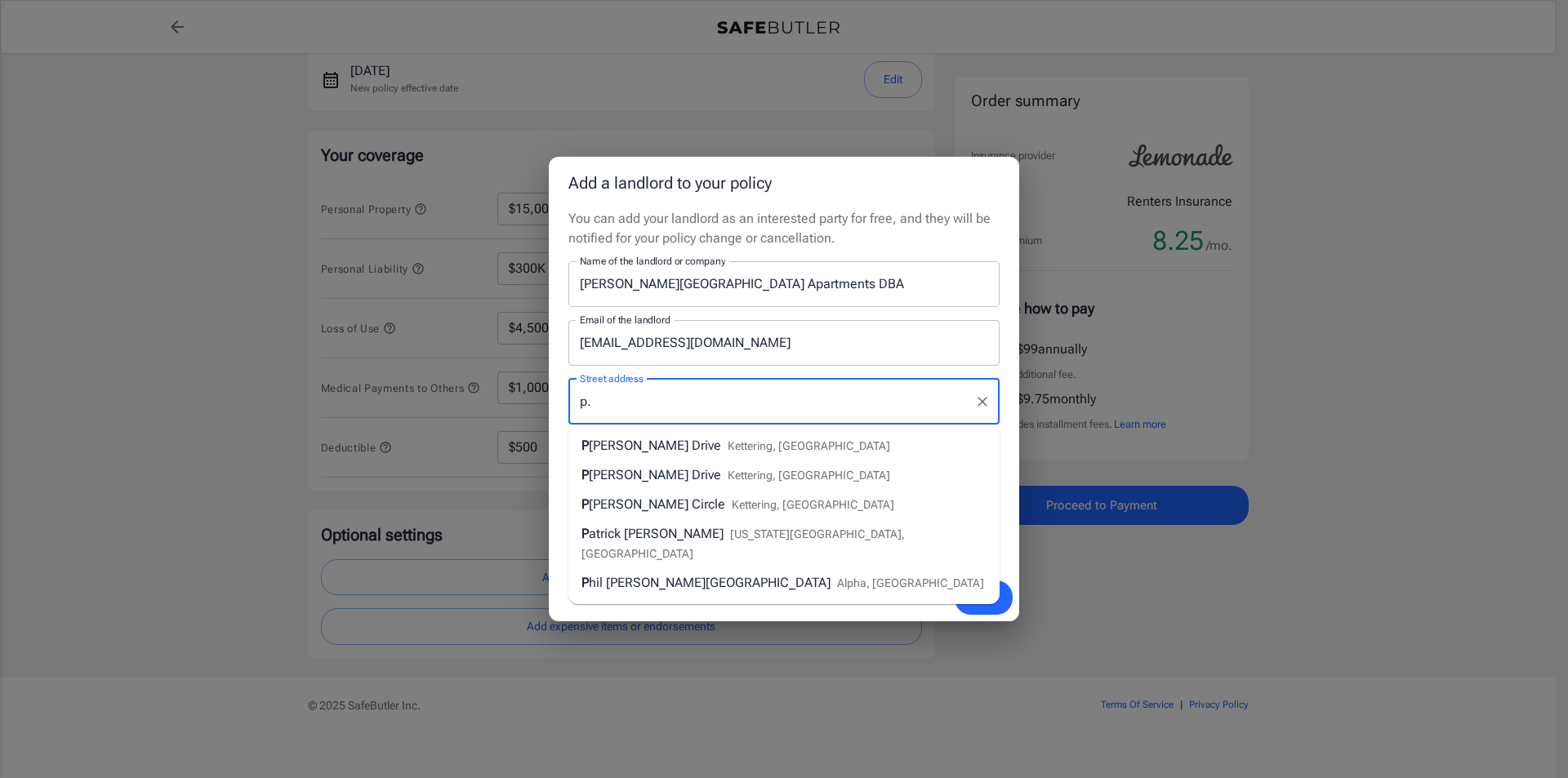
type input "p"
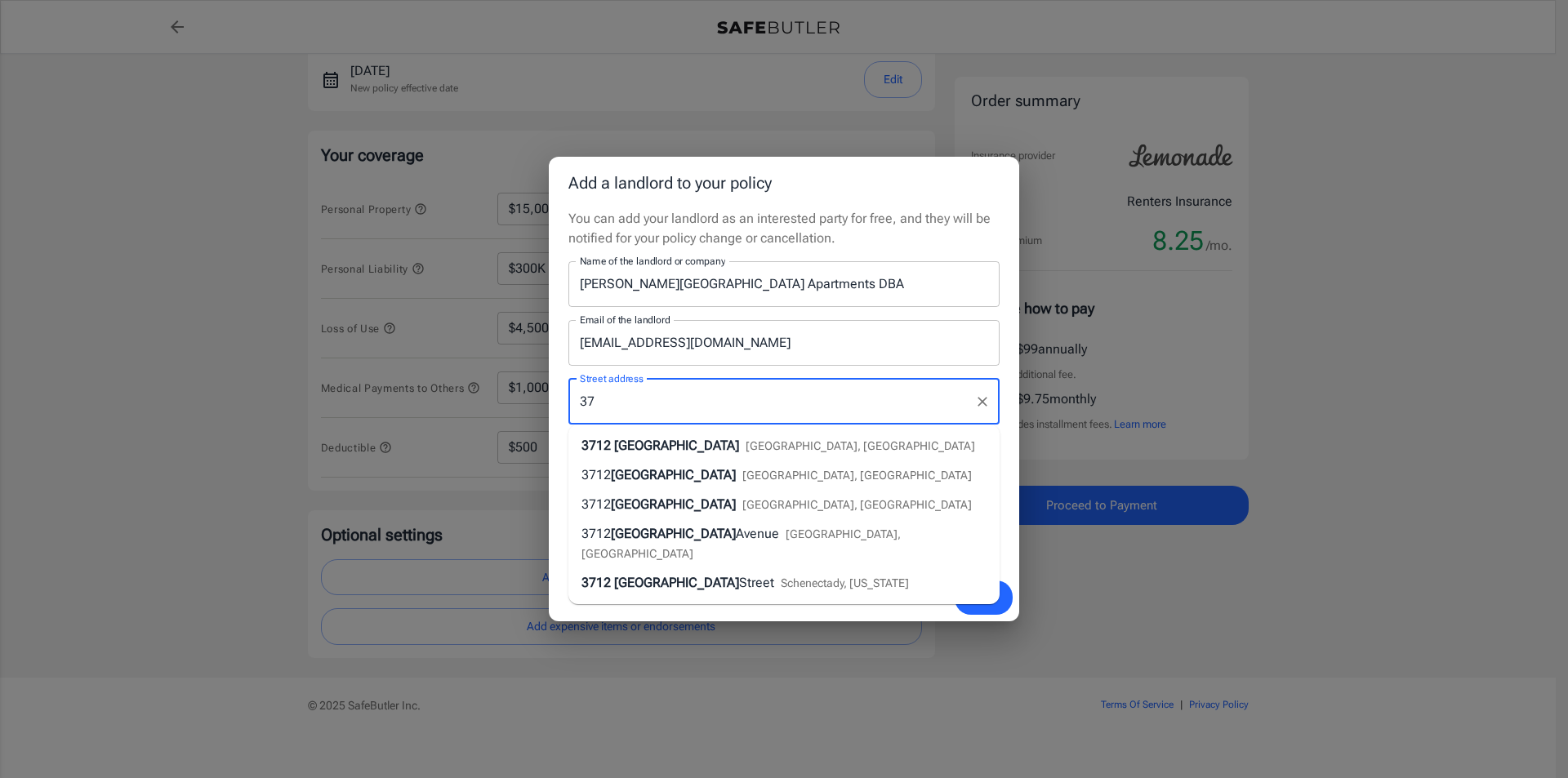
type input "3"
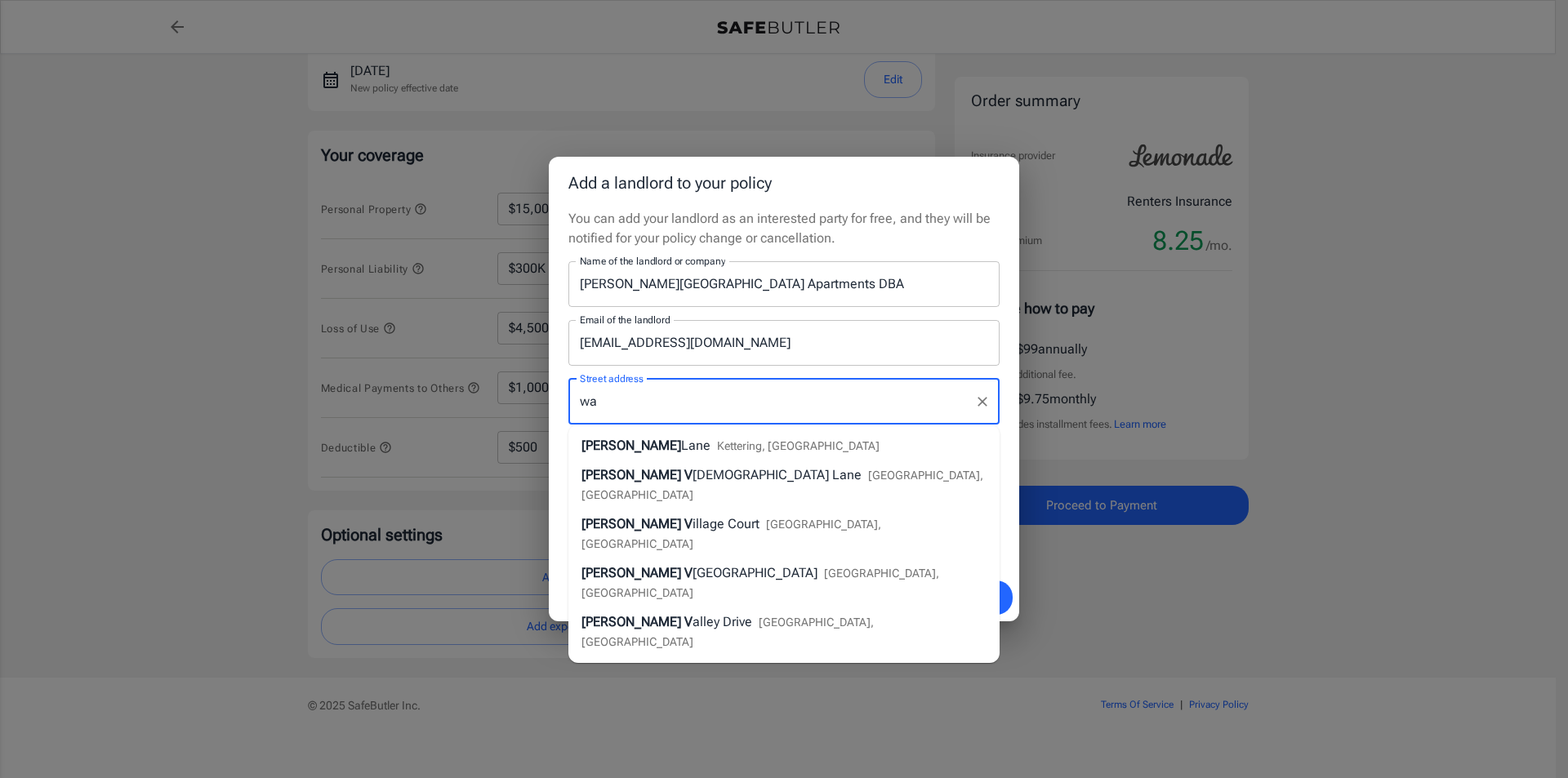
type input "w"
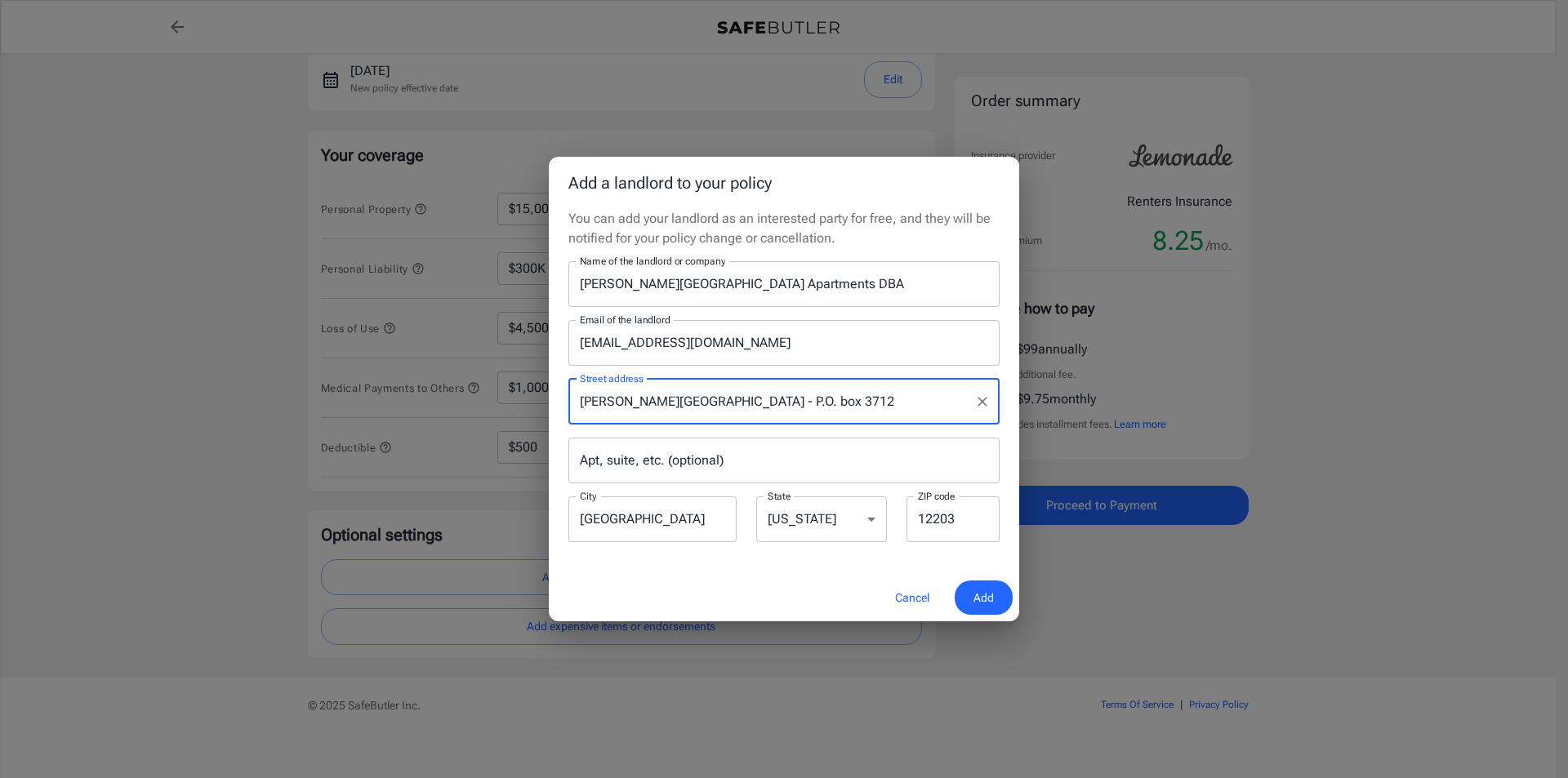
type input "Walden Village - P.O. box 3712"
click at [874, 462] on input "Apt, suite, etc. (optional)" at bounding box center [784, 460] width 431 height 46
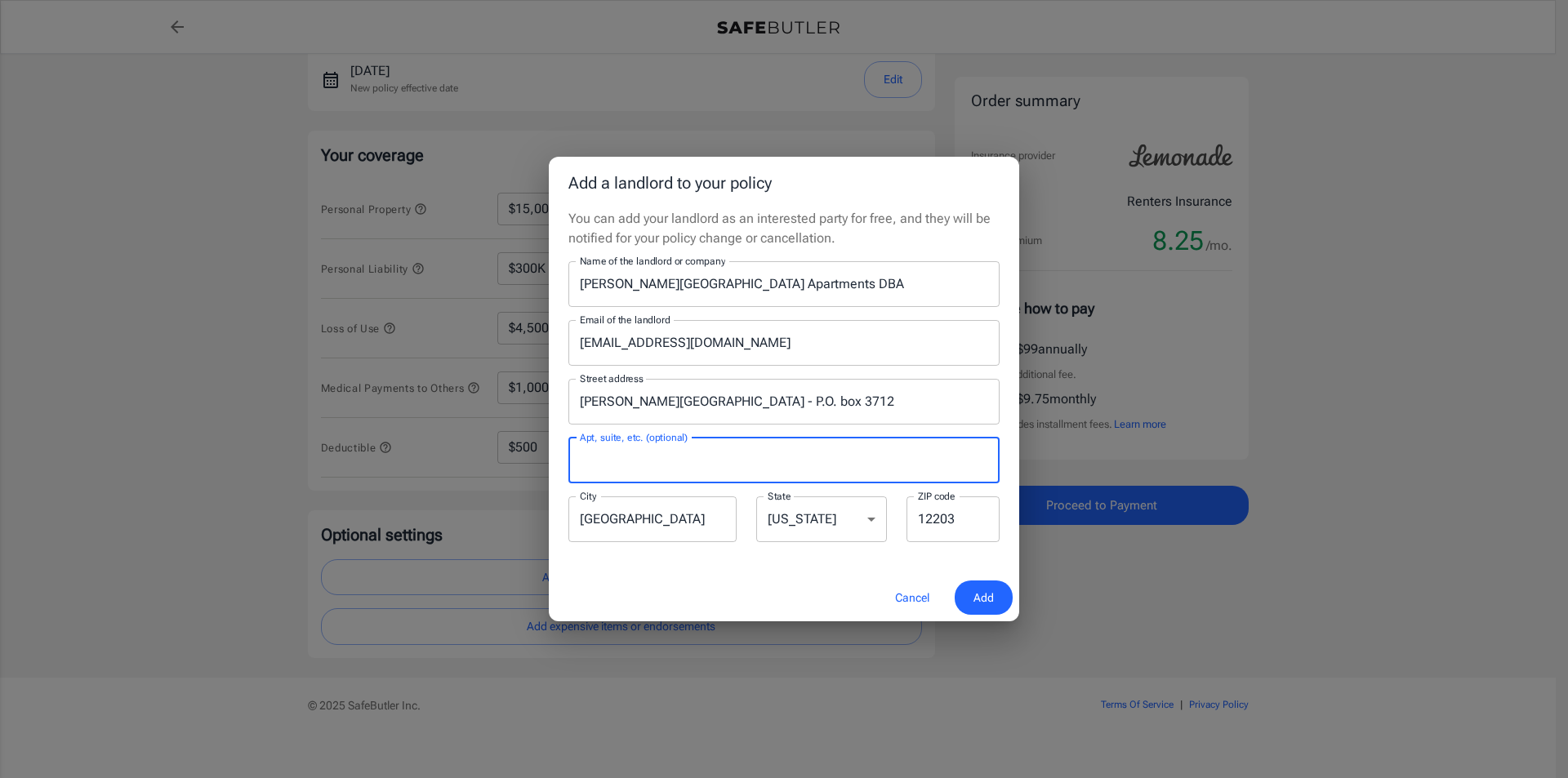
click at [1414, 577] on div "Add a landlord to your policy You can add your landlord as an interested party …" at bounding box center [784, 389] width 1568 height 778
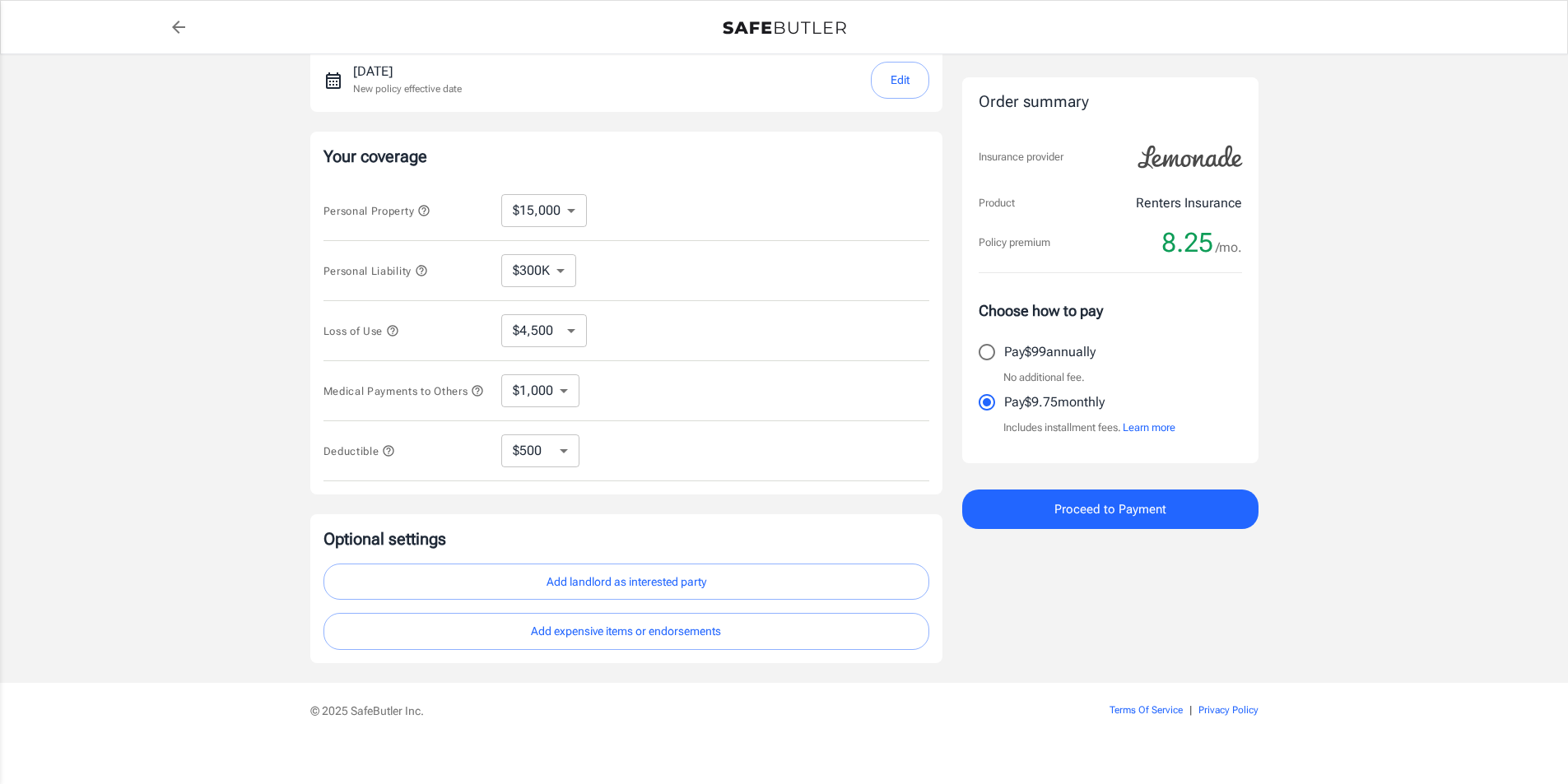
click at [735, 581] on button "Add landlord as interested party" at bounding box center [625, 582] width 605 height 37
select select "NY"
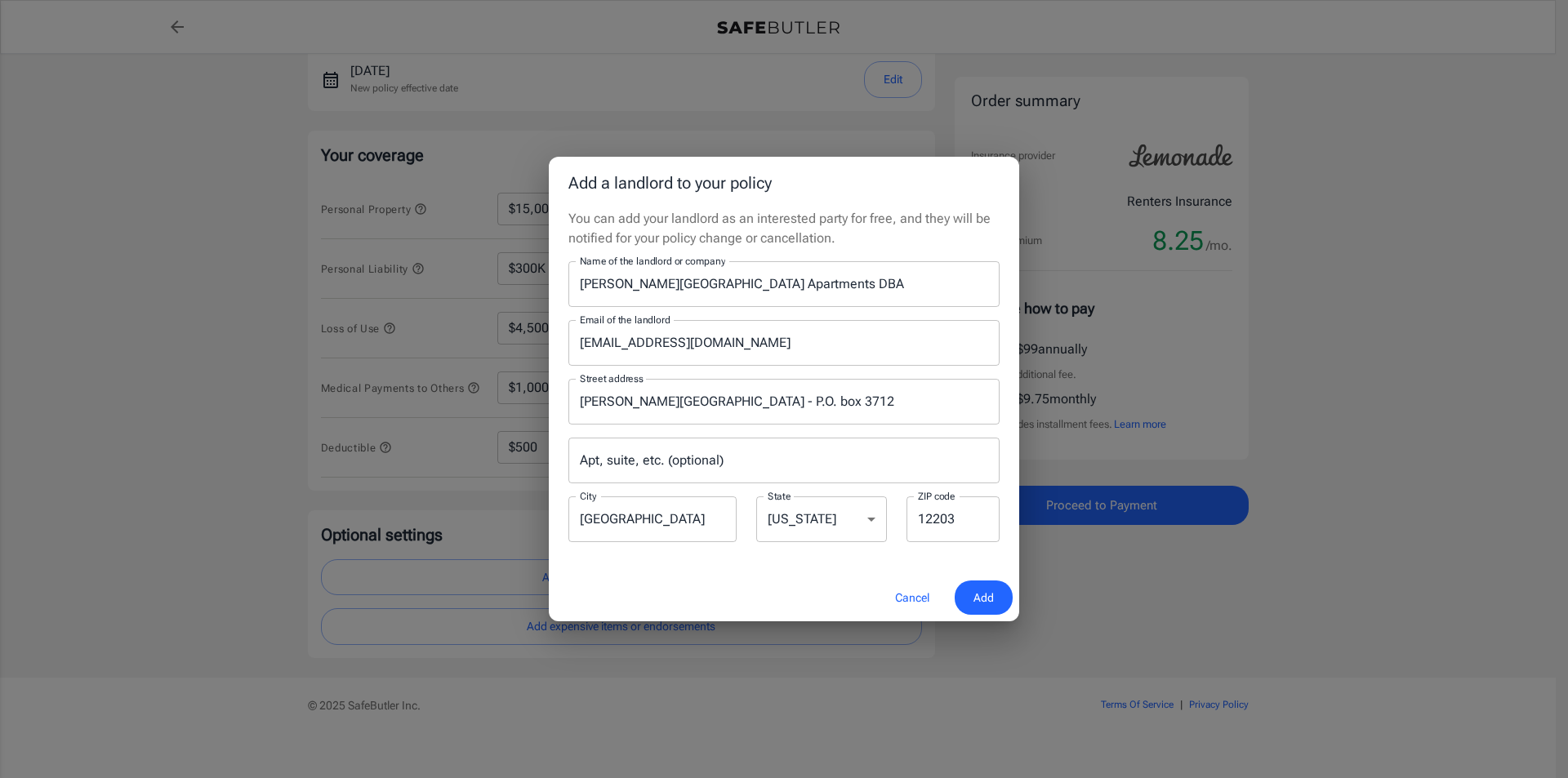
click at [1049, 677] on div "Add a landlord to your policy You can add your landlord as an interested party …" at bounding box center [784, 389] width 1568 height 778
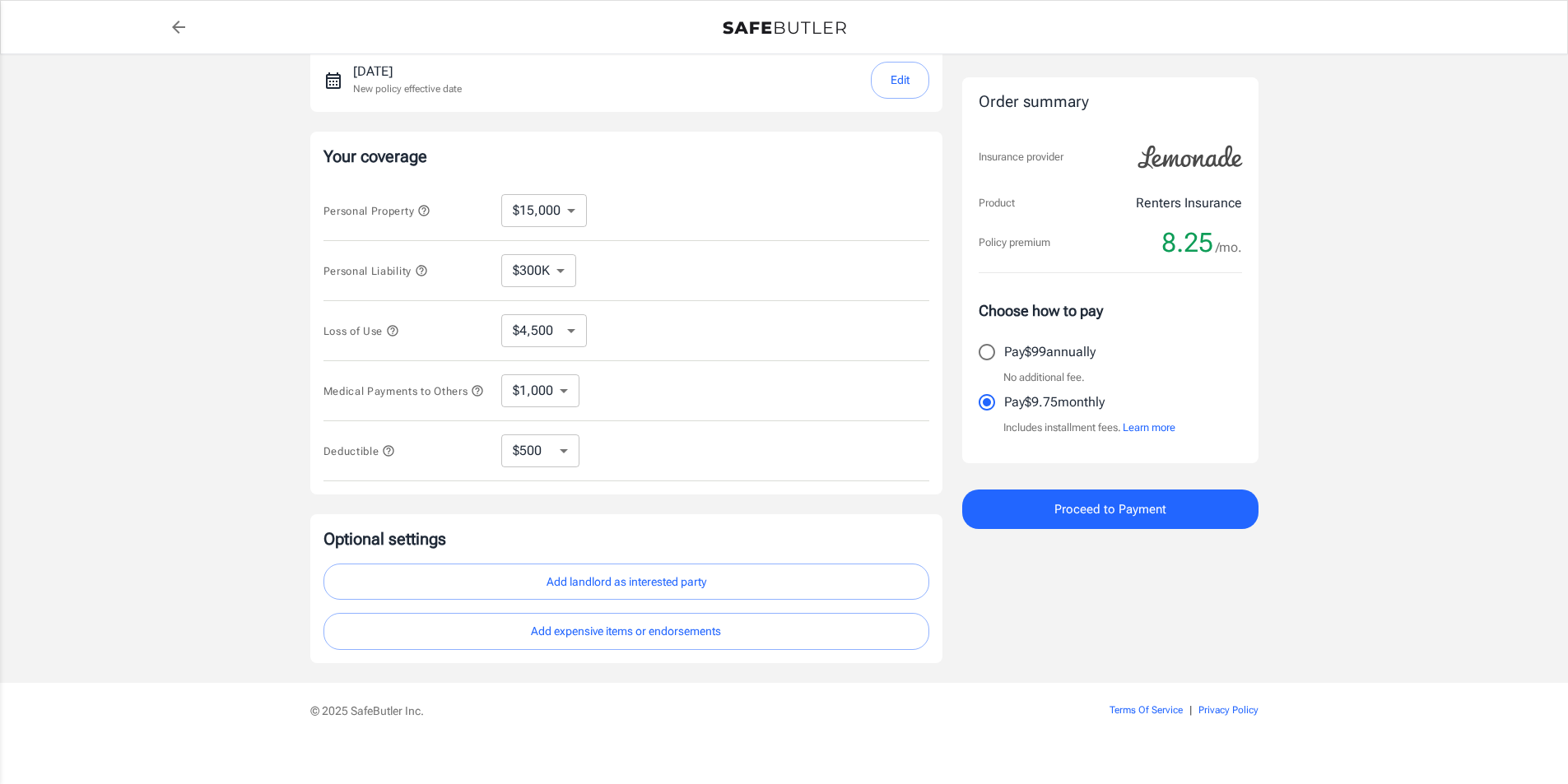
click at [780, 597] on button "Add landlord as interested party" at bounding box center [625, 582] width 605 height 37
select select "NY"
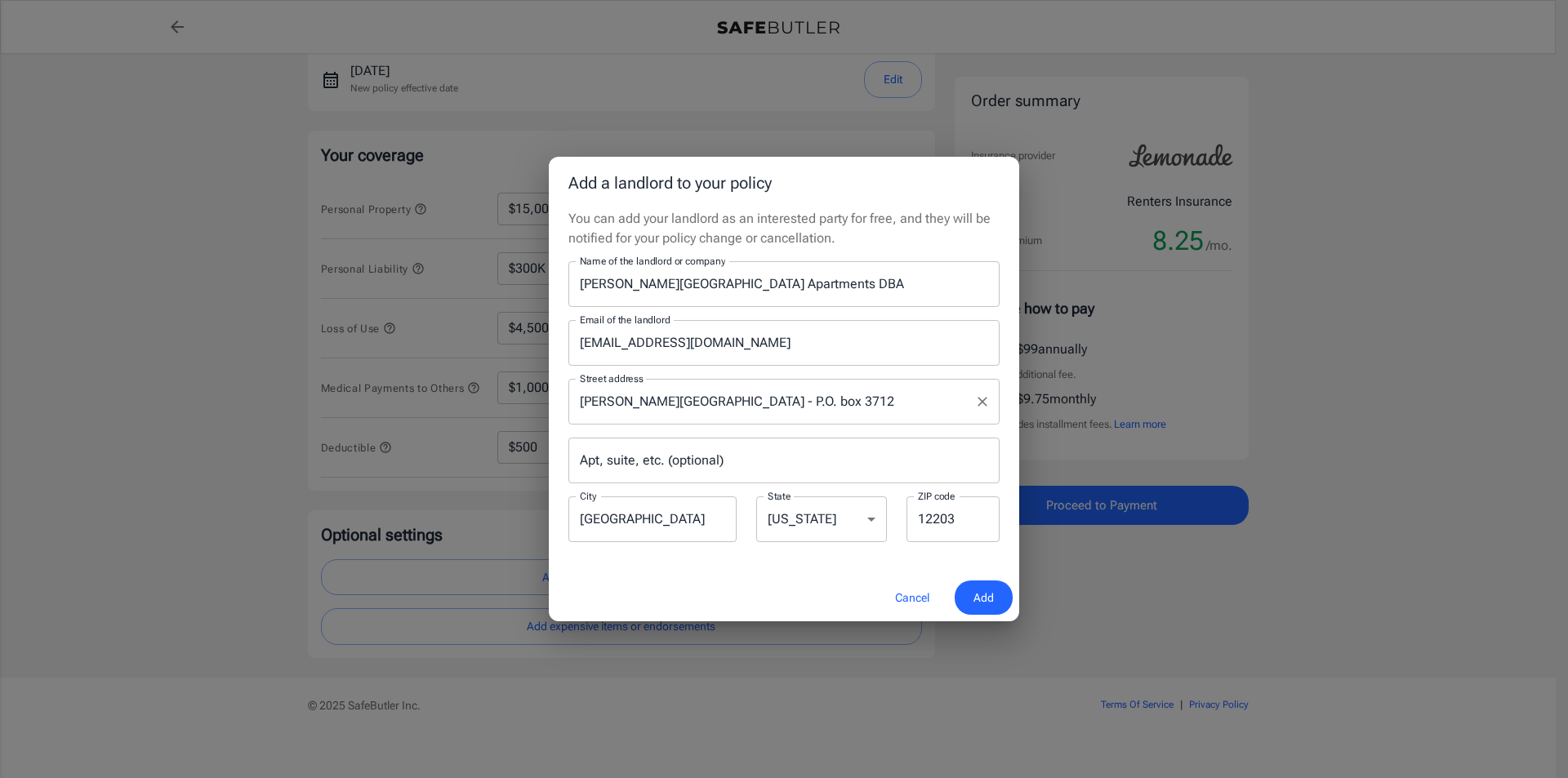
click at [819, 390] on input "Walden Village - P.O. box 3712" at bounding box center [772, 401] width 392 height 31
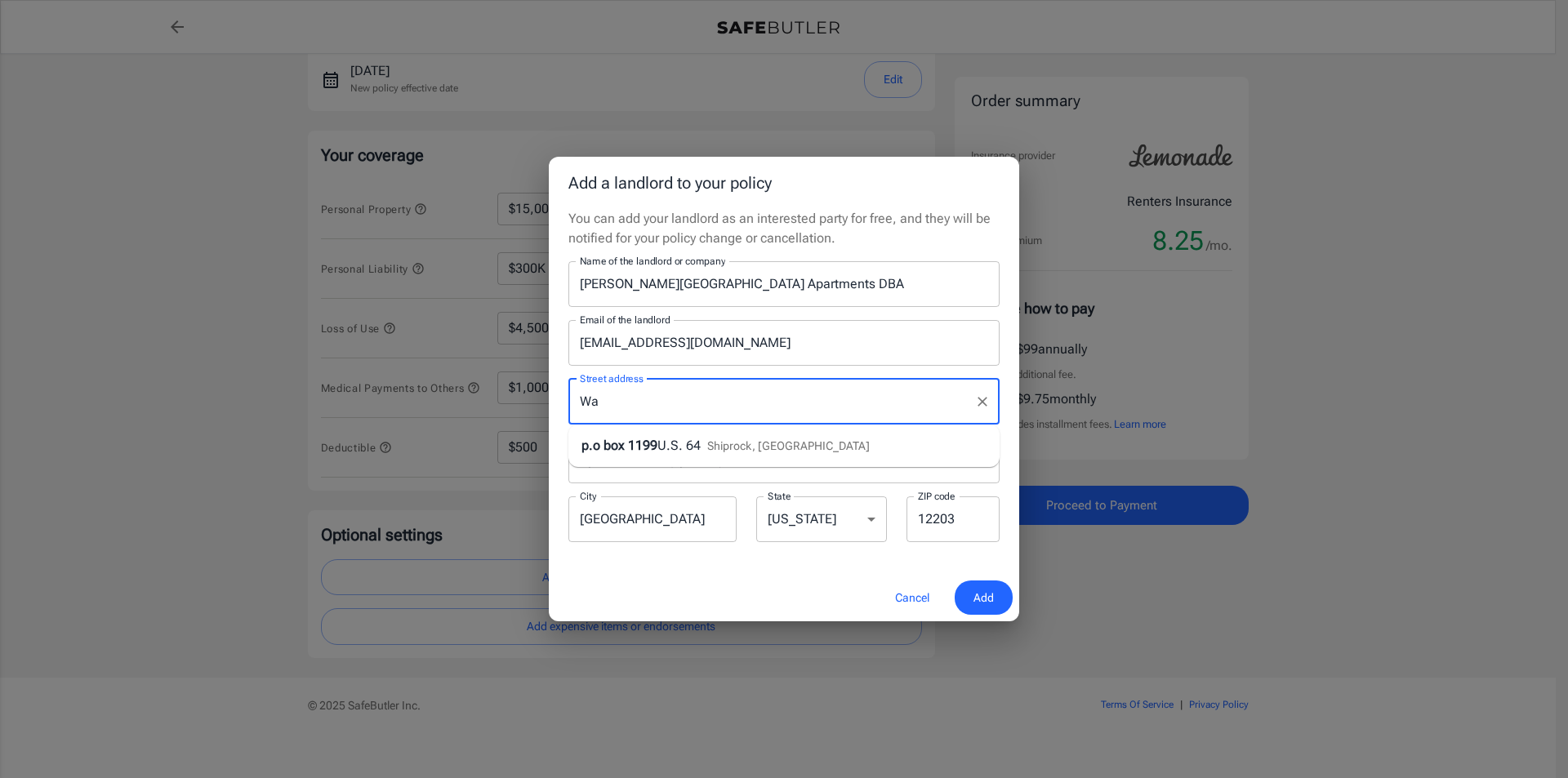
type input "W"
type input "Walden Village P.O. Box 3712"
click at [978, 592] on span "Add" at bounding box center [983, 598] width 21 height 21
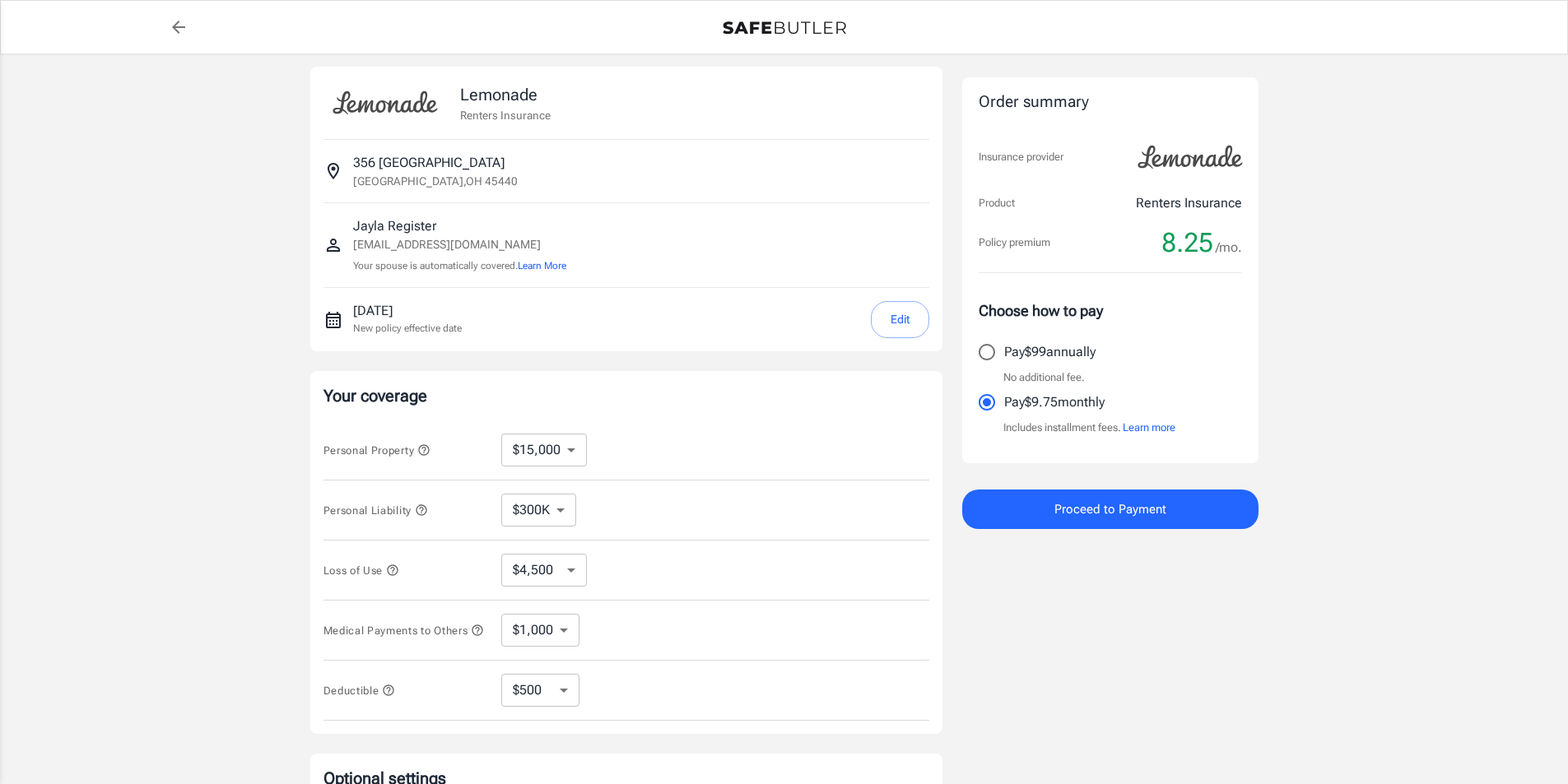
scroll to position [0, 0]
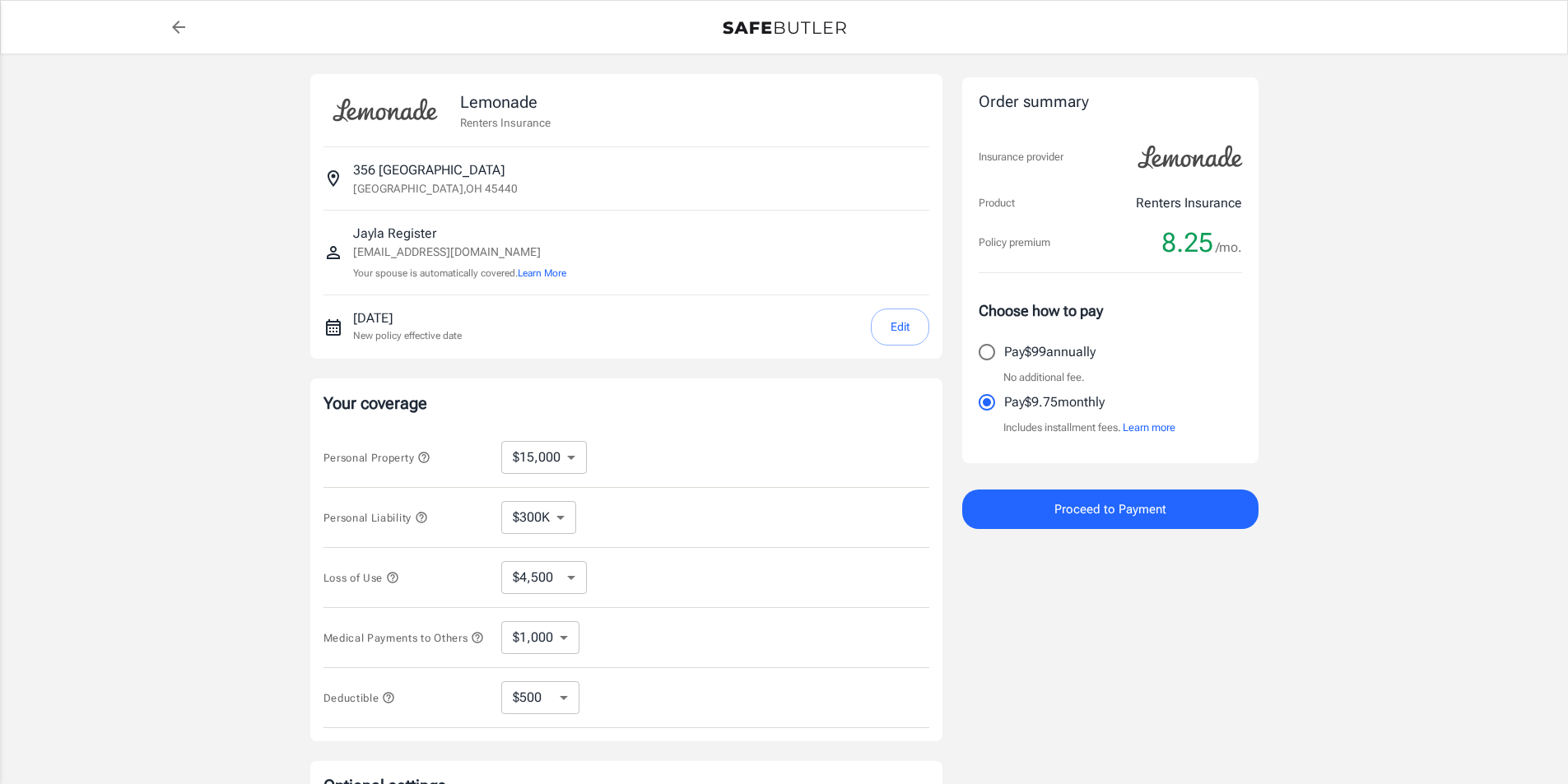
click at [1176, 506] on button "Proceed to Payment" at bounding box center [1110, 510] width 296 height 40
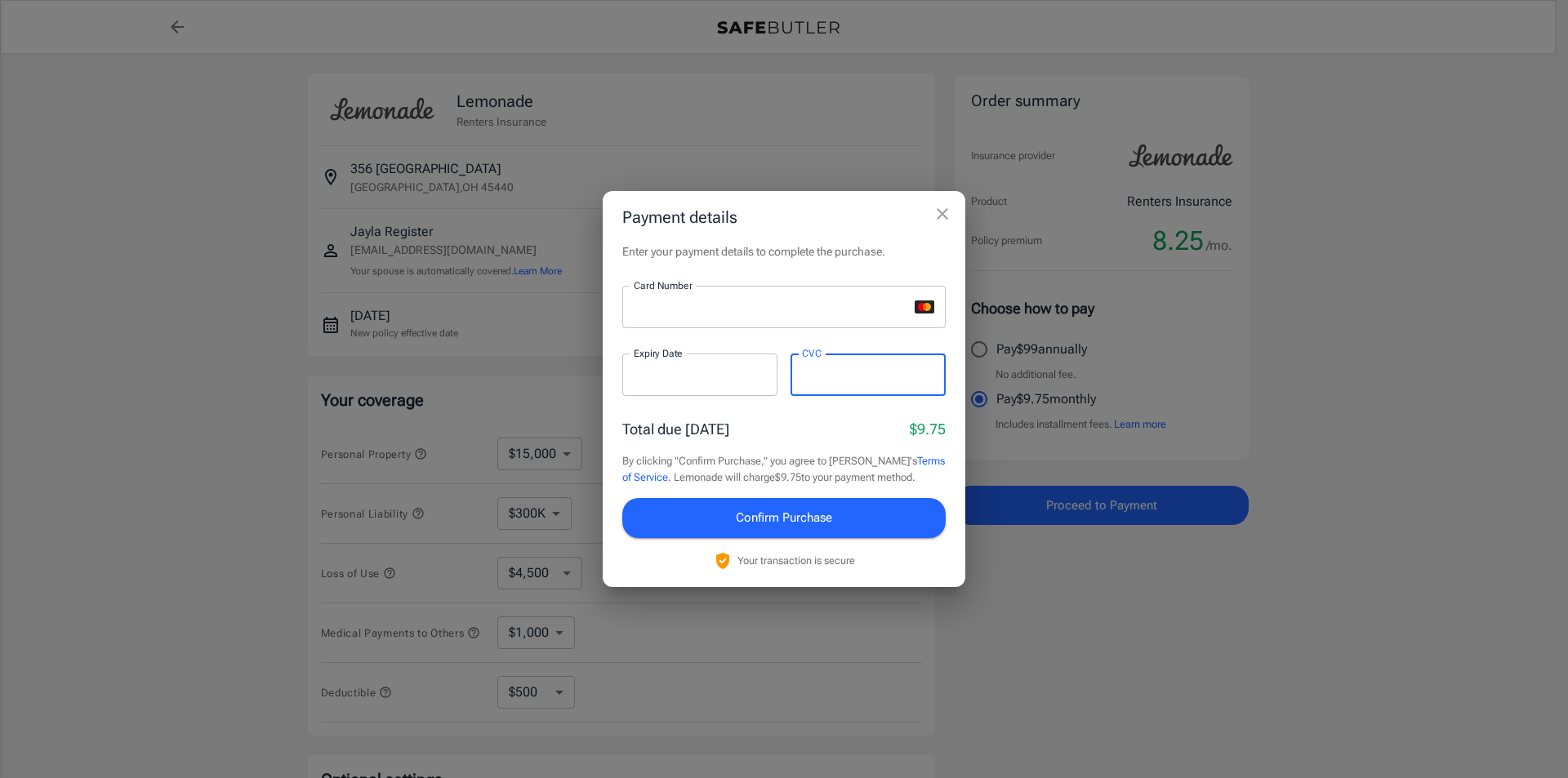
click at [859, 523] on button "Confirm Purchase" at bounding box center [784, 518] width 323 height 40
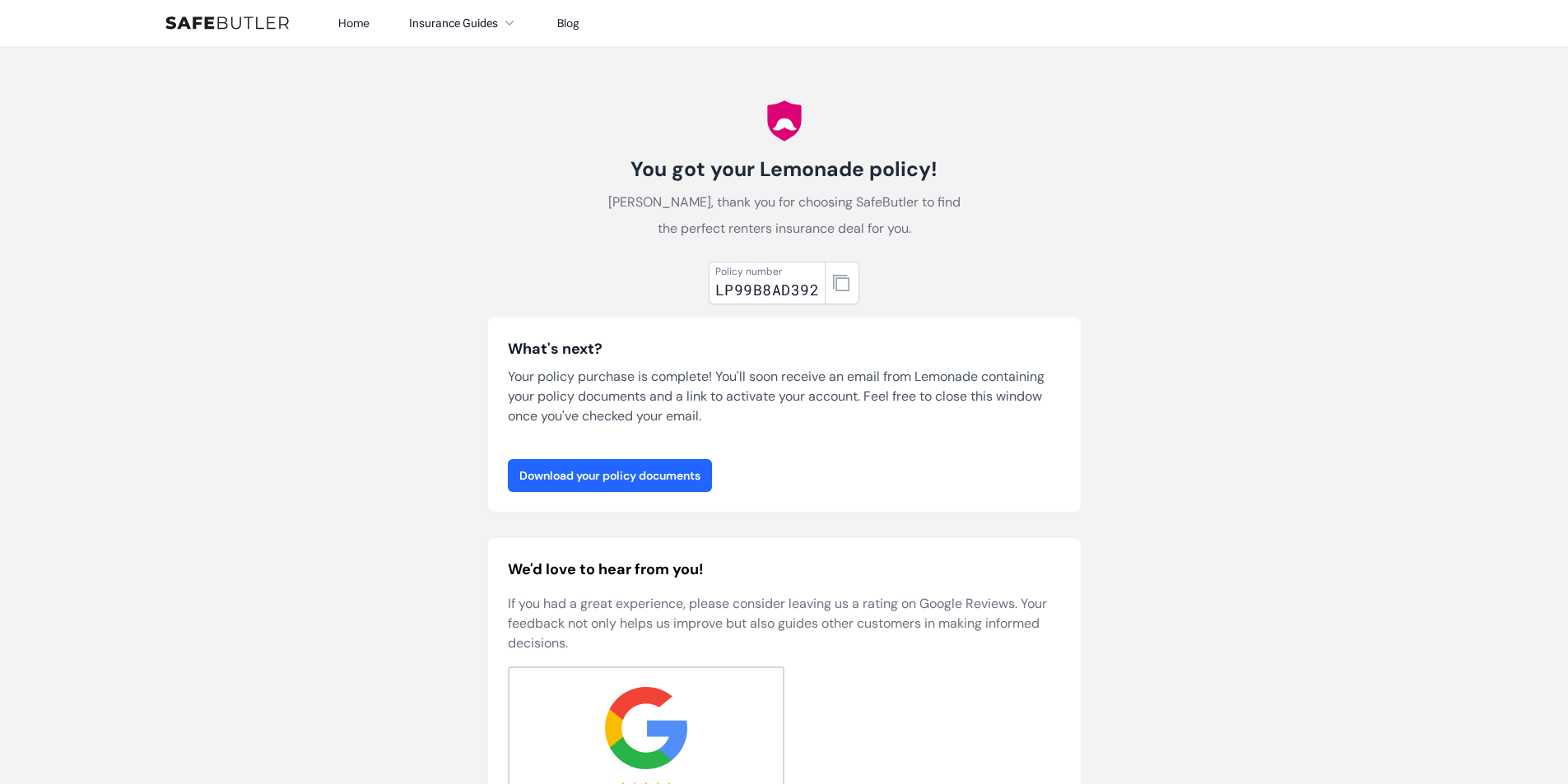
click at [636, 488] on link "Download your policy documents" at bounding box center [609, 475] width 204 height 33
click at [839, 266] on button "button" at bounding box center [842, 282] width 35 height 43
click at [626, 473] on link "Download your policy documents" at bounding box center [609, 475] width 204 height 33
